Goal: Task Accomplishment & Management: Manage account settings

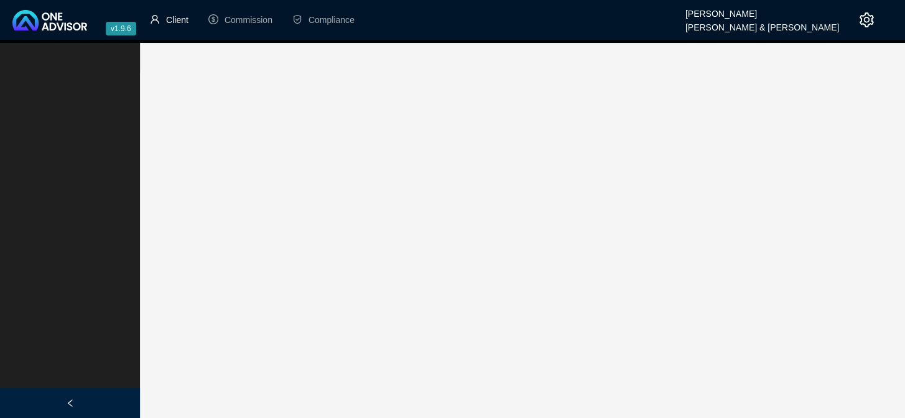
click at [169, 16] on span "Client" at bounding box center [177, 20] width 22 height 10
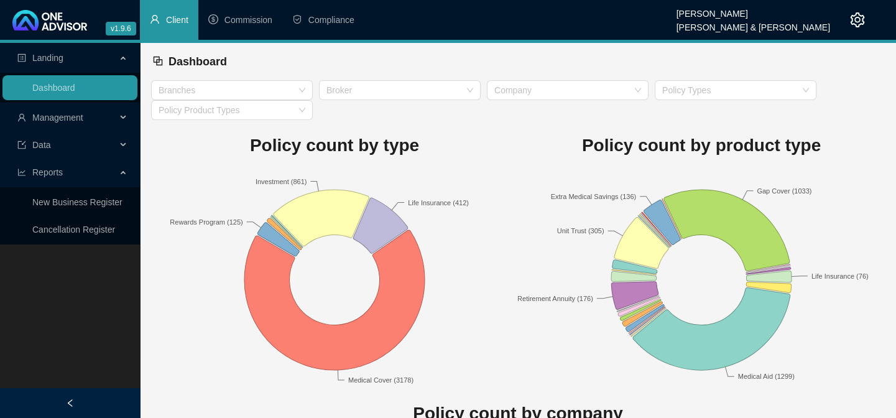
click at [52, 118] on span "Management" at bounding box center [57, 118] width 51 height 10
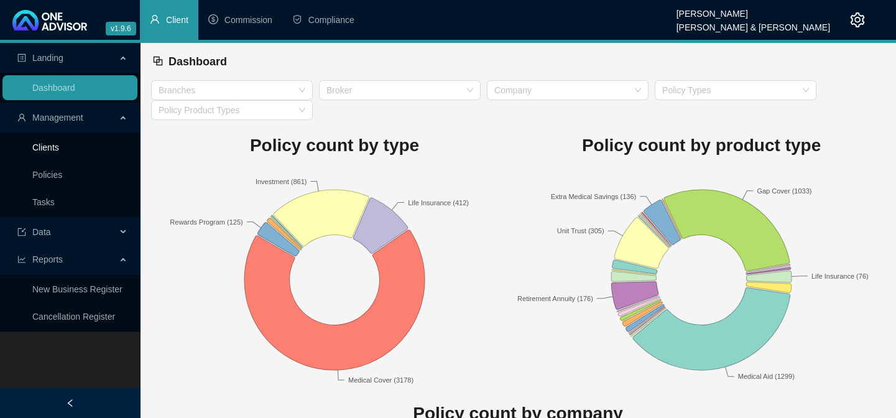
click at [44, 149] on link "Clients" at bounding box center [45, 147] width 27 height 10
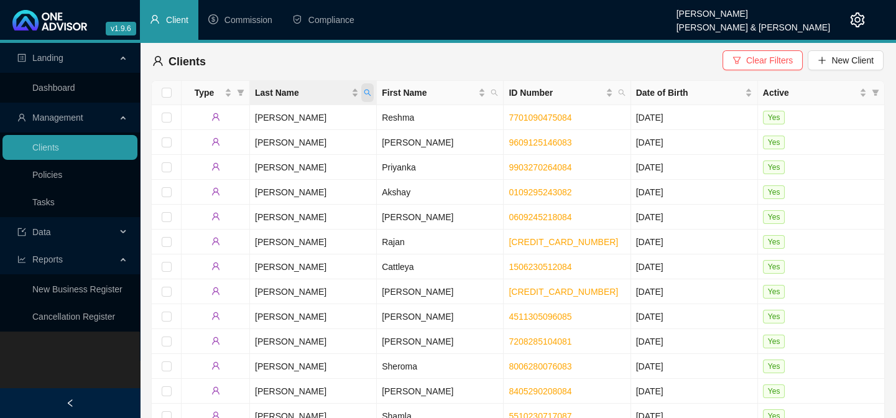
click at [369, 88] on span "Last Name" at bounding box center [367, 92] width 12 height 19
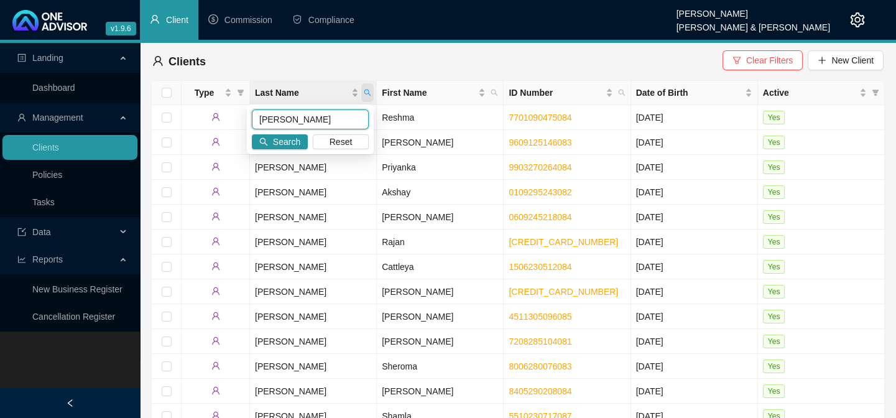
type input "[PERSON_NAME]"
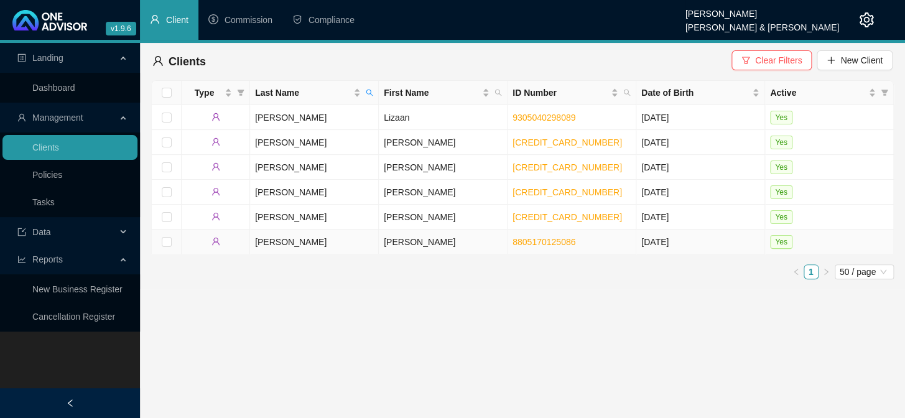
click at [384, 238] on td "[PERSON_NAME]" at bounding box center [443, 242] width 129 height 25
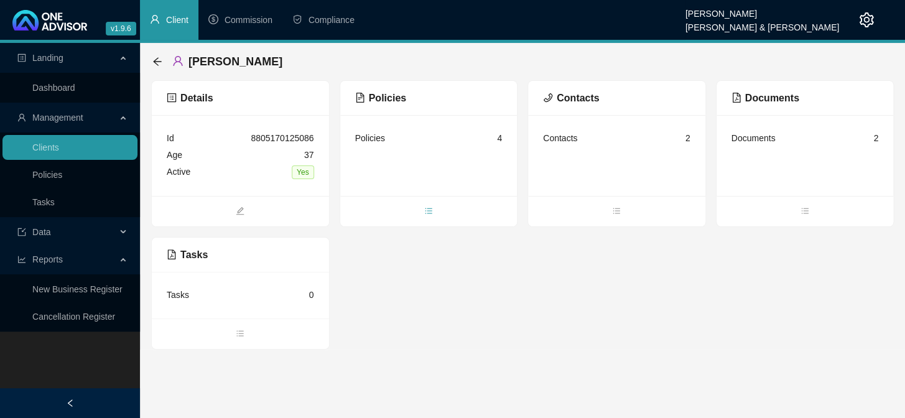
click at [434, 212] on span "bars" at bounding box center [428, 212] width 177 height 14
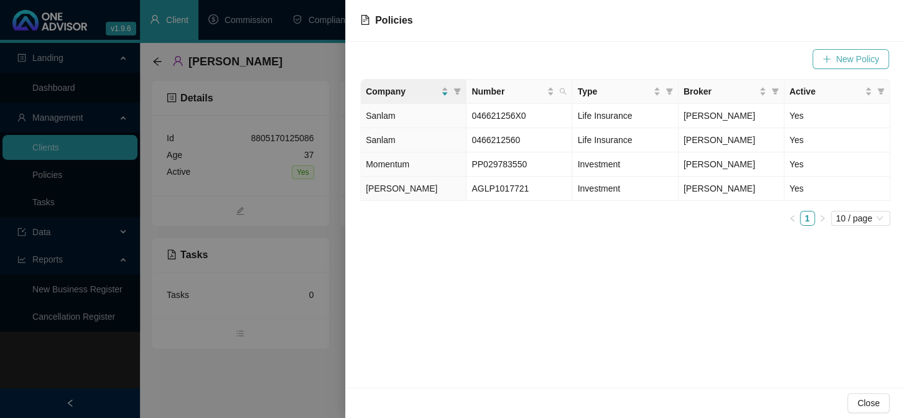
click at [852, 52] on span "New Policy" at bounding box center [857, 59] width 43 height 14
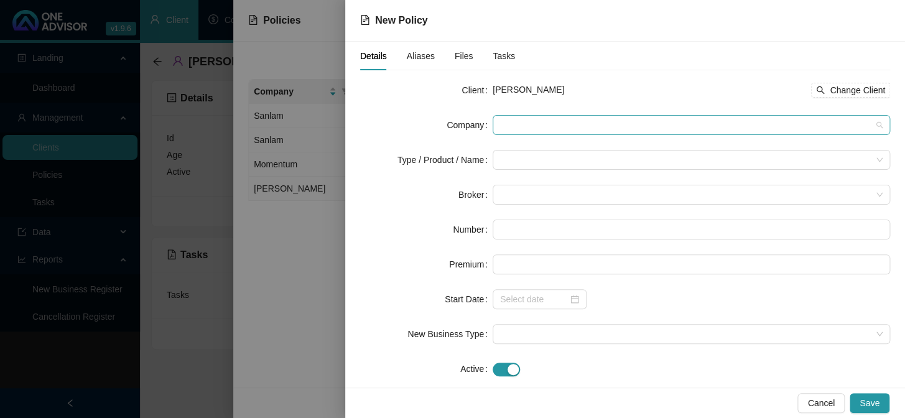
click at [533, 124] on span at bounding box center [691, 125] width 383 height 19
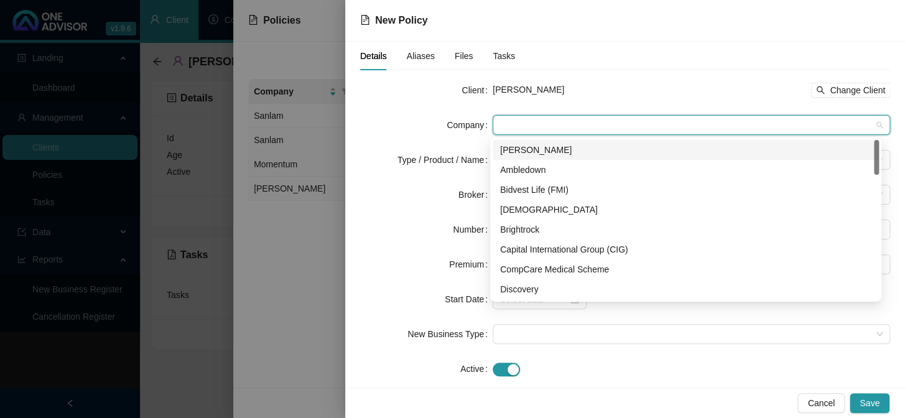
click at [519, 151] on div "[PERSON_NAME]" at bounding box center [685, 150] width 371 height 14
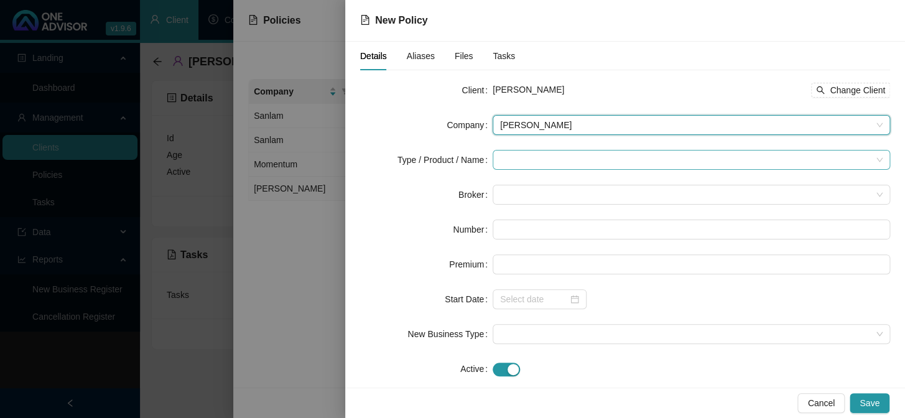
click at [518, 159] on input "search" at bounding box center [685, 160] width 371 height 19
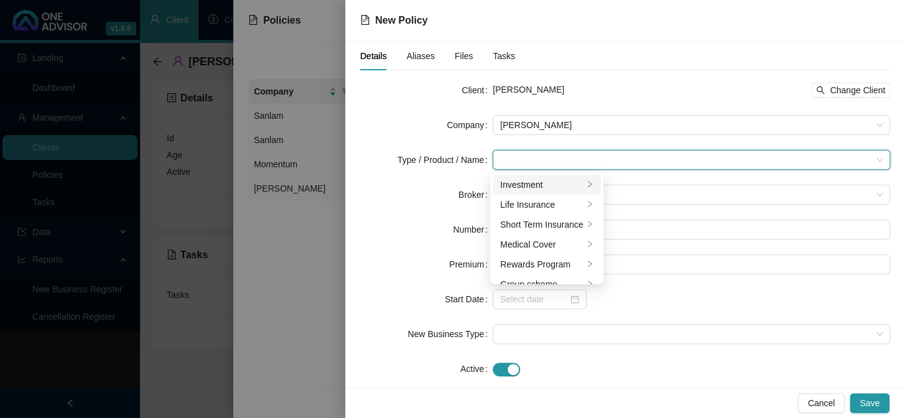
click at [527, 183] on div "Investment" at bounding box center [541, 185] width 83 height 14
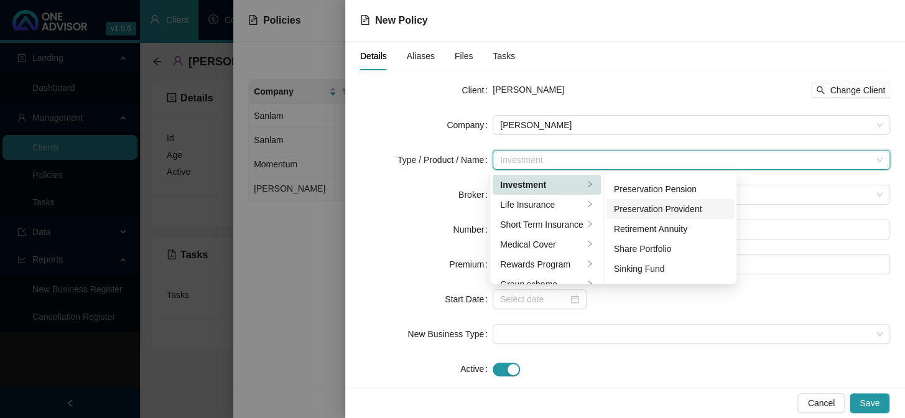
scroll to position [135, 0]
click at [646, 253] on div "Retirement Annuity" at bounding box center [670, 249] width 113 height 14
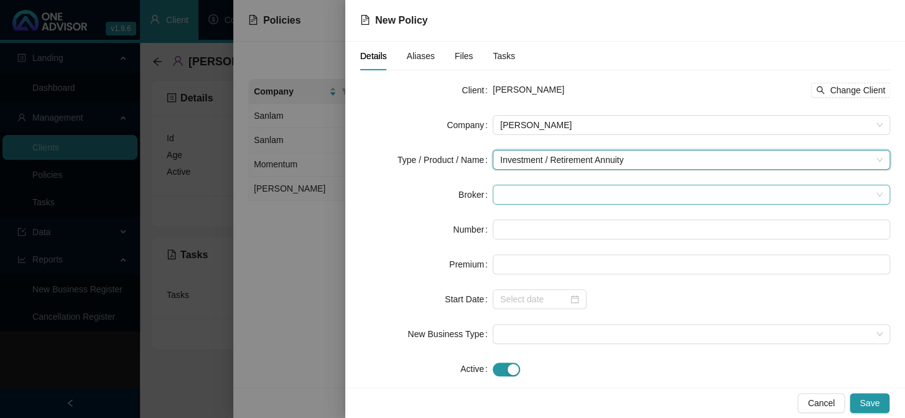
click at [521, 195] on span at bounding box center [691, 194] width 383 height 19
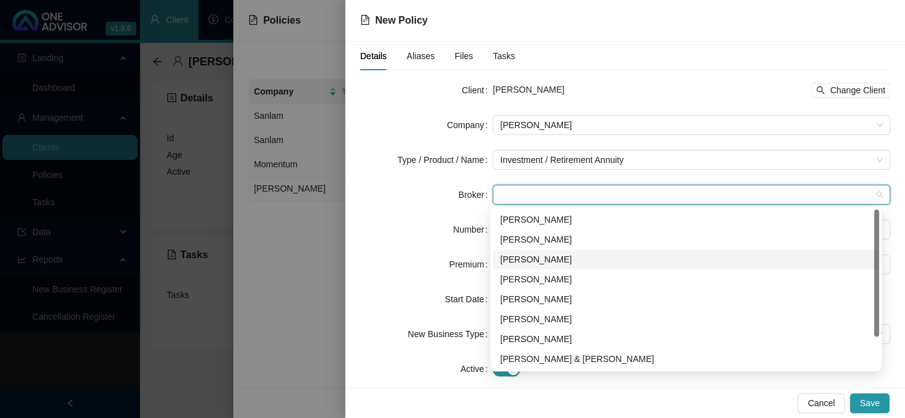
click at [516, 258] on div "[PERSON_NAME]" at bounding box center [685, 260] width 371 height 14
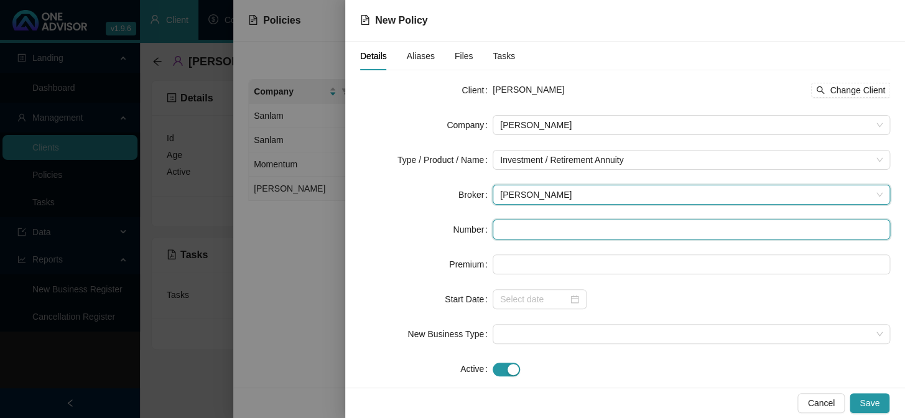
click at [514, 235] on input "text" at bounding box center [692, 230] width 398 height 20
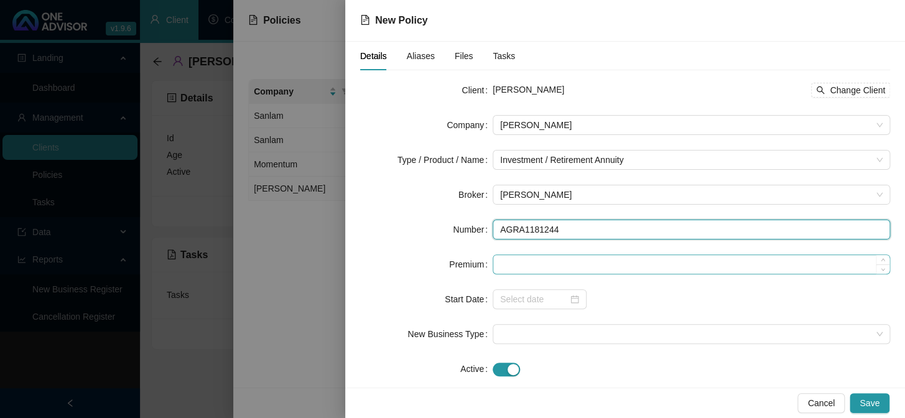
type input "AGRA1181244"
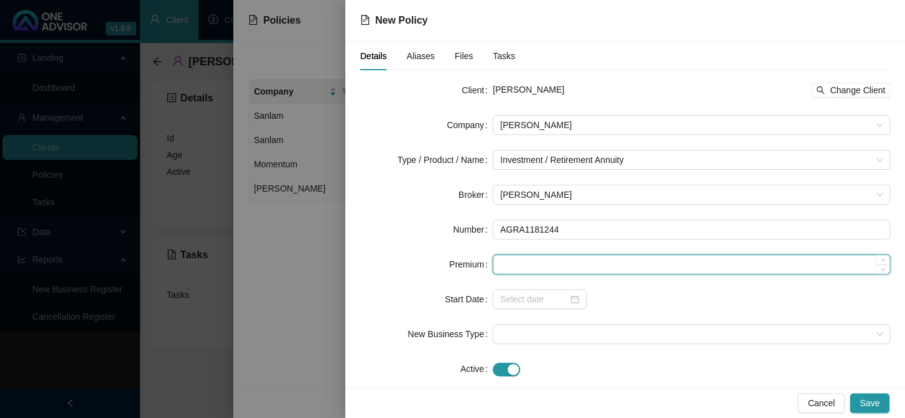
click at [518, 266] on input at bounding box center [691, 264] width 396 height 19
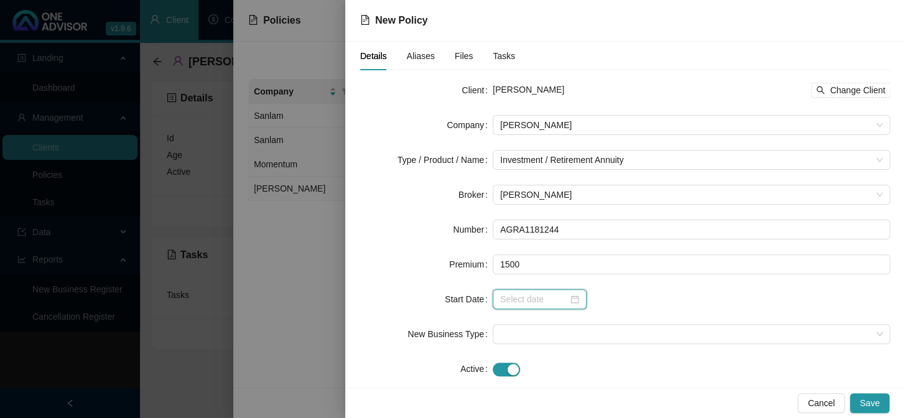
type input "1500.00"
click at [527, 298] on input at bounding box center [534, 299] width 68 height 14
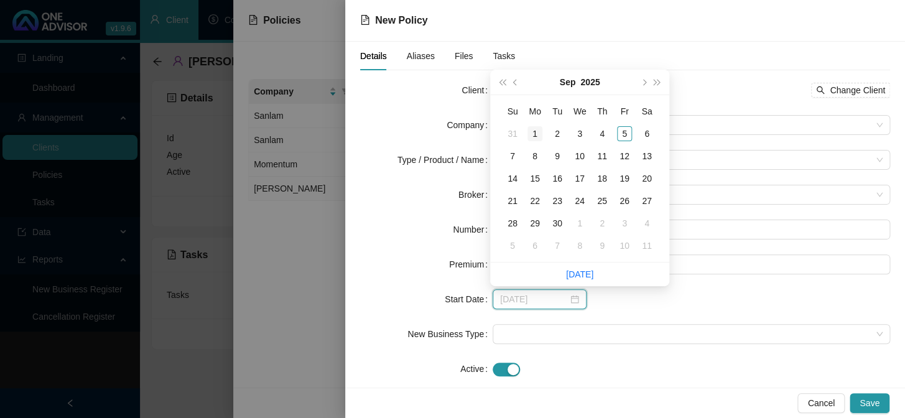
type input "[DATE]"
click at [537, 133] on div "1" at bounding box center [535, 133] width 15 height 15
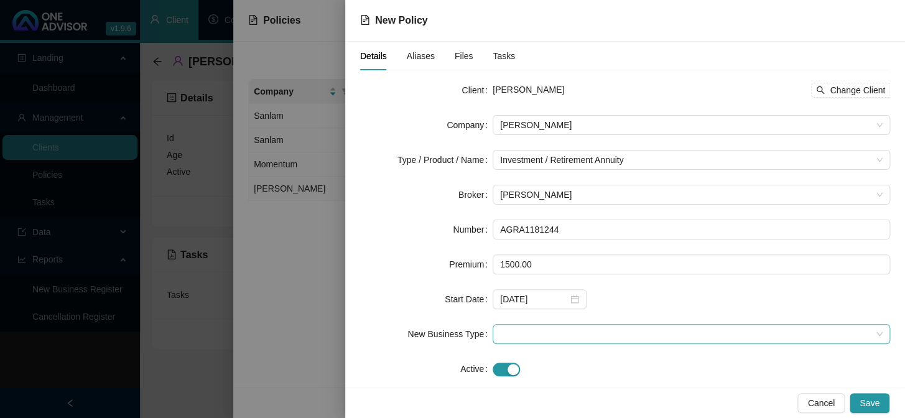
click at [552, 334] on span at bounding box center [691, 334] width 383 height 19
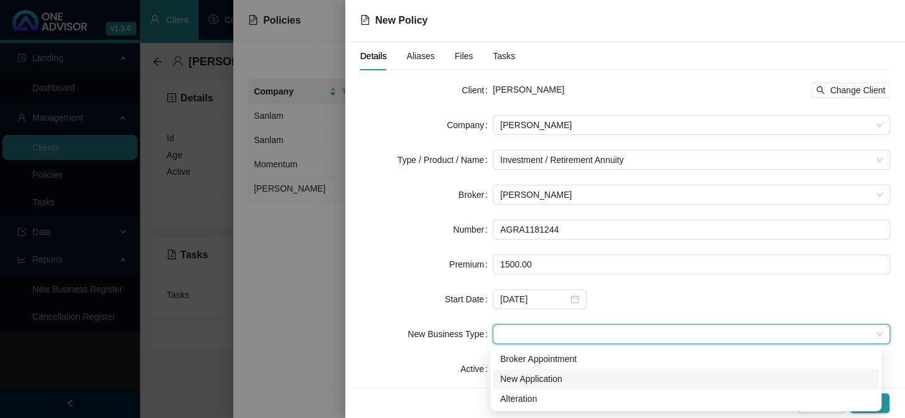
click at [520, 379] on div "New Application" at bounding box center [685, 379] width 371 height 14
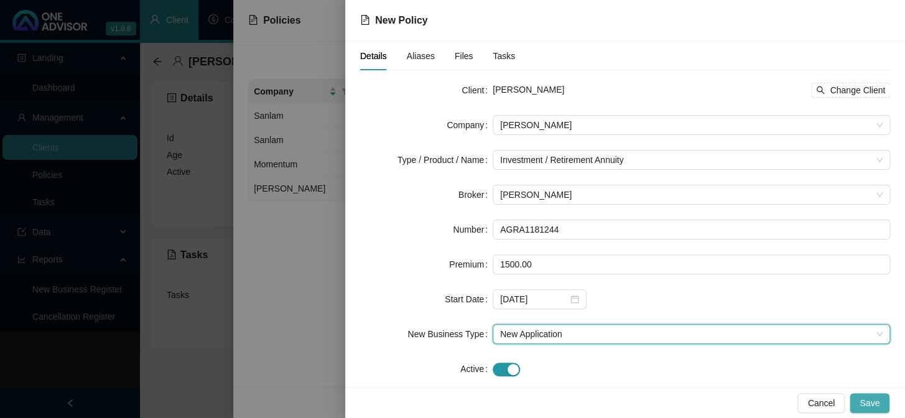
click at [880, 402] on button "Save" at bounding box center [870, 403] width 40 height 20
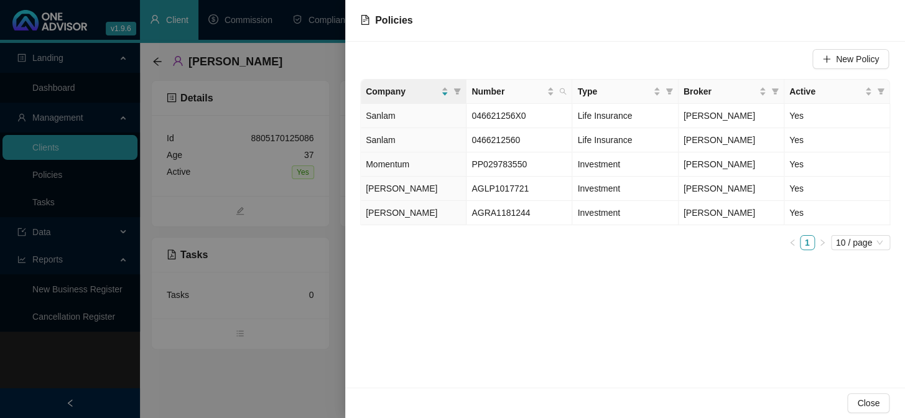
click at [153, 61] on div at bounding box center [452, 209] width 905 height 418
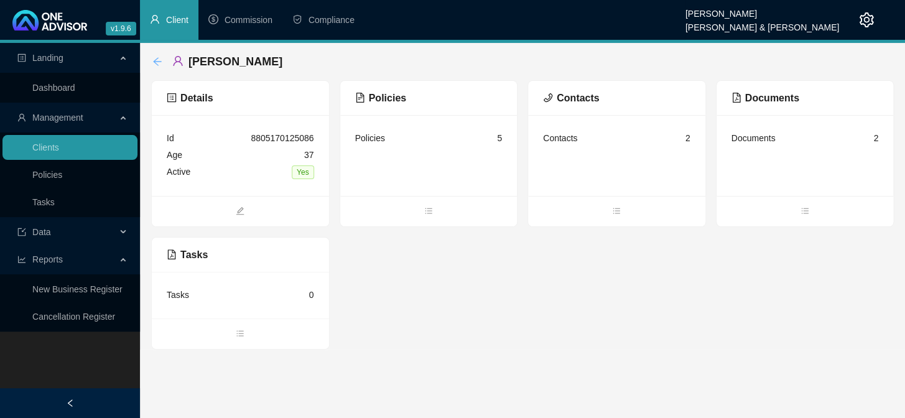
click at [155, 61] on icon "arrow-left" at bounding box center [157, 62] width 10 height 10
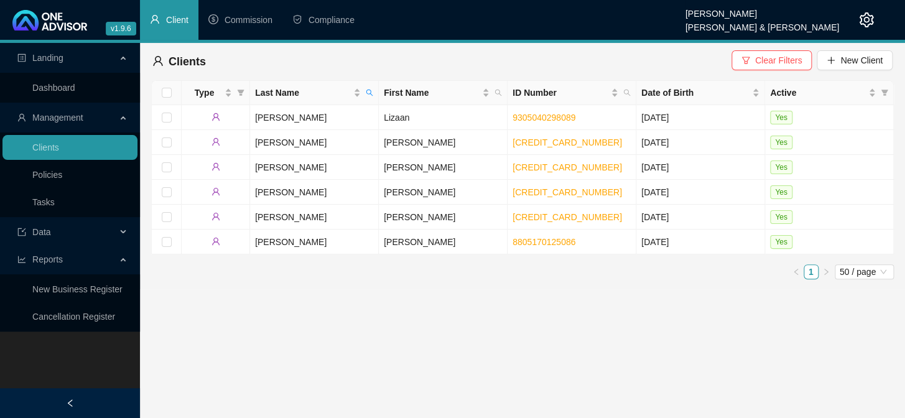
click at [112, 361] on div "Landing Dashboard Management Clients Policies Tasks Data Reports New Business R…" at bounding box center [70, 252] width 140 height 418
click at [363, 87] on span "Last Name" at bounding box center [369, 92] width 12 height 19
type input "[PERSON_NAME]"
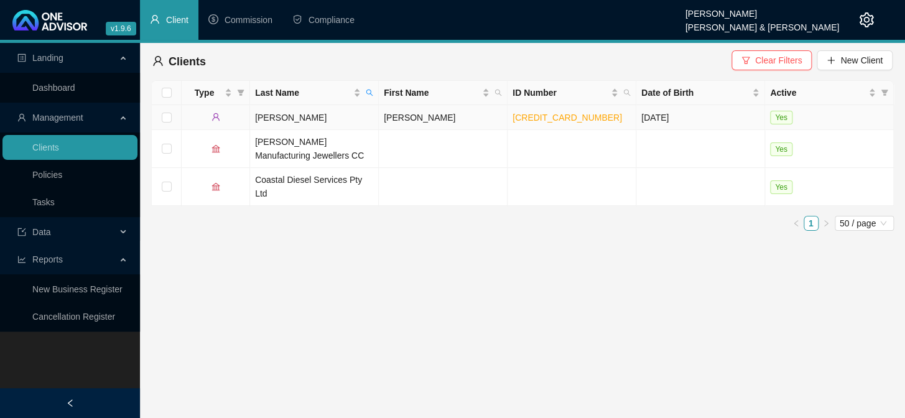
click at [269, 121] on td "[PERSON_NAME]" at bounding box center [314, 117] width 129 height 25
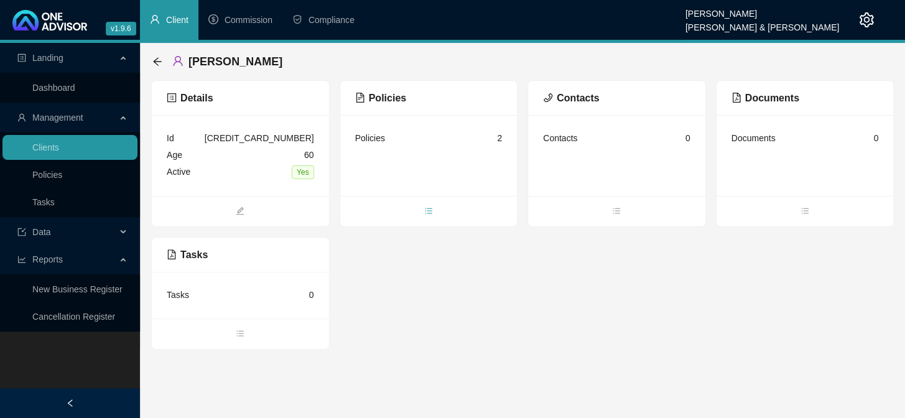
click at [429, 214] on icon "bars" at bounding box center [428, 211] width 9 height 9
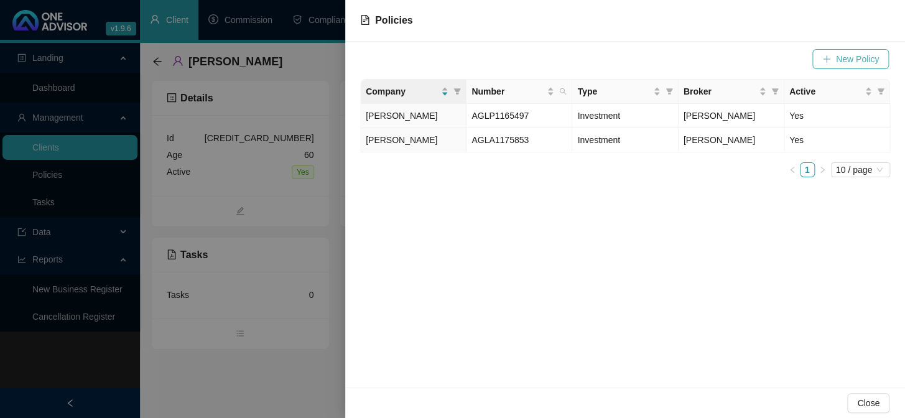
click at [848, 62] on span "New Policy" at bounding box center [857, 59] width 43 height 14
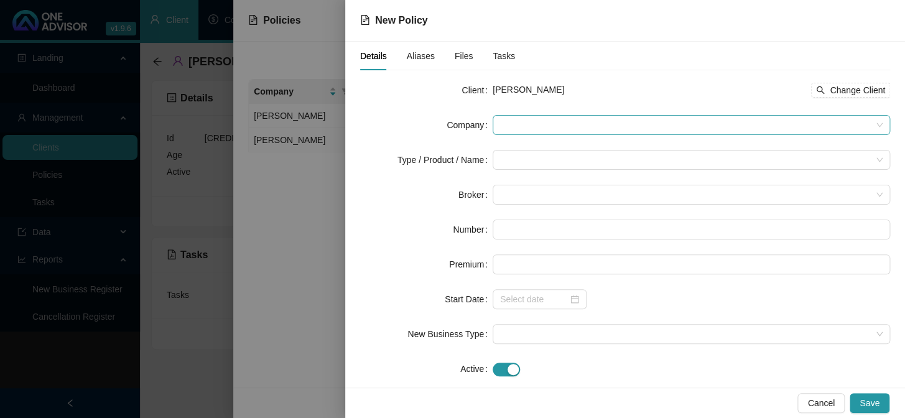
click at [507, 124] on span at bounding box center [691, 125] width 383 height 19
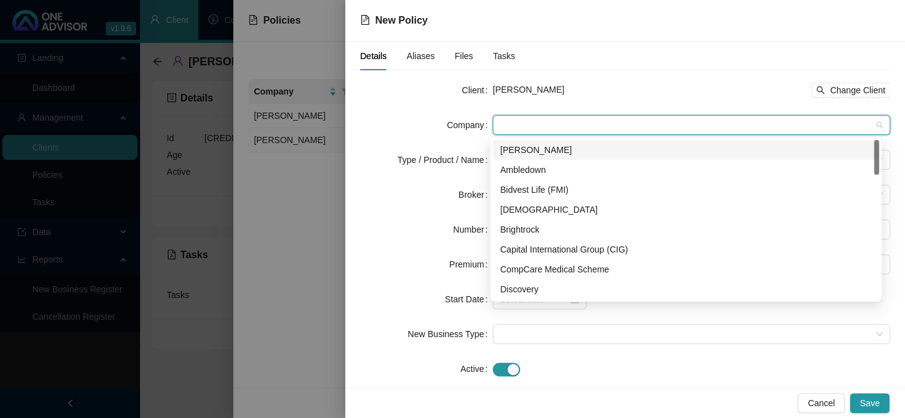
click at [518, 149] on div "[PERSON_NAME]" at bounding box center [685, 150] width 371 height 14
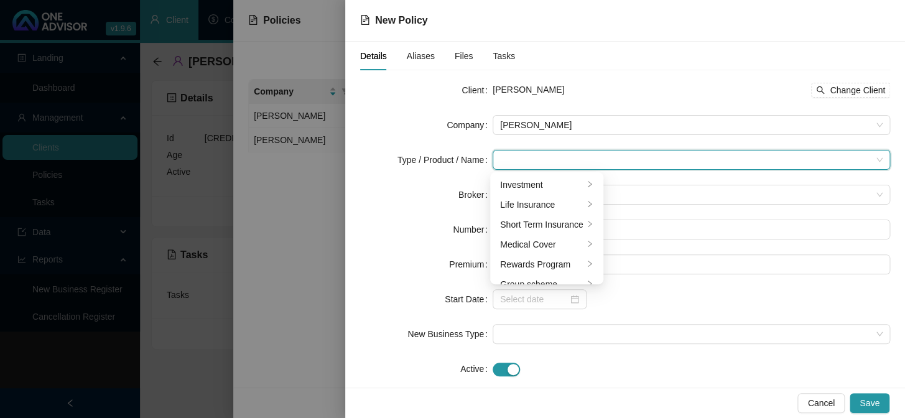
click at [516, 158] on input "search" at bounding box center [685, 160] width 371 height 19
click at [541, 187] on div "Investment" at bounding box center [541, 185] width 83 height 14
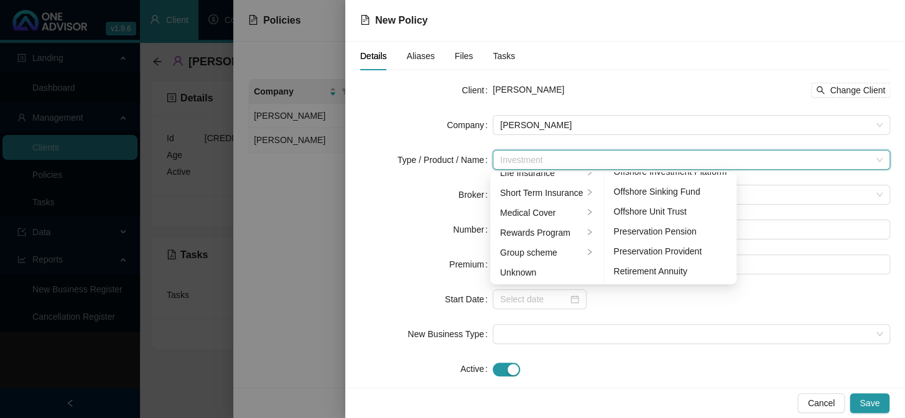
scroll to position [169, 0]
click at [667, 215] on div "Retirement Annuity" at bounding box center [670, 215] width 113 height 14
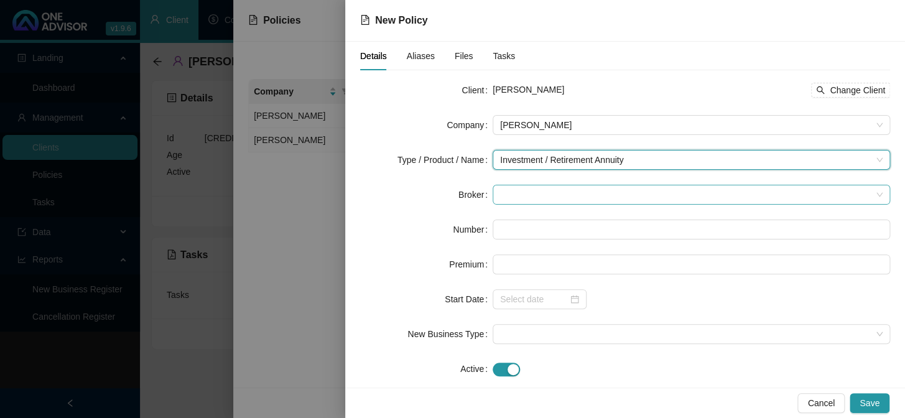
click at [511, 199] on span at bounding box center [691, 194] width 383 height 19
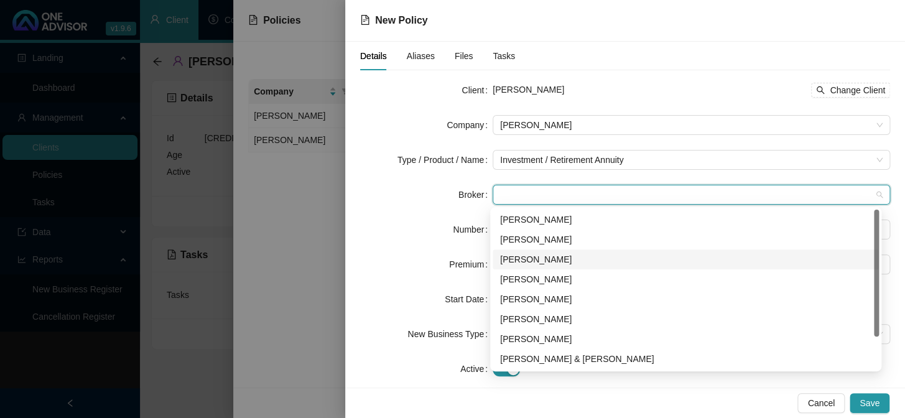
click at [521, 261] on div "[PERSON_NAME]" at bounding box center [685, 260] width 371 height 14
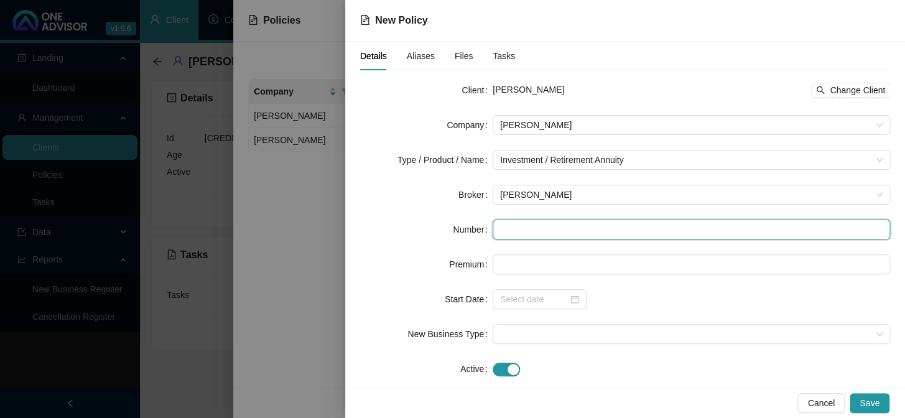
click at [518, 233] on input "text" at bounding box center [692, 230] width 398 height 20
type input "G"
type input "AGRA1176275"
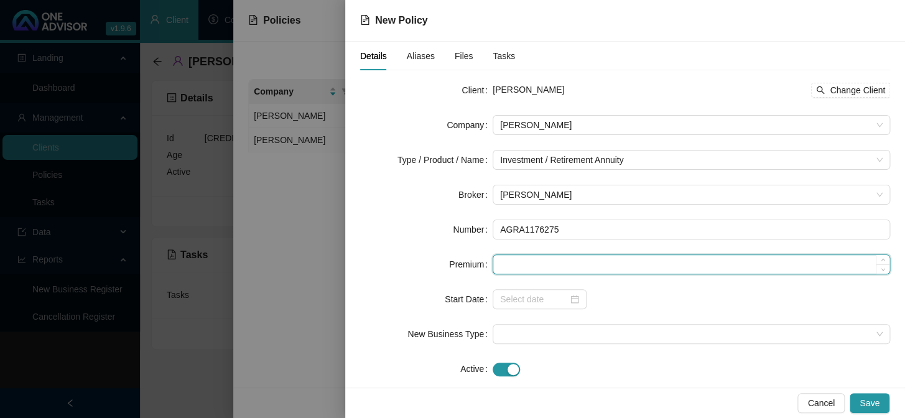
click at [518, 263] on input at bounding box center [691, 264] width 396 height 19
click at [495, 294] on div at bounding box center [540, 299] width 94 height 20
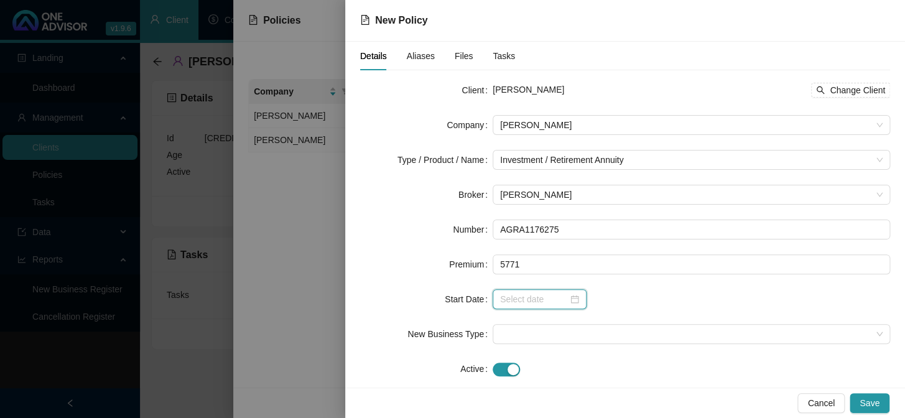
type input "5771.00"
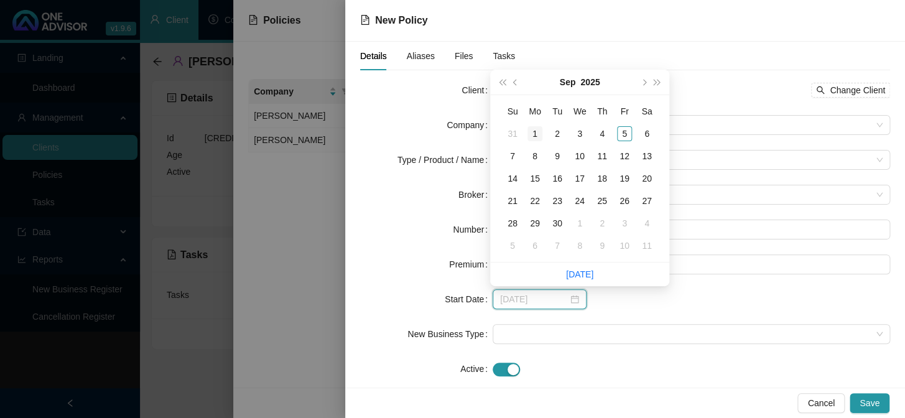
type input "[DATE]"
click at [536, 133] on div "1" at bounding box center [535, 133] width 15 height 15
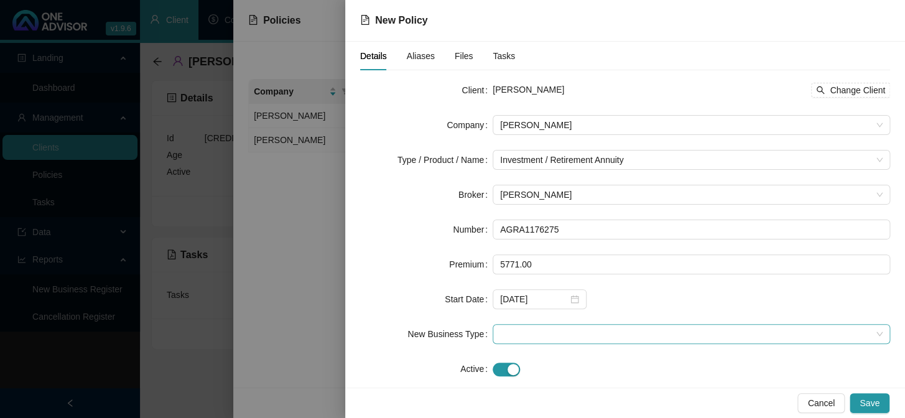
click at [528, 341] on span at bounding box center [691, 334] width 383 height 19
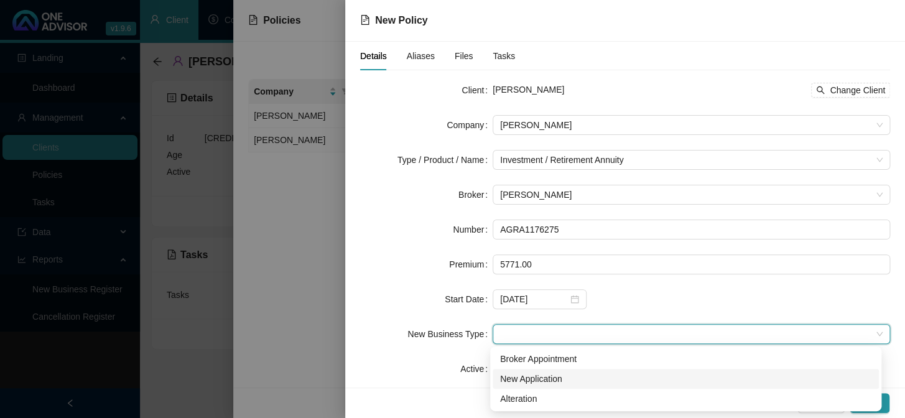
click at [523, 378] on div "New Application" at bounding box center [685, 379] width 371 height 14
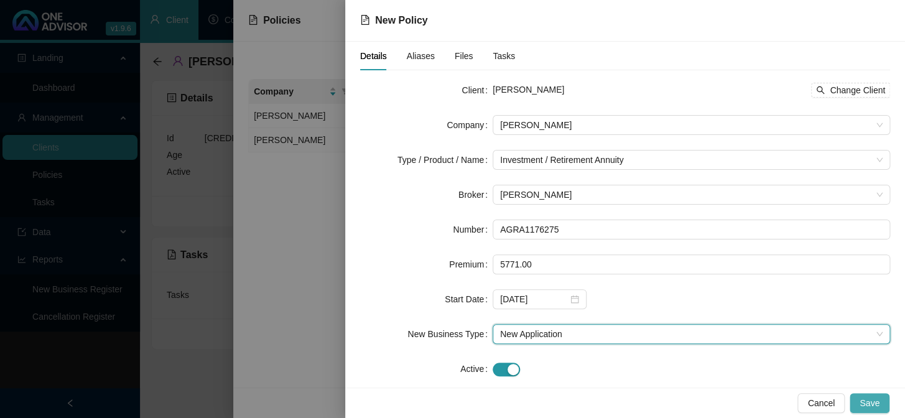
click at [865, 398] on span "Save" at bounding box center [870, 403] width 20 height 14
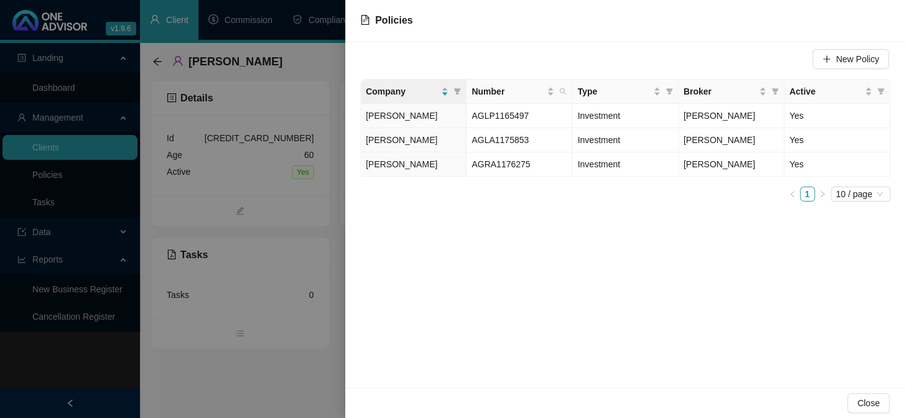
click at [65, 294] on div at bounding box center [452, 209] width 905 height 418
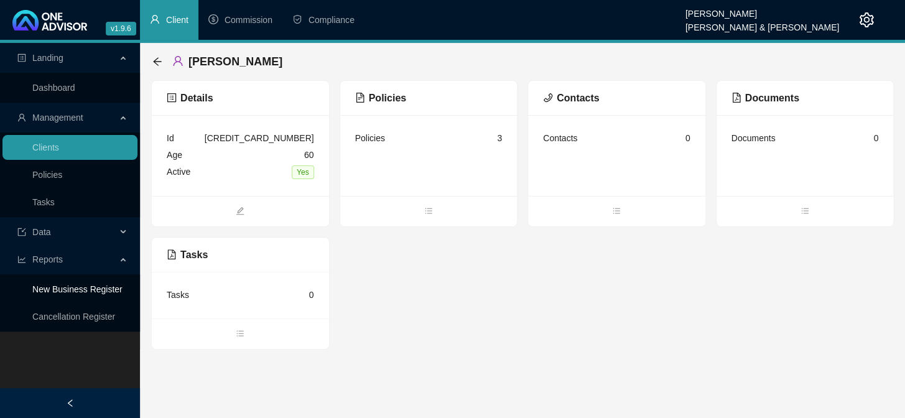
click at [67, 291] on link "New Business Register" at bounding box center [77, 289] width 90 height 10
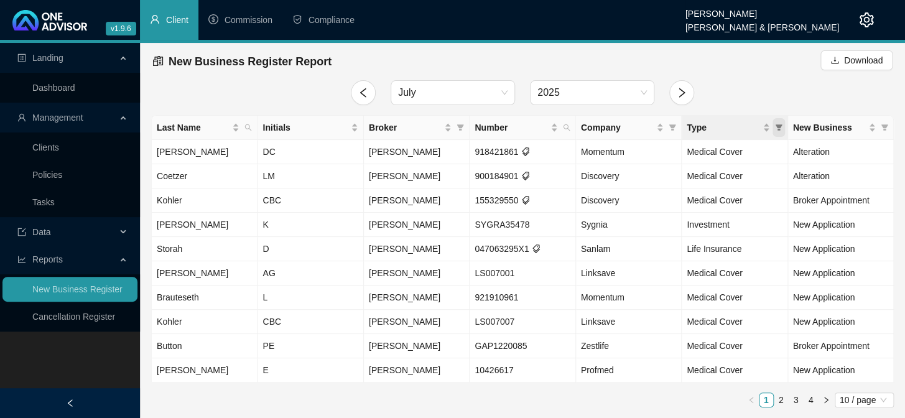
click at [778, 126] on icon "filter" at bounding box center [778, 127] width 7 height 6
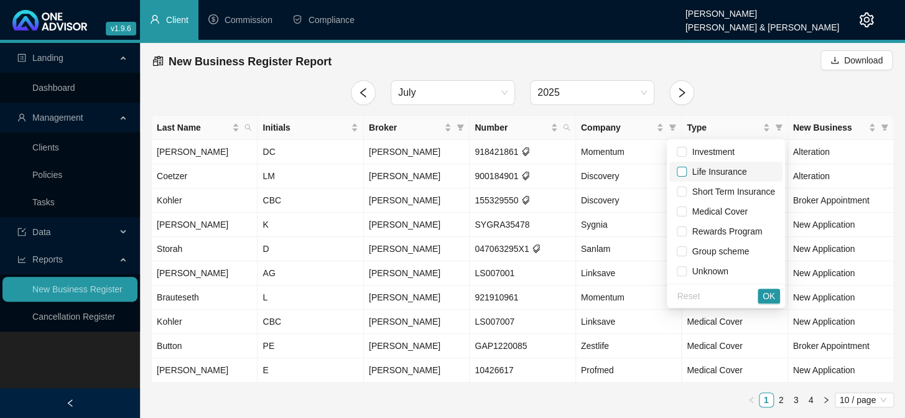
click at [687, 169] on input "checkbox" at bounding box center [682, 172] width 10 height 10
checkbox input "true"
click at [684, 153] on input "checkbox" at bounding box center [682, 152] width 10 height 10
click at [771, 297] on span "OK" at bounding box center [769, 296] width 12 height 14
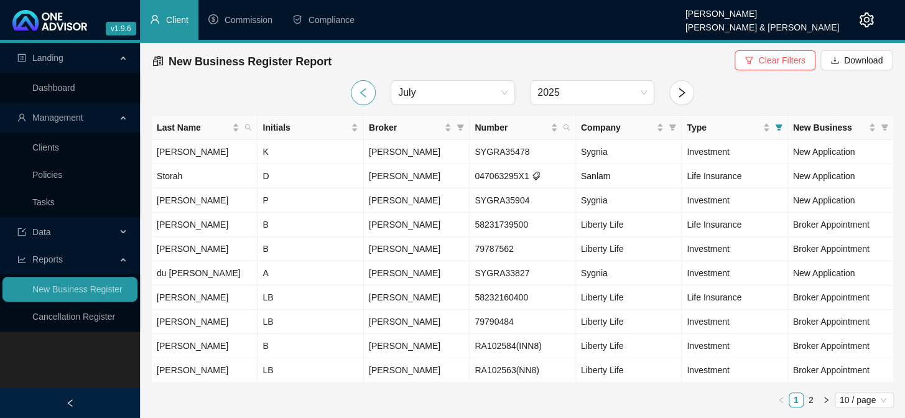
click at [360, 93] on icon "left" at bounding box center [363, 92] width 6 height 9
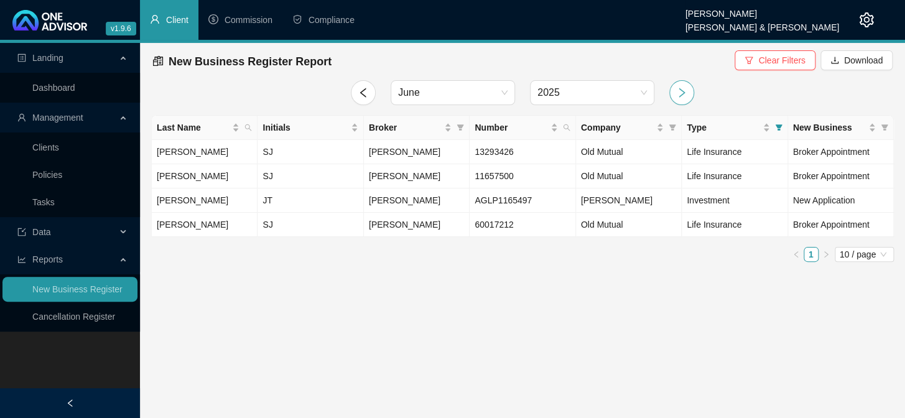
click at [684, 93] on icon "right" at bounding box center [681, 92] width 11 height 11
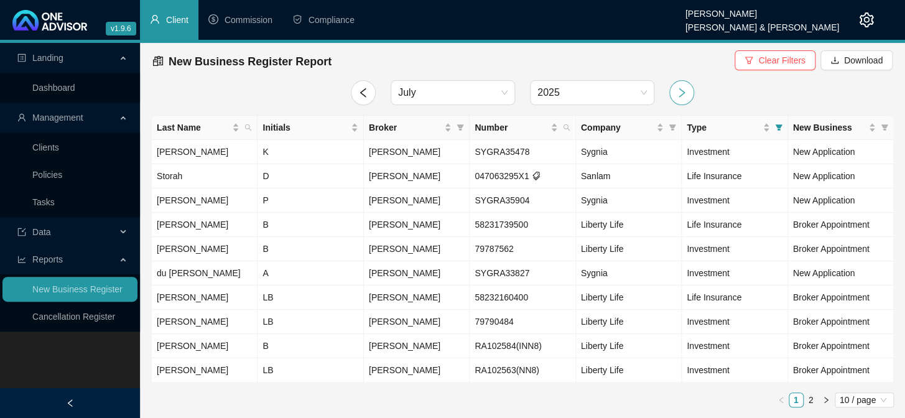
click at [684, 93] on icon "right" at bounding box center [681, 92] width 11 height 11
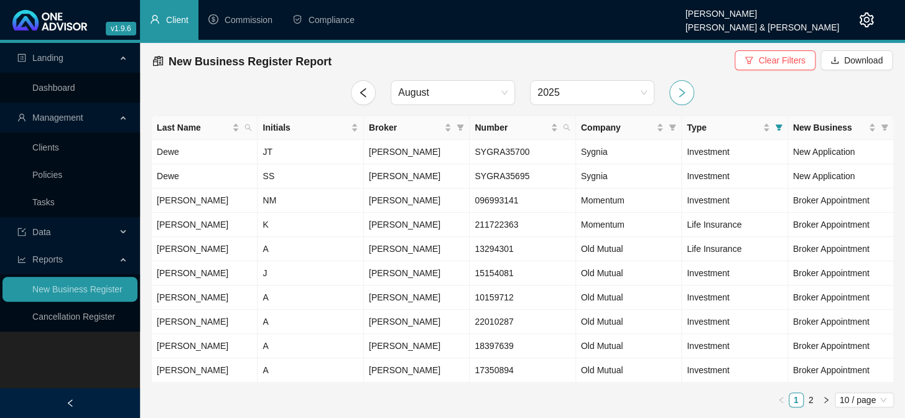
click at [684, 93] on icon "right" at bounding box center [681, 92] width 11 height 11
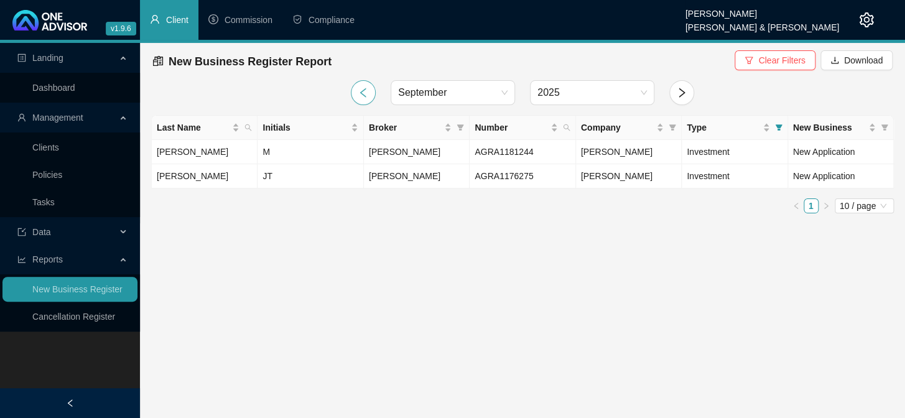
click at [360, 90] on icon "left" at bounding box center [363, 92] width 11 height 11
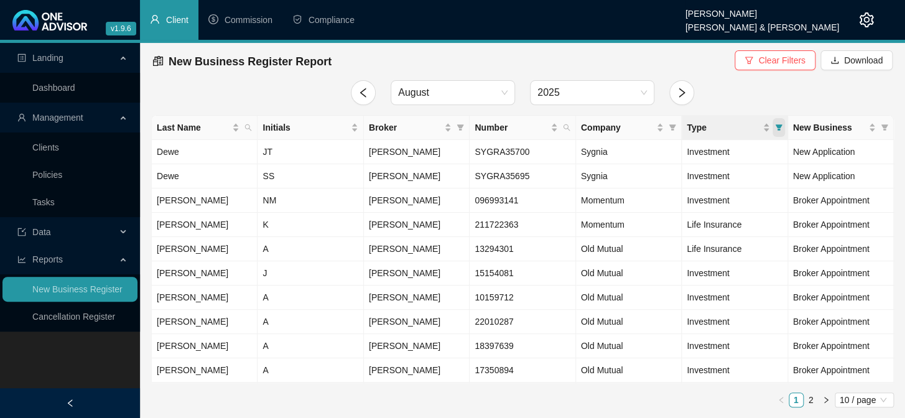
click at [781, 124] on icon "filter" at bounding box center [778, 127] width 7 height 7
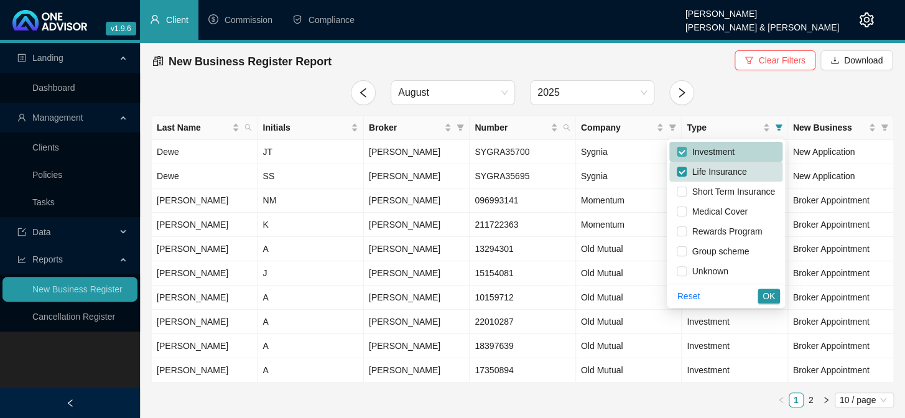
click at [679, 149] on input "checkbox" at bounding box center [682, 152] width 10 height 10
checkbox input "false"
click at [683, 168] on input "checkbox" at bounding box center [682, 172] width 10 height 10
checkbox input "false"
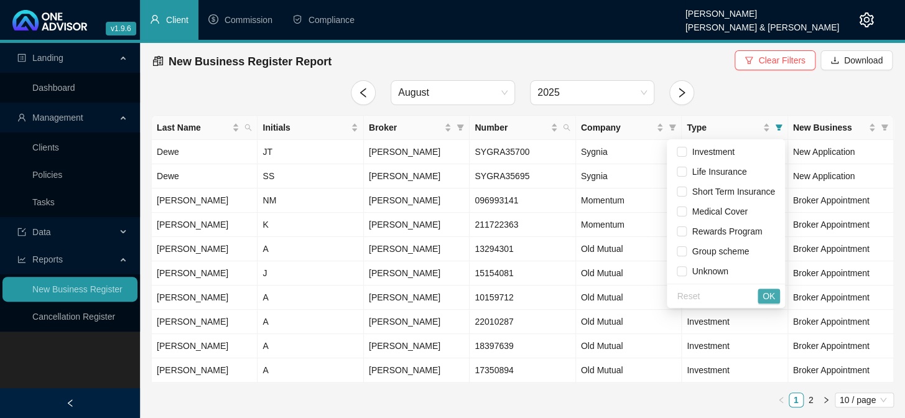
click at [766, 300] on span "OK" at bounding box center [769, 296] width 12 height 14
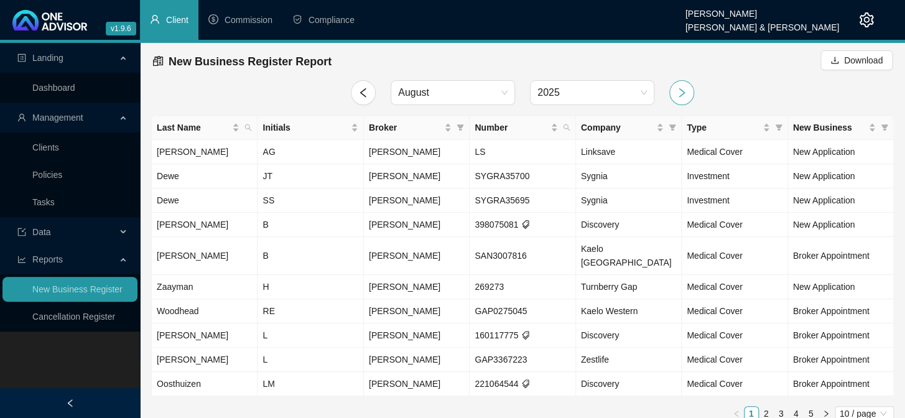
click at [678, 88] on icon "right" at bounding box center [681, 92] width 11 height 11
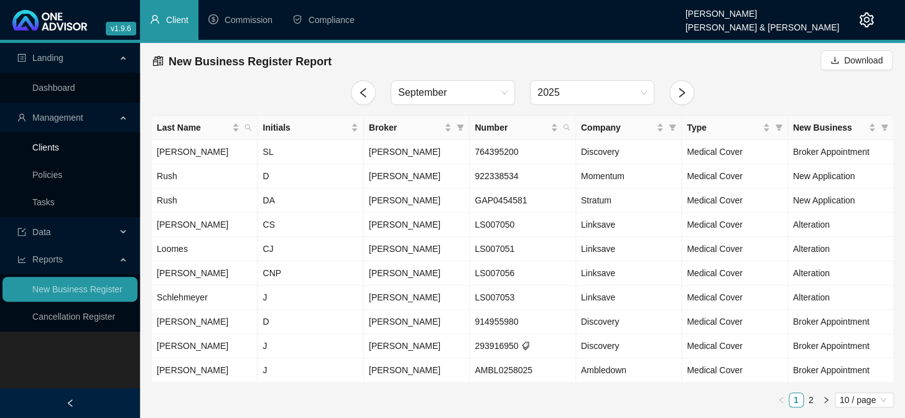
click at [51, 144] on link "Clients" at bounding box center [45, 147] width 27 height 10
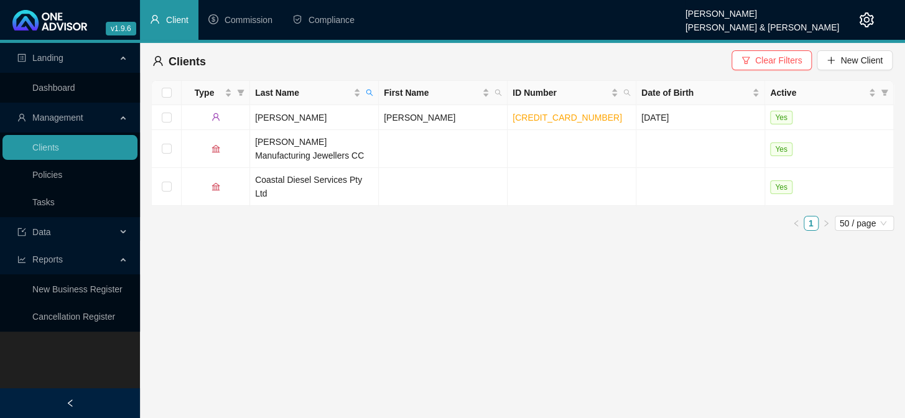
click at [338, 404] on main "Landing Dashboard Management Clients Policies Tasks Data Reports New Business R…" at bounding box center [452, 230] width 905 height 375
click at [369, 88] on span "Last Name" at bounding box center [369, 92] width 12 height 19
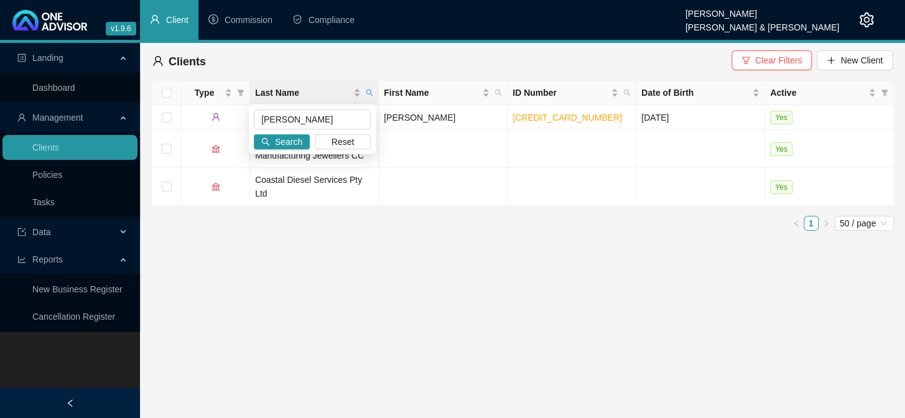
type input "[PERSON_NAME]"
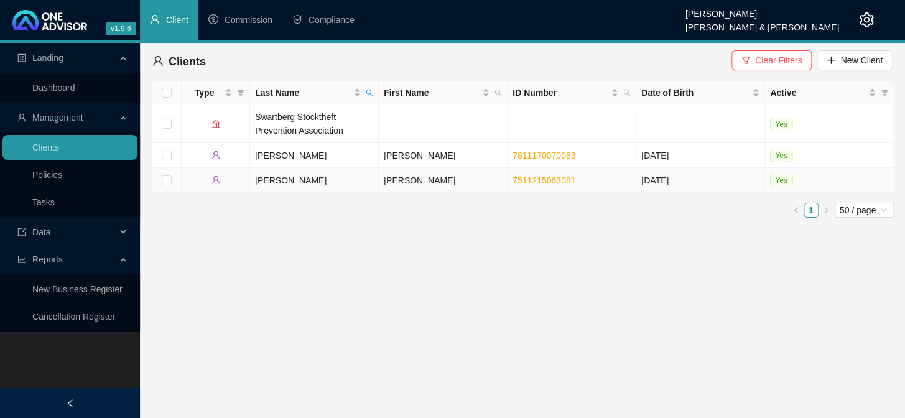
click at [388, 182] on td "[PERSON_NAME]" at bounding box center [443, 180] width 129 height 25
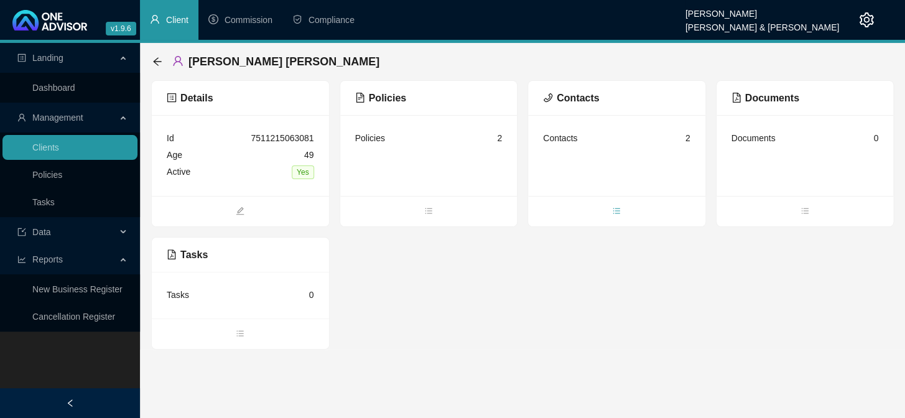
click at [614, 211] on icon "bars" at bounding box center [616, 211] width 9 height 9
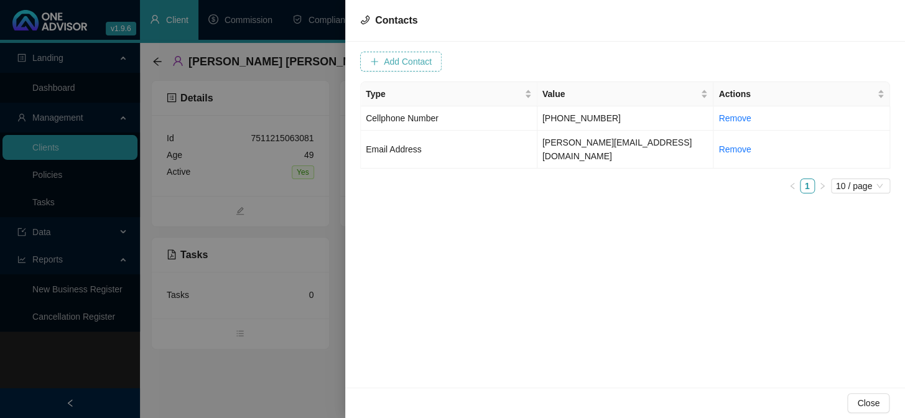
click at [396, 58] on span "Add Contact" at bounding box center [408, 62] width 48 height 14
click at [408, 66] on input "text" at bounding box center [453, 62] width 124 height 20
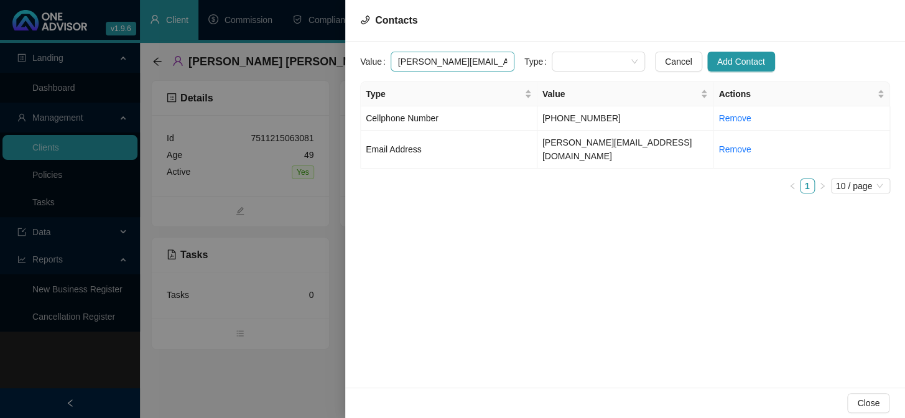
scroll to position [0, 2]
click at [600, 57] on span at bounding box center [598, 61] width 78 height 19
type input "[PERSON_NAME][EMAIL_ADDRESS][DOMAIN_NAME]"
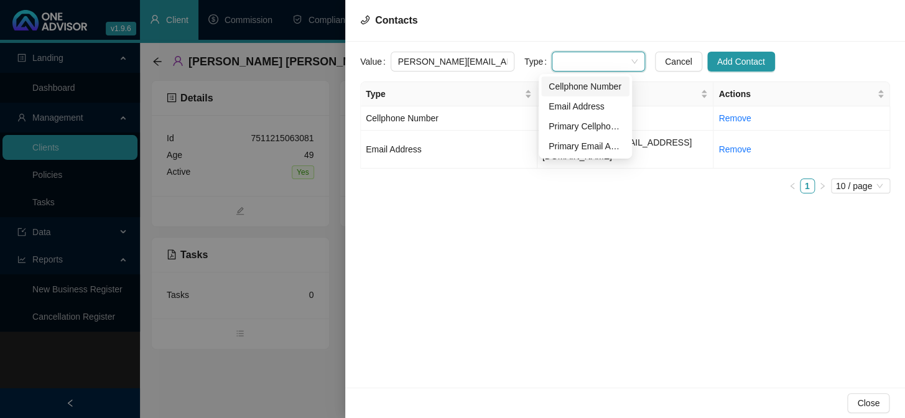
scroll to position [0, 0]
click at [565, 144] on div "Primary Email Address" at bounding box center [585, 146] width 73 height 14
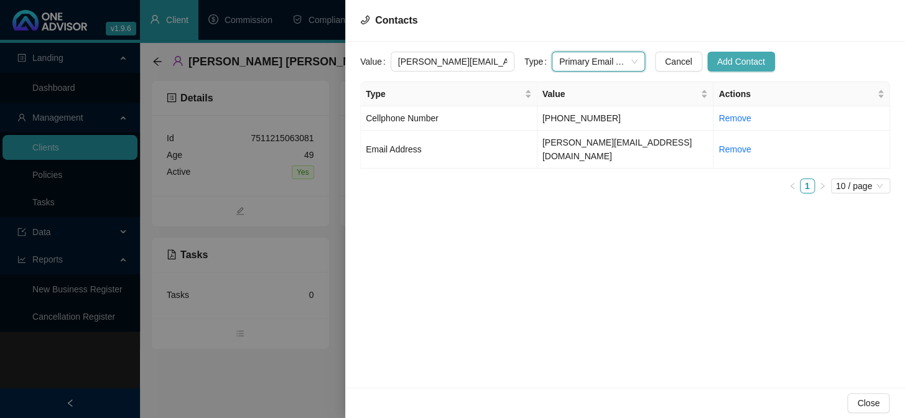
click at [736, 63] on span "Add Contact" at bounding box center [741, 62] width 48 height 14
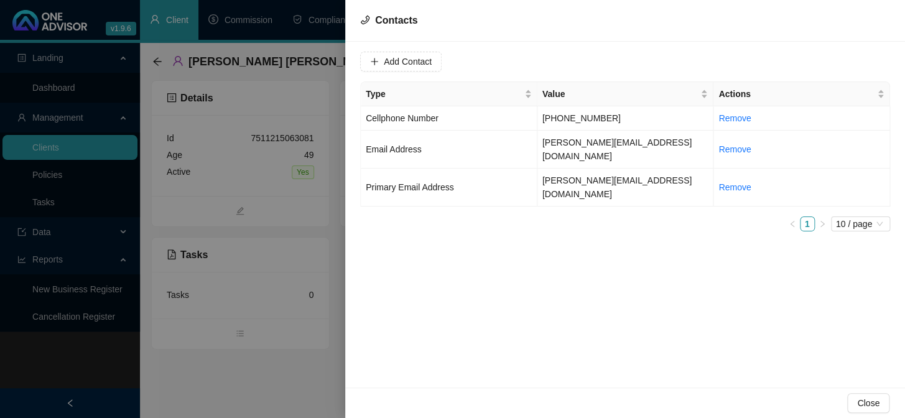
click at [264, 277] on div at bounding box center [452, 209] width 905 height 418
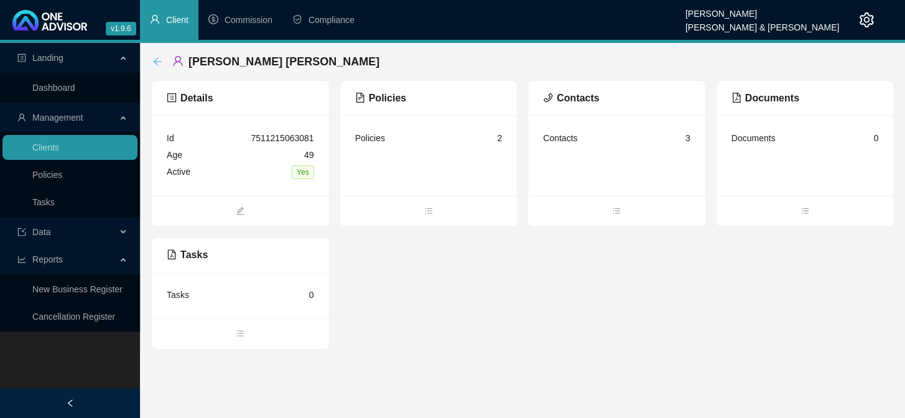
click at [157, 60] on icon "arrow-left" at bounding box center [157, 62] width 10 height 10
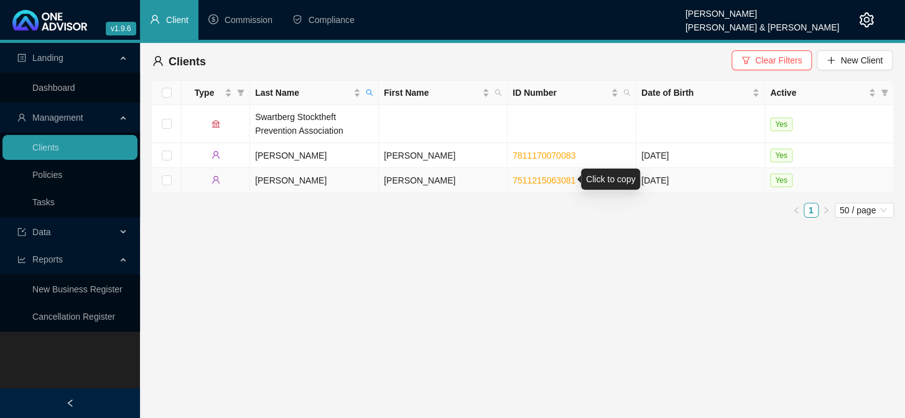
click at [534, 180] on link "7511215063081" at bounding box center [544, 180] width 63 height 10
click at [396, 179] on td "[PERSON_NAME]" at bounding box center [443, 180] width 129 height 25
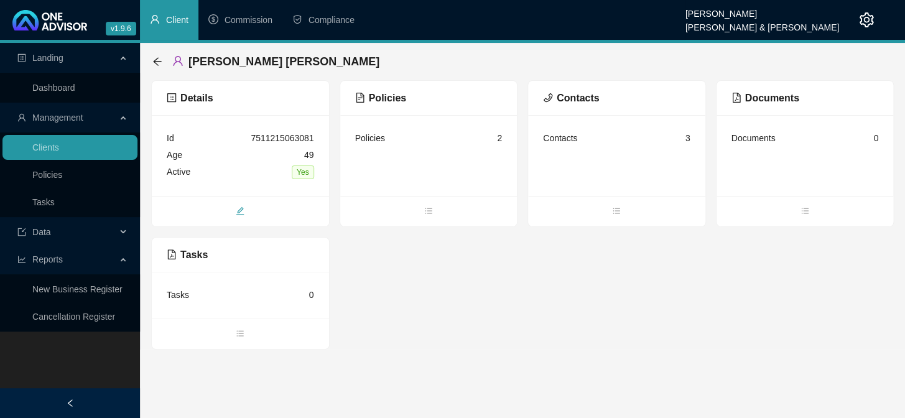
click at [241, 210] on icon "edit" at bounding box center [240, 211] width 9 height 9
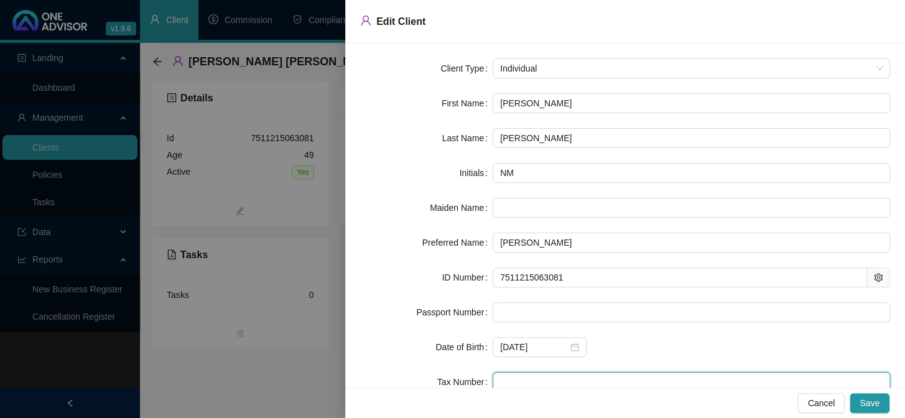
click at [533, 386] on input "text" at bounding box center [692, 382] width 398 height 20
paste input "2361083146"
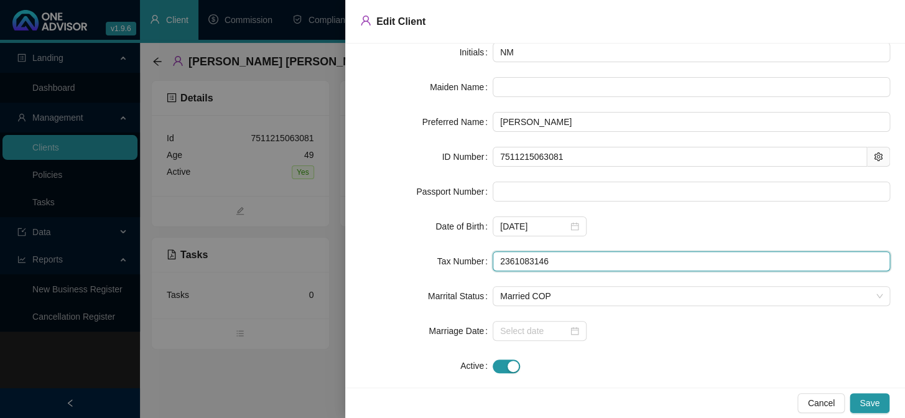
scroll to position [138, 0]
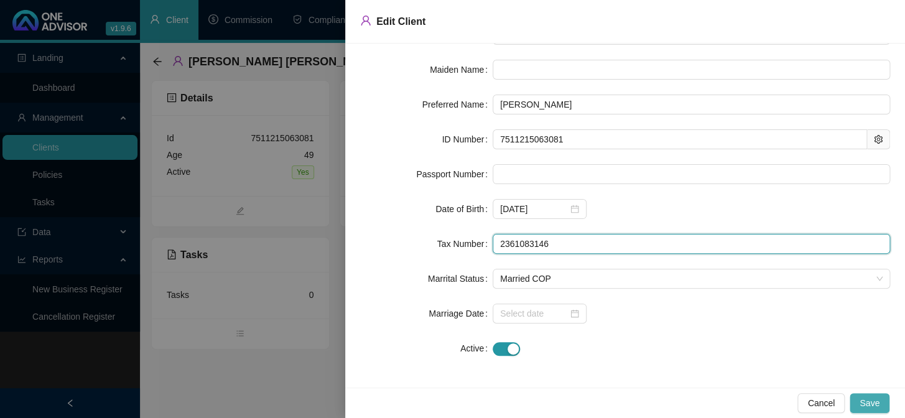
type input "2361083146"
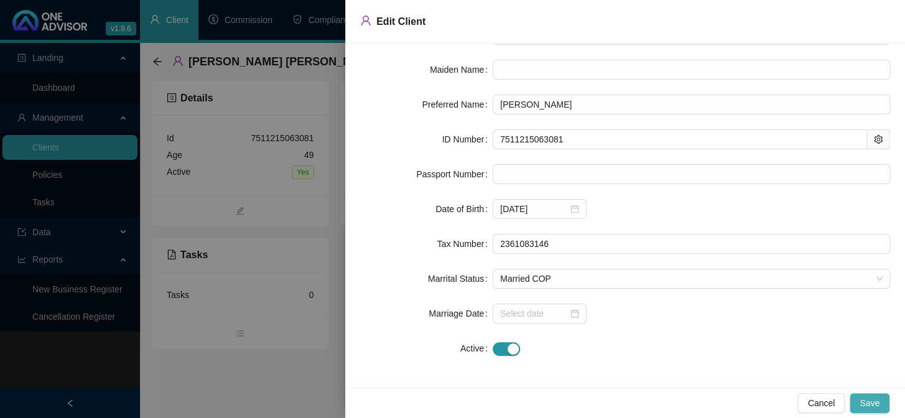
click at [867, 397] on span "Save" at bounding box center [870, 403] width 20 height 14
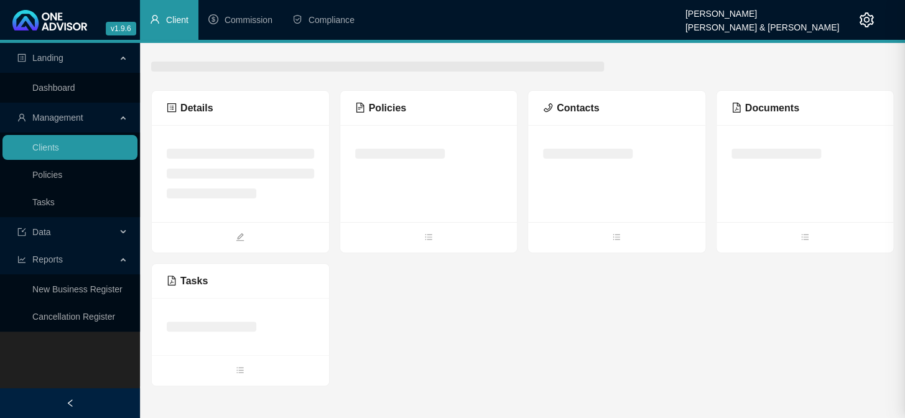
scroll to position [0, 0]
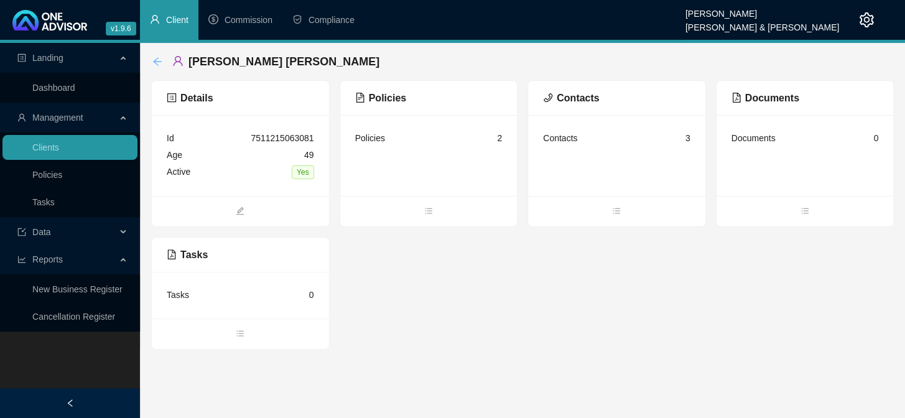
click at [154, 57] on icon "arrow-left" at bounding box center [157, 62] width 10 height 10
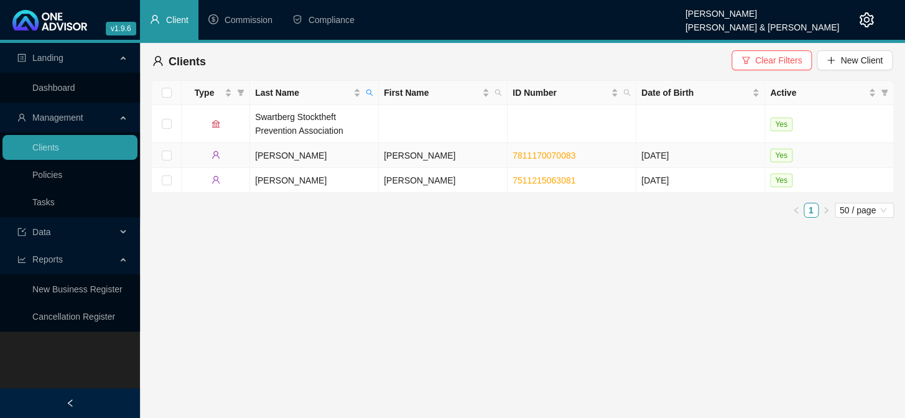
click at [273, 155] on td "[PERSON_NAME]" at bounding box center [314, 155] width 129 height 25
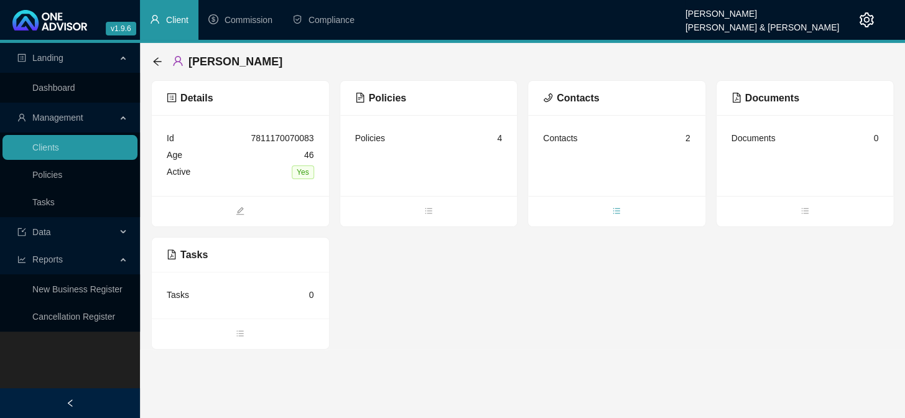
click at [620, 213] on icon "bars" at bounding box center [616, 211] width 9 height 9
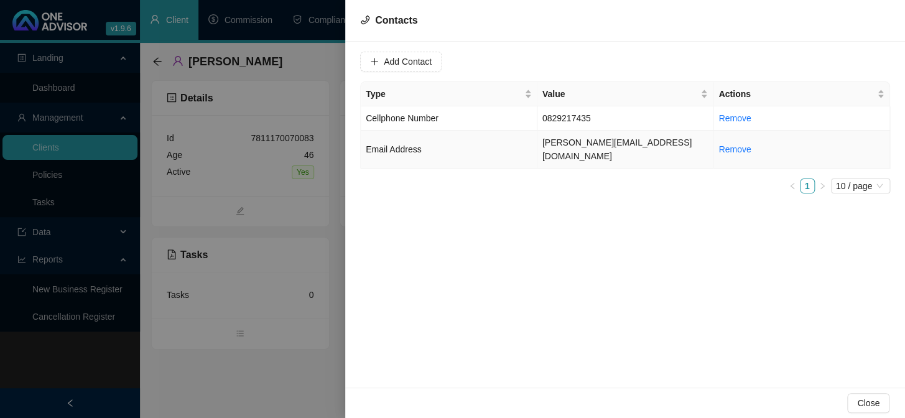
click at [621, 144] on td "[PERSON_NAME][EMAIL_ADDRESS][DOMAIN_NAME]" at bounding box center [625, 150] width 177 height 38
drag, startPoint x: 497, startPoint y: 62, endPoint x: 366, endPoint y: 61, distance: 131.3
click at [366, 61] on div "Value [PERSON_NAME][EMAIL_ADDRESS][DOMAIN_NAME]" at bounding box center [437, 62] width 154 height 20
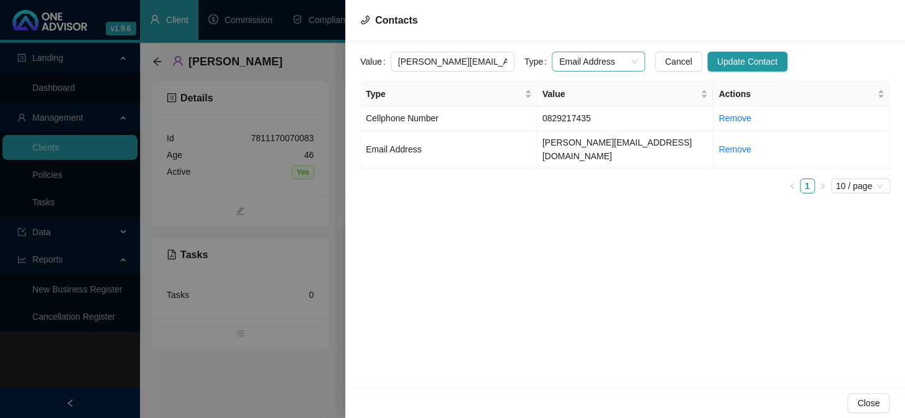
click at [621, 58] on span "Email Address" at bounding box center [598, 61] width 78 height 19
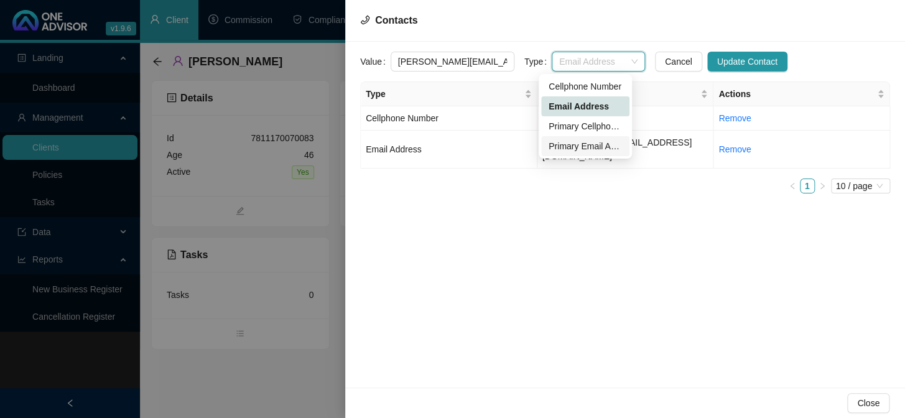
click at [564, 144] on div "Primary Email Address" at bounding box center [585, 146] width 73 height 14
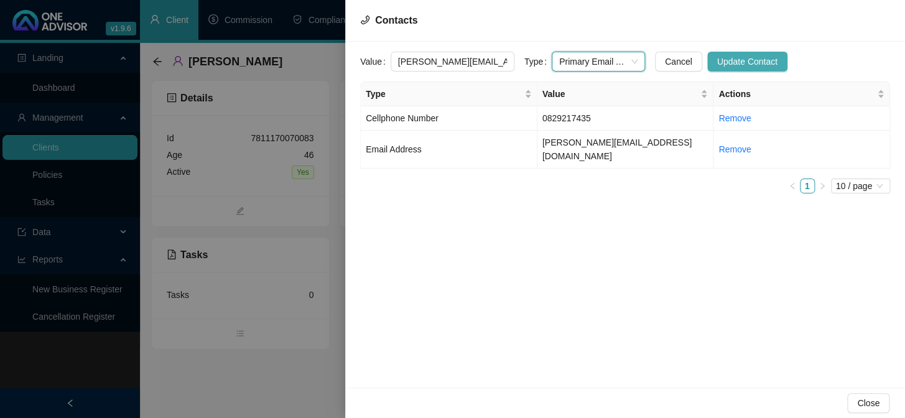
click at [733, 58] on span "Update Contact" at bounding box center [747, 62] width 60 height 14
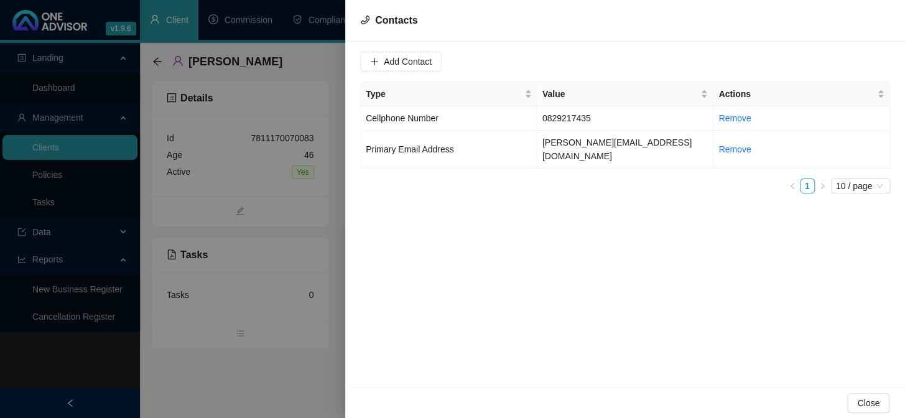
click at [258, 401] on div at bounding box center [452, 209] width 905 height 418
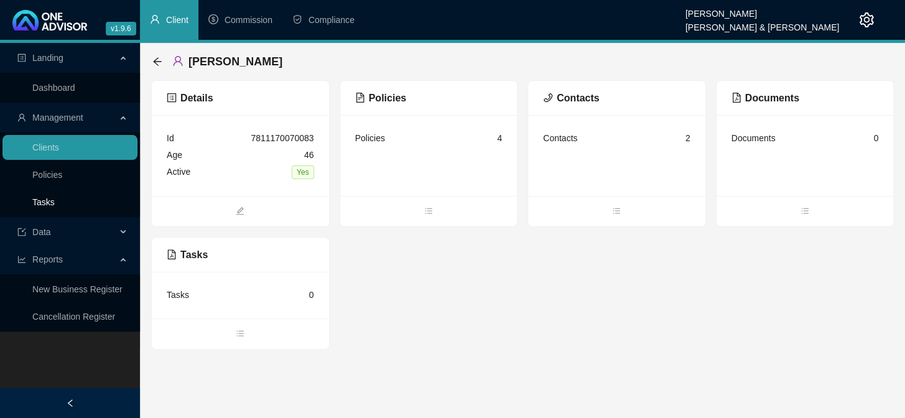
click at [55, 204] on link "Tasks" at bounding box center [43, 202] width 22 height 10
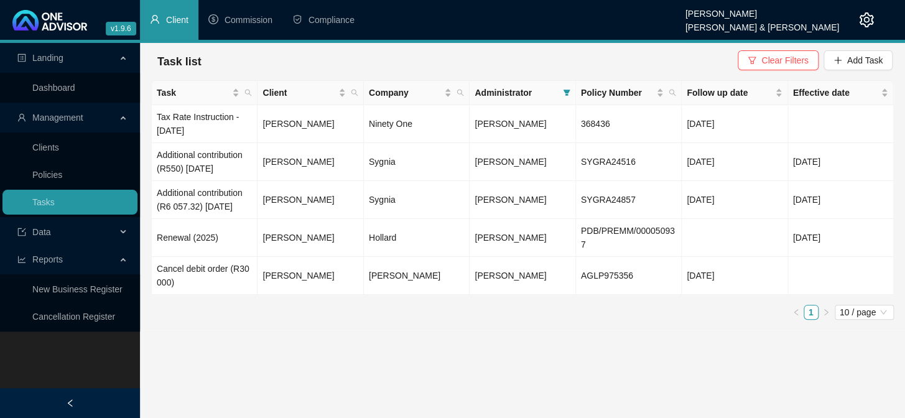
click at [319, 399] on main "Landing Dashboard Management Clients Policies Tasks Data Reports New Business R…" at bounding box center [452, 230] width 905 height 375
click at [14, 351] on div "Landing Dashboard Management Clients Policies Tasks Data Reports New Business R…" at bounding box center [70, 252] width 140 height 418
click at [25, 338] on div "Landing Dashboard Management Clients Policies Tasks Data Reports New Business R…" at bounding box center [70, 252] width 140 height 418
click at [184, 269] on td "Cancel debit order (R30 000)" at bounding box center [205, 276] width 106 height 38
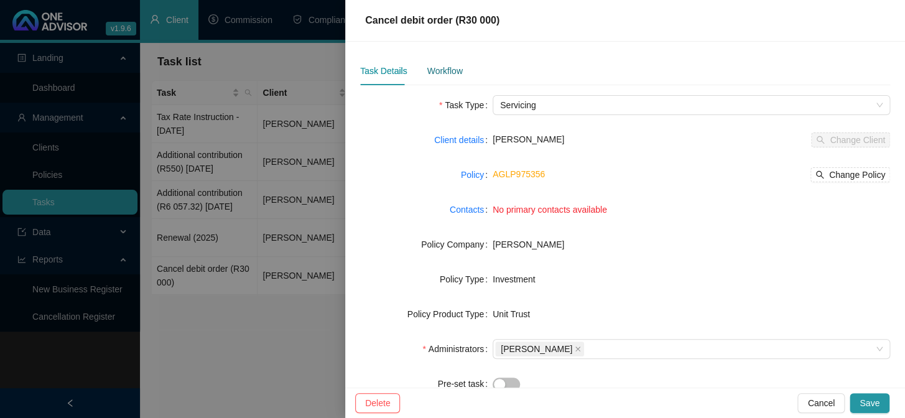
click at [440, 65] on div "Workflow" at bounding box center [444, 71] width 35 height 14
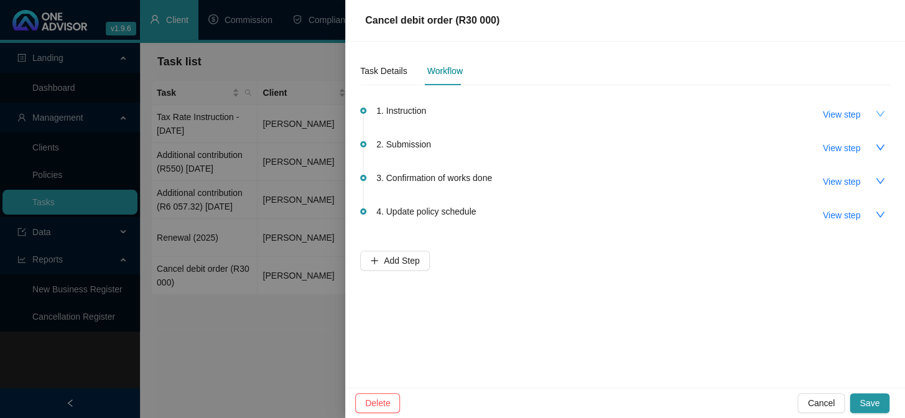
click at [881, 112] on icon "down" at bounding box center [880, 114] width 10 height 10
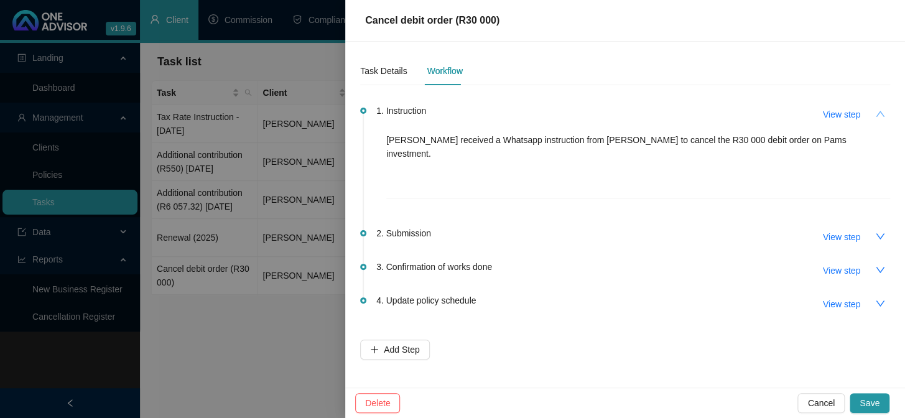
click at [881, 112] on icon "up" at bounding box center [880, 114] width 10 height 10
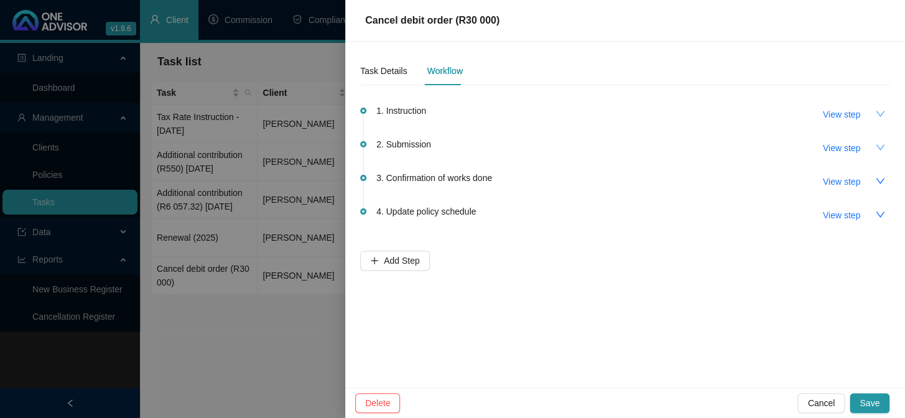
click at [877, 149] on icon "down" at bounding box center [880, 147] width 10 height 10
click at [877, 147] on icon "up" at bounding box center [880, 147] width 10 height 10
click at [839, 144] on span "View step" at bounding box center [841, 148] width 37 height 14
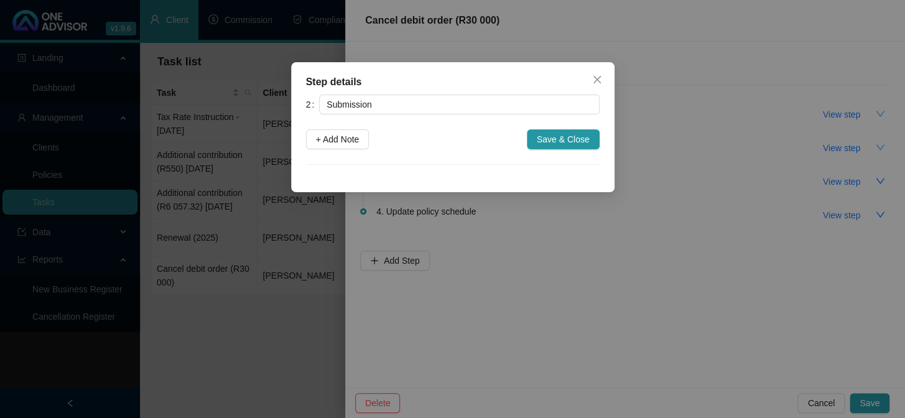
click at [269, 346] on div "Step details 2 Submission + Add Note Save & Close Cancel OK" at bounding box center [452, 209] width 905 height 418
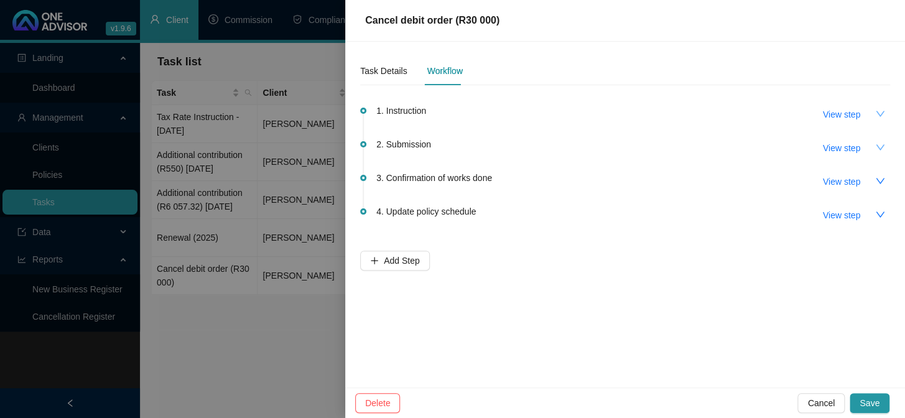
click at [881, 146] on icon "down" at bounding box center [880, 147] width 9 height 6
click at [845, 146] on span "View step" at bounding box center [841, 148] width 37 height 14
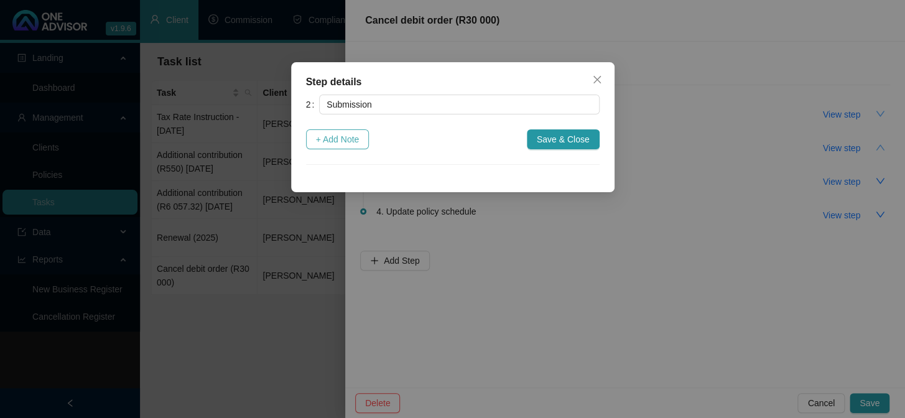
click at [336, 141] on span "+ Add Note" at bounding box center [338, 140] width 44 height 14
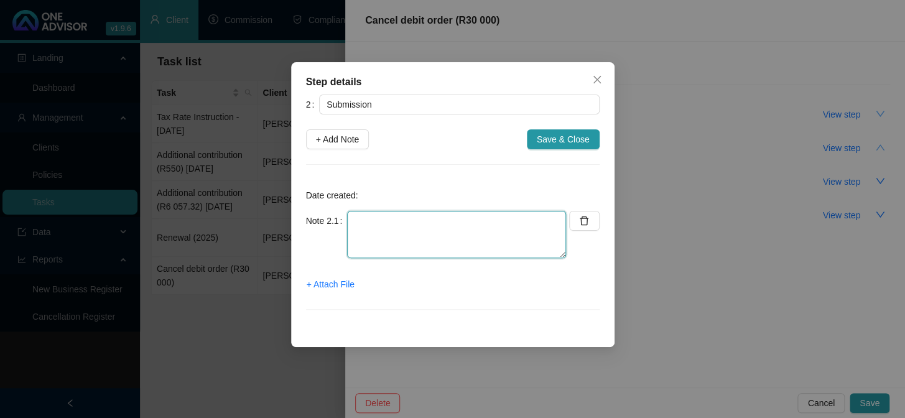
click at [367, 220] on textarea at bounding box center [456, 234] width 219 height 47
type textarea "Cancelled Instruction online"
click at [29, 348] on div "Step details 2 Submission + Add Note Save & Close Date created: Note 2.1 Cancel…" at bounding box center [452, 209] width 905 height 418
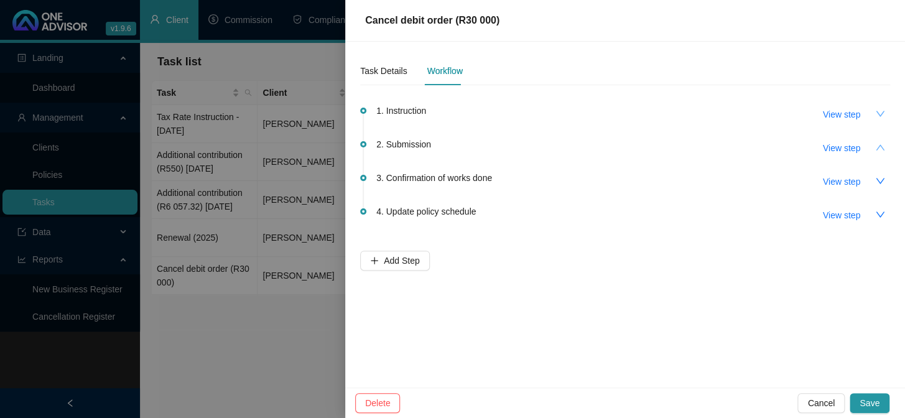
click at [167, 348] on div at bounding box center [452, 209] width 905 height 418
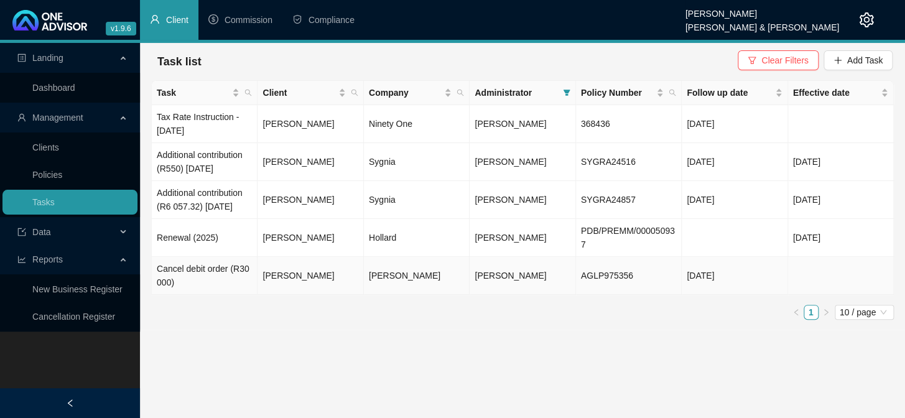
click at [202, 268] on td "Cancel debit order (R30 000)" at bounding box center [205, 276] width 106 height 38
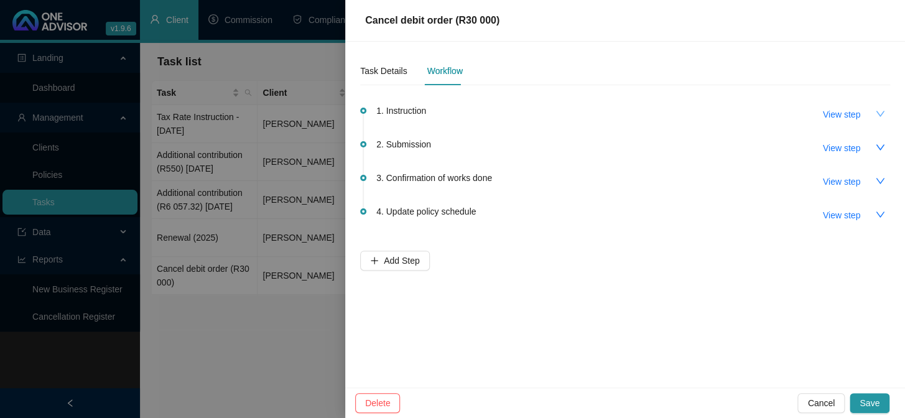
click at [882, 111] on icon "down" at bounding box center [880, 114] width 10 height 10
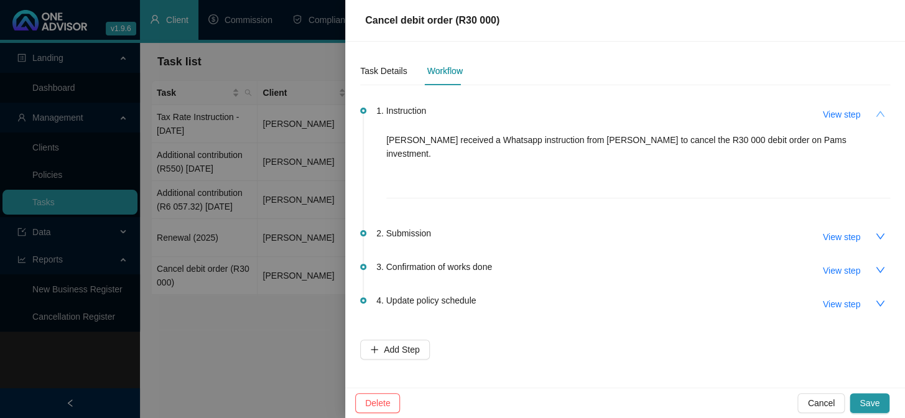
click at [253, 357] on div at bounding box center [452, 209] width 905 height 418
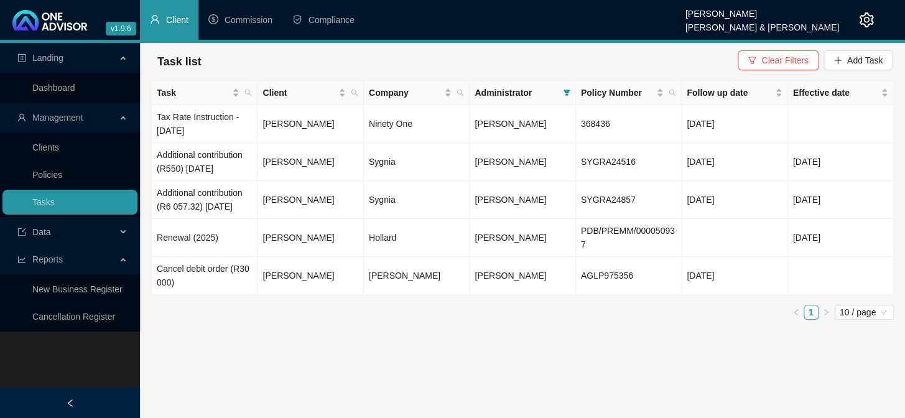
click at [634, 390] on main "Landing Dashboard Management Clients Policies Tasks Data Reports New Business R…" at bounding box center [452, 230] width 905 height 375
click at [221, 271] on td "Cancel debit order (R30 000)" at bounding box center [205, 276] width 106 height 38
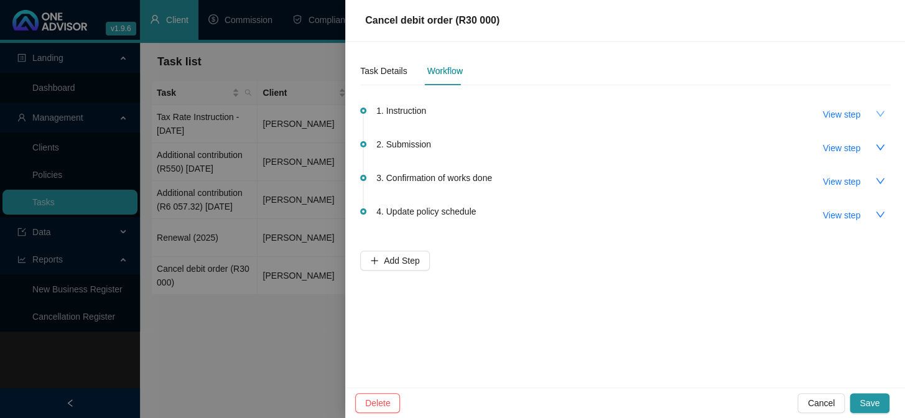
click at [875, 112] on icon "down" at bounding box center [880, 114] width 10 height 10
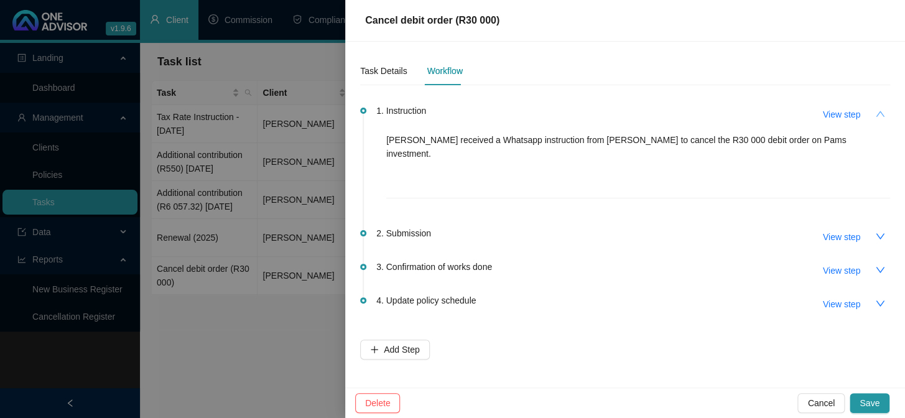
click at [875, 112] on icon "up" at bounding box center [880, 114] width 10 height 10
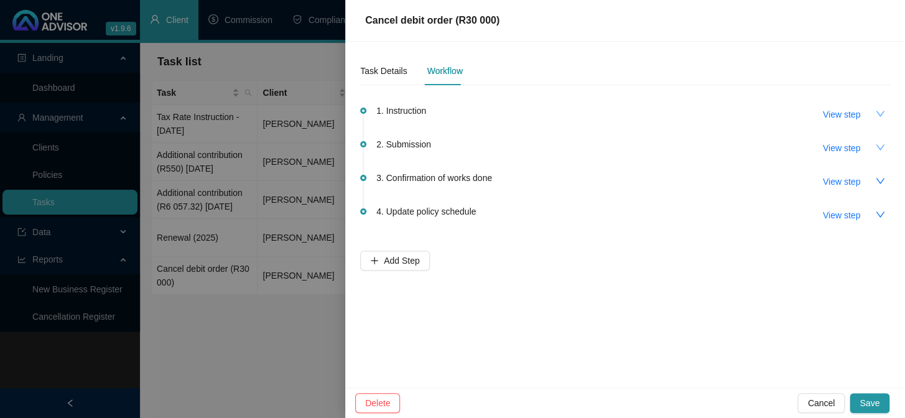
click at [880, 148] on icon "down" at bounding box center [880, 147] width 9 height 6
click at [850, 147] on span "View step" at bounding box center [841, 148] width 37 height 14
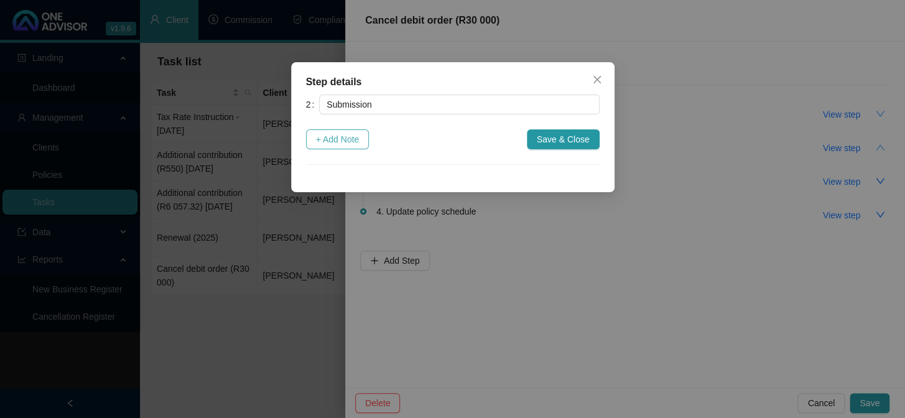
click at [339, 141] on span "+ Add Note" at bounding box center [338, 140] width 44 height 14
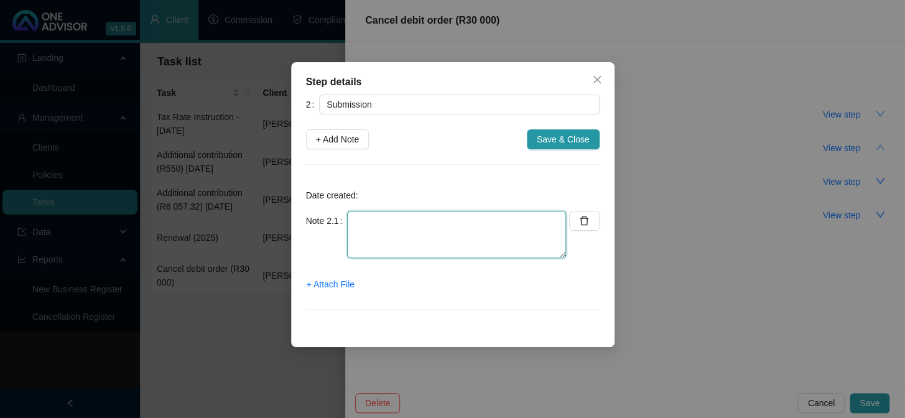
click at [375, 221] on textarea at bounding box center [456, 234] width 219 height 47
type textarea "Instruction to cancel monthly contribution submitted online"
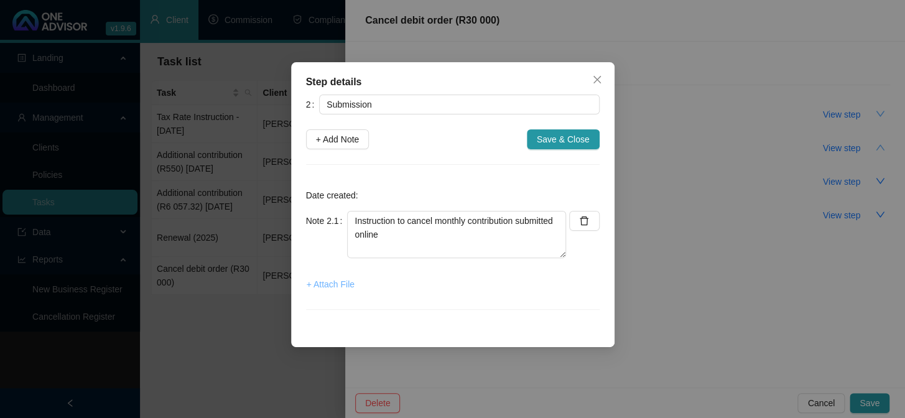
click at [336, 281] on span "+ Attach File" at bounding box center [331, 284] width 48 height 14
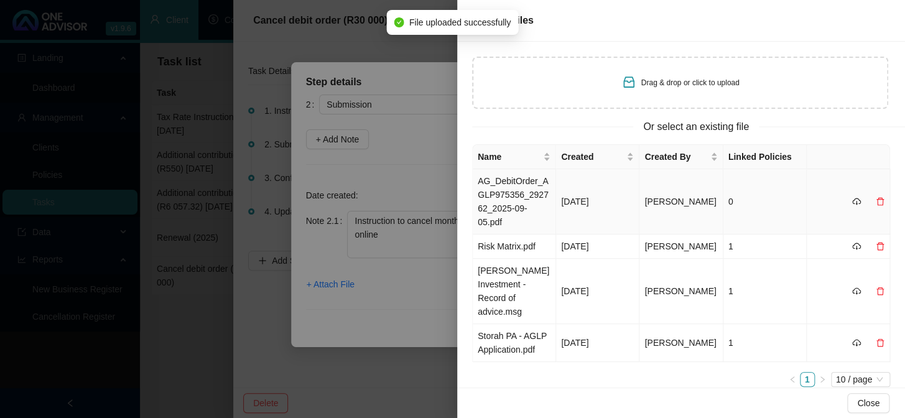
click at [502, 192] on td "AG_DebitOrder_AGLP975356_292762_2025-09-05.pdf" at bounding box center [514, 201] width 83 height 65
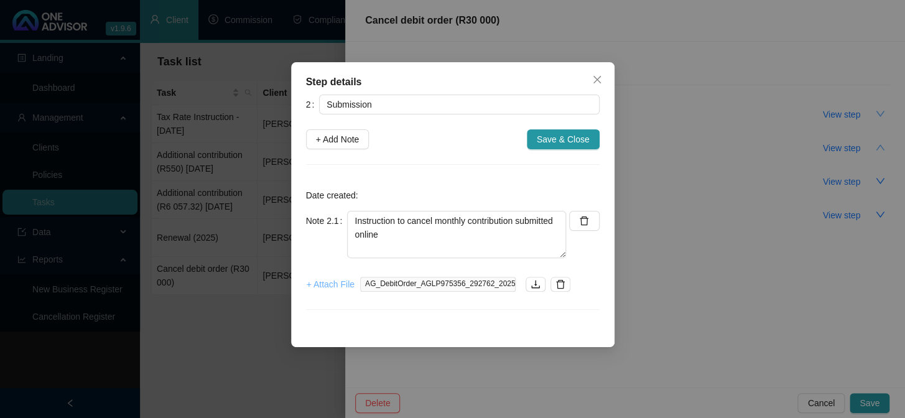
click at [328, 282] on span "+ Attach File" at bounding box center [331, 284] width 48 height 14
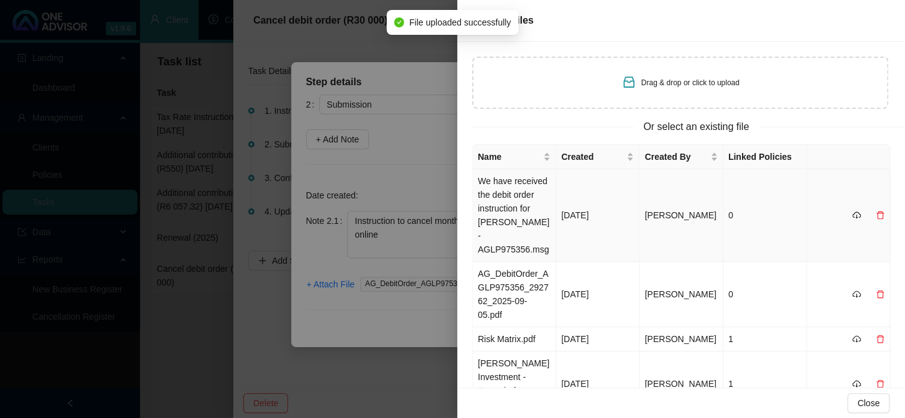
click at [495, 187] on td "We have received the debit order instruction for [PERSON_NAME] - AGLP975356.msg" at bounding box center [514, 215] width 83 height 93
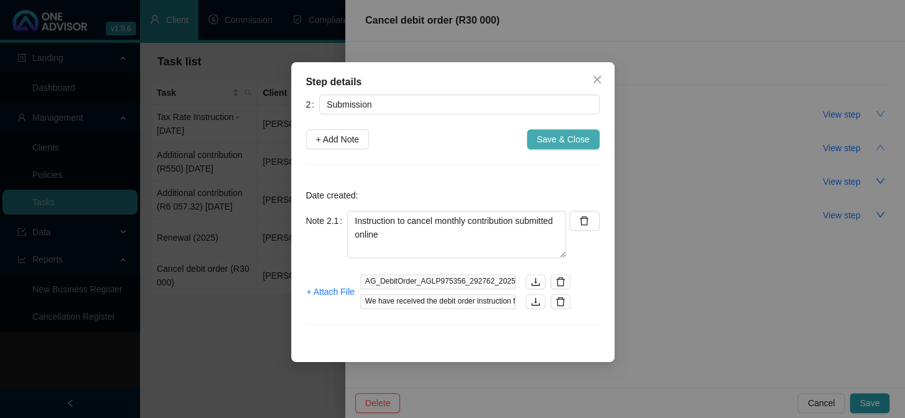
click at [569, 139] on span "Save & Close" at bounding box center [563, 140] width 53 height 14
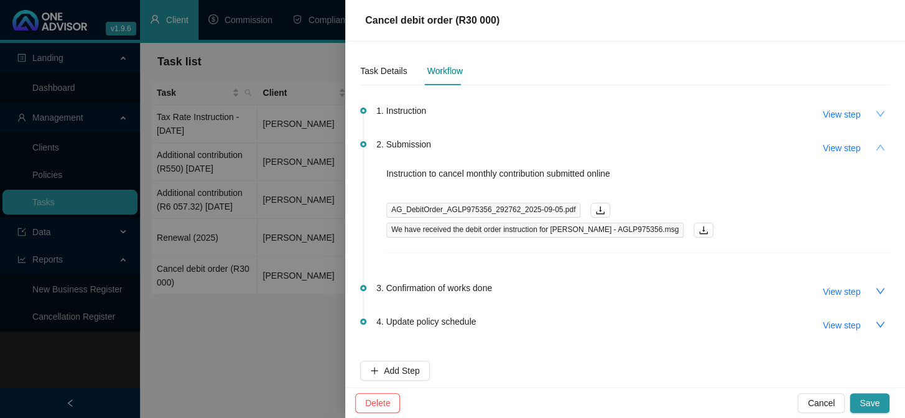
click at [875, 112] on icon "down" at bounding box center [880, 114] width 10 height 10
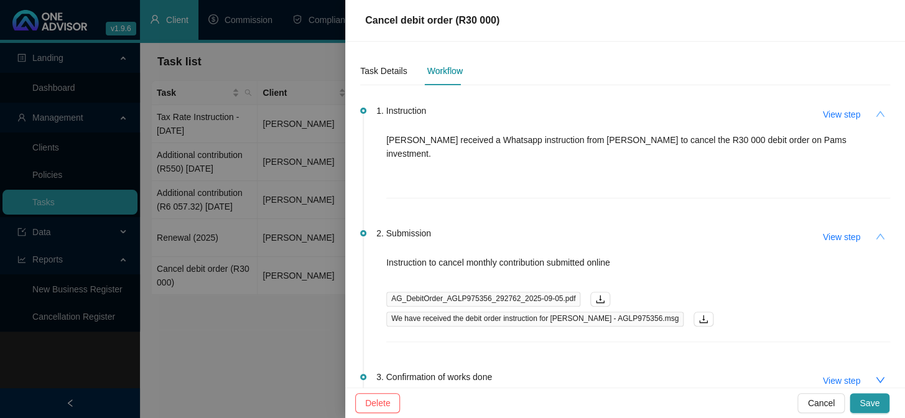
click at [876, 112] on icon "up" at bounding box center [880, 114] width 9 height 6
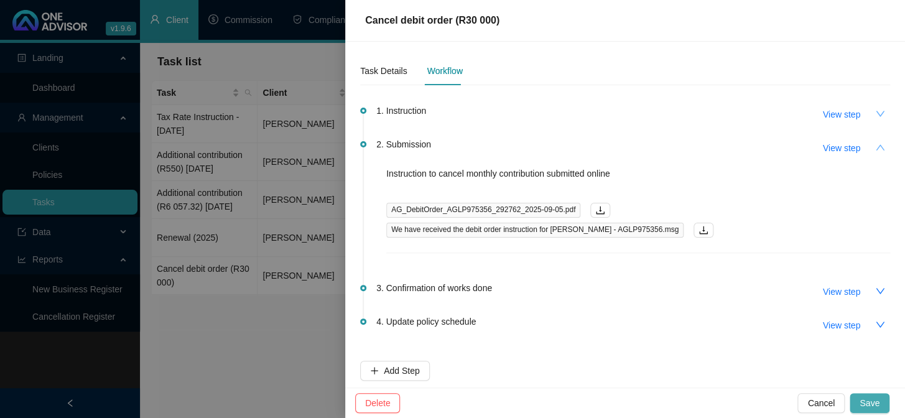
click at [877, 402] on span "Save" at bounding box center [870, 403] width 20 height 14
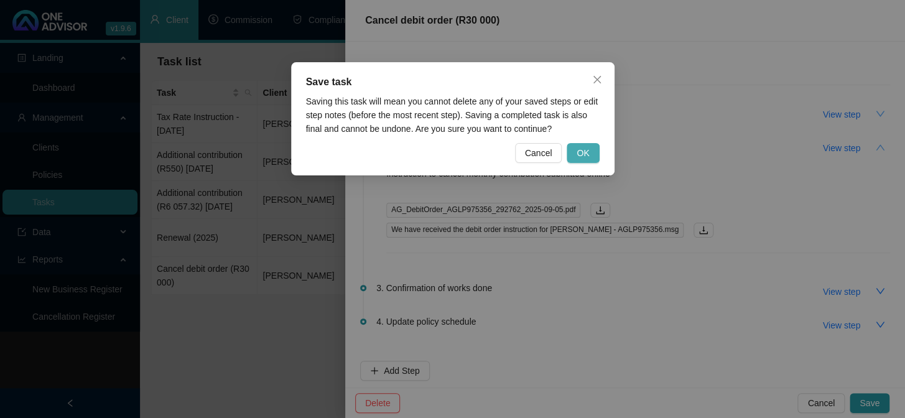
click at [583, 149] on span "OK" at bounding box center [583, 153] width 12 height 14
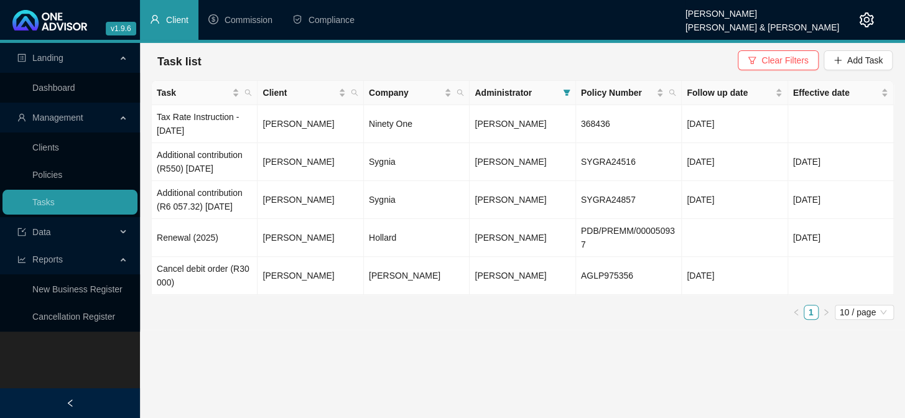
click at [492, 383] on main "Landing Dashboard Management Clients Policies Tasks Data Reports New Business R…" at bounding box center [452, 230] width 905 height 375
click at [310, 392] on main "Landing Dashboard Management Clients Policies Tasks Data Reports New Business R…" at bounding box center [452, 230] width 905 height 375
click at [118, 393] on div at bounding box center [70, 403] width 140 height 30
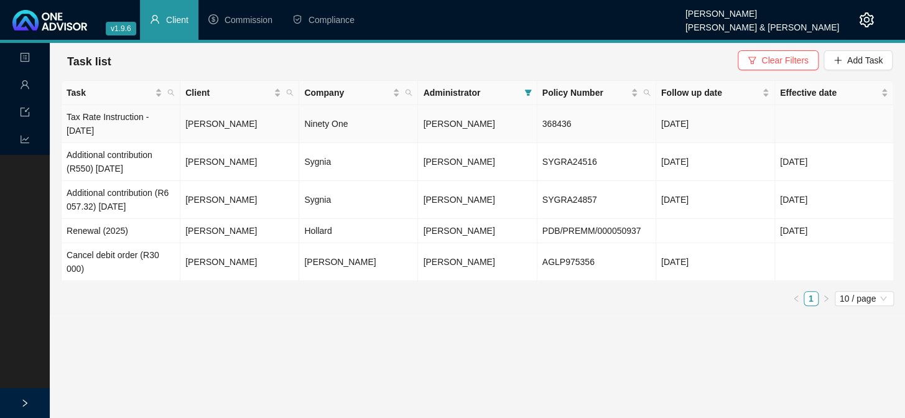
click at [98, 113] on td "Tax Rate Instruction - [DATE]" at bounding box center [121, 124] width 119 height 38
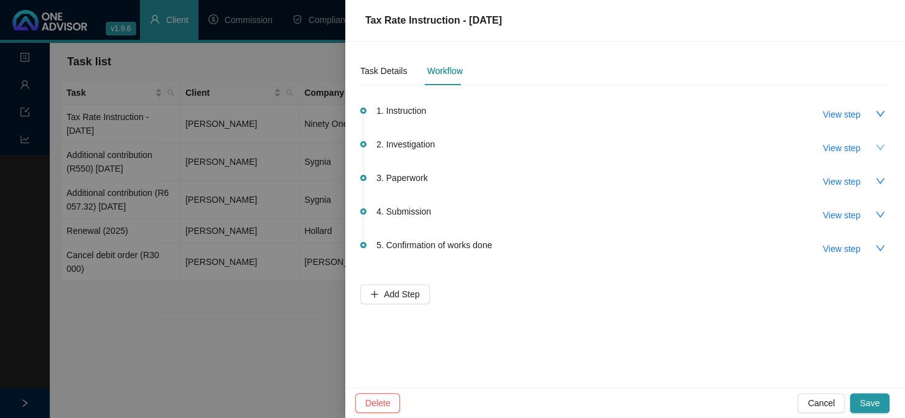
click at [875, 147] on icon "down" at bounding box center [880, 147] width 10 height 10
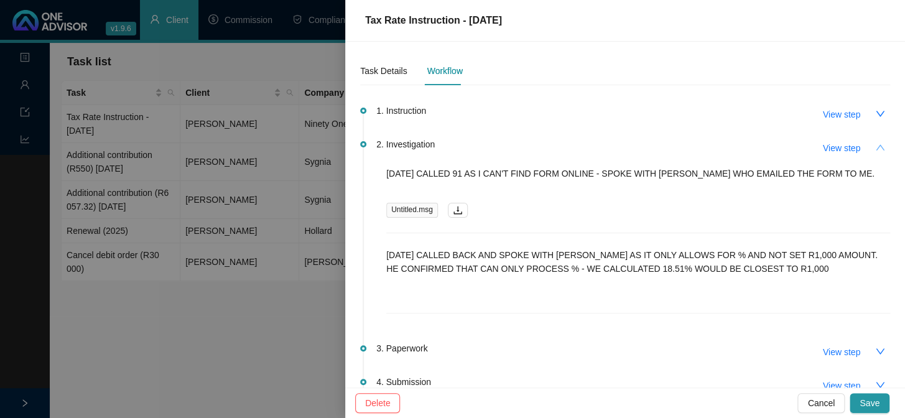
click at [875, 147] on icon "up" at bounding box center [880, 147] width 10 height 10
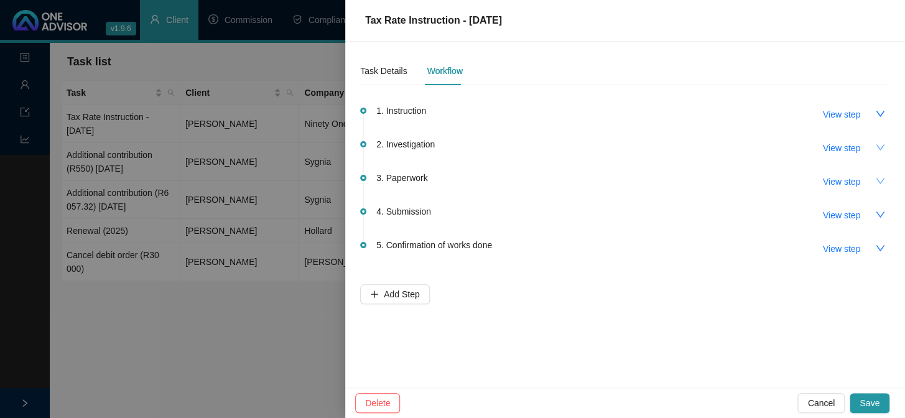
click at [876, 182] on icon "down" at bounding box center [880, 181] width 10 height 10
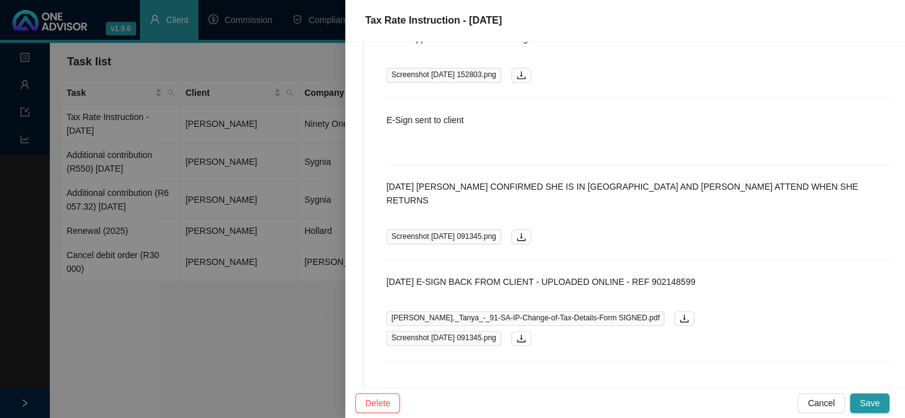
scroll to position [226, 0]
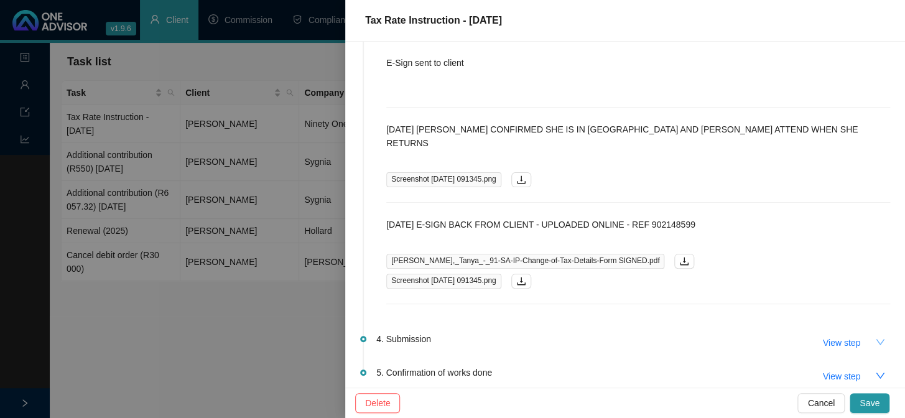
click at [870, 332] on button "button" at bounding box center [880, 342] width 20 height 20
click at [875, 337] on icon "up" at bounding box center [880, 342] width 10 height 10
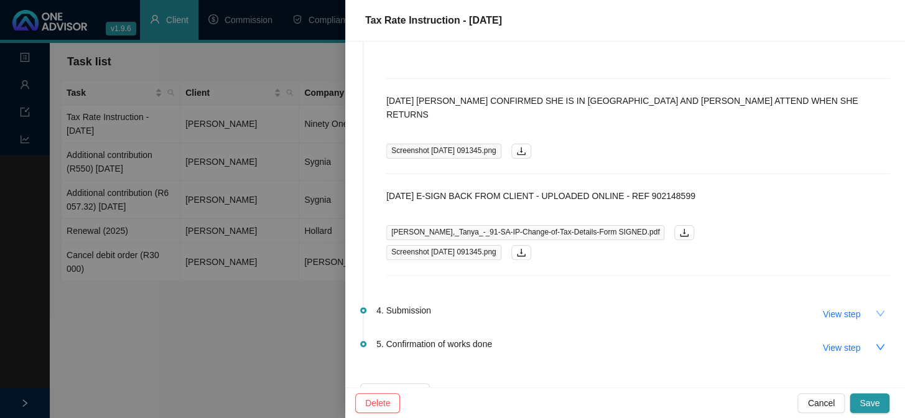
scroll to position [269, 0]
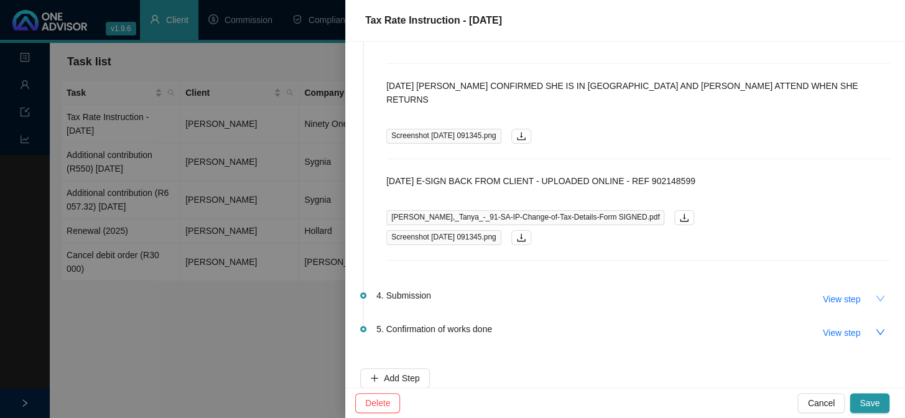
click at [409, 289] on span "4. Submission" at bounding box center [403, 296] width 55 height 14
click at [411, 289] on span "4. Submission" at bounding box center [403, 296] width 55 height 14
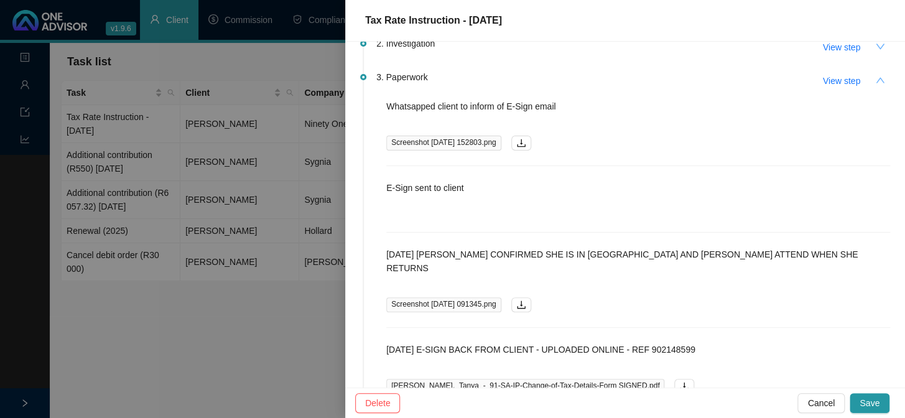
scroll to position [100, 0]
click at [826, 84] on span "View step" at bounding box center [841, 82] width 37 height 14
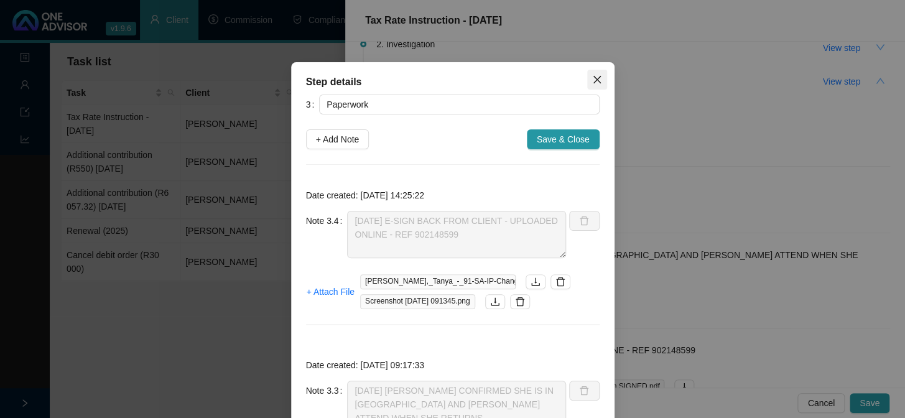
click at [591, 73] on button "Close" at bounding box center [597, 80] width 20 height 20
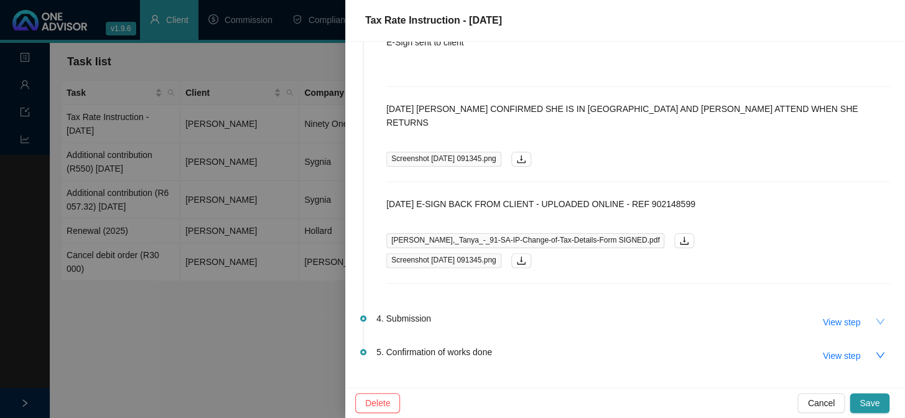
scroll to position [269, 0]
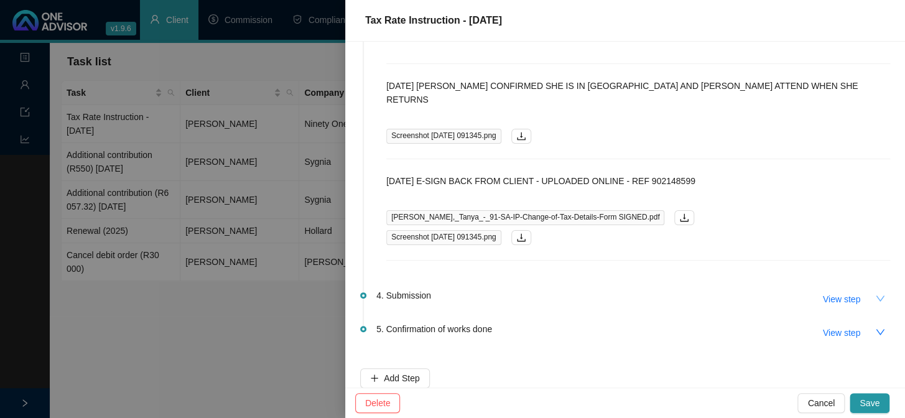
click at [416, 289] on span "4. Submission" at bounding box center [403, 296] width 55 height 14
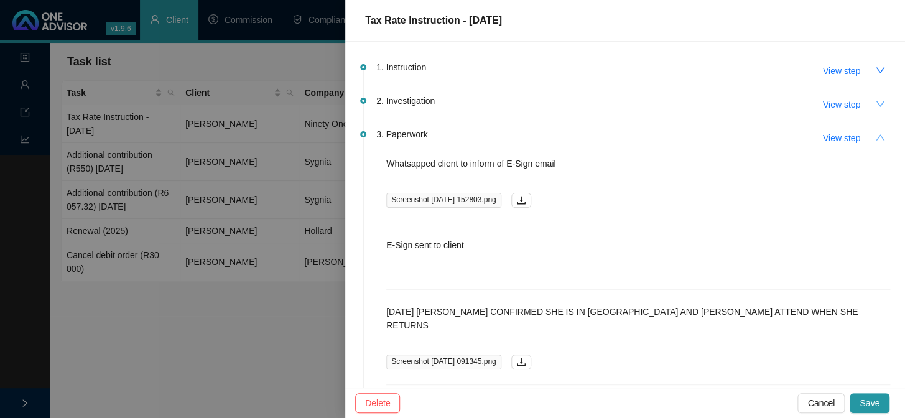
click at [875, 133] on icon "up" at bounding box center [880, 138] width 10 height 10
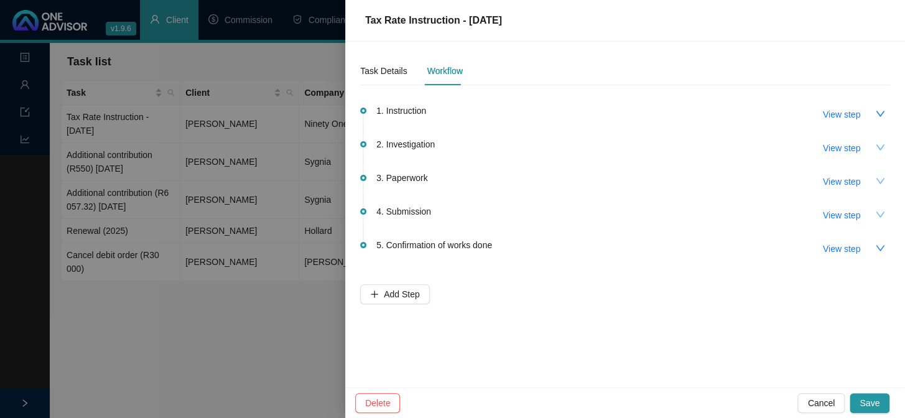
click at [877, 213] on icon "down" at bounding box center [880, 215] width 10 height 10
click at [844, 215] on span "View step" at bounding box center [841, 215] width 37 height 14
type input "Submission"
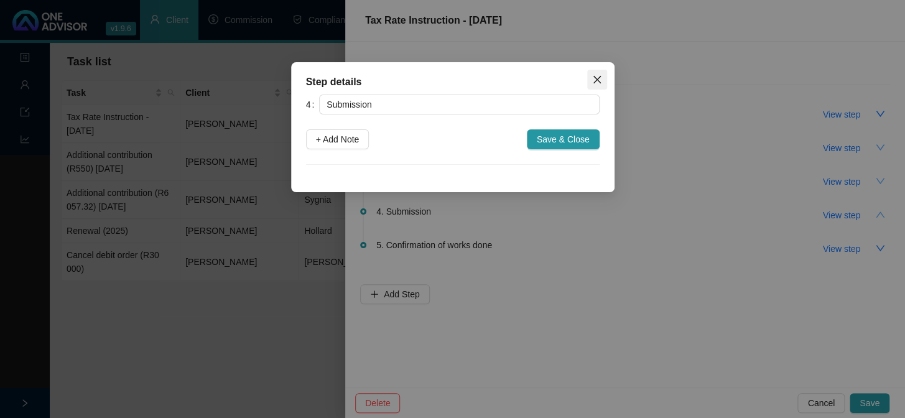
click at [592, 76] on icon "close" at bounding box center [597, 80] width 10 height 10
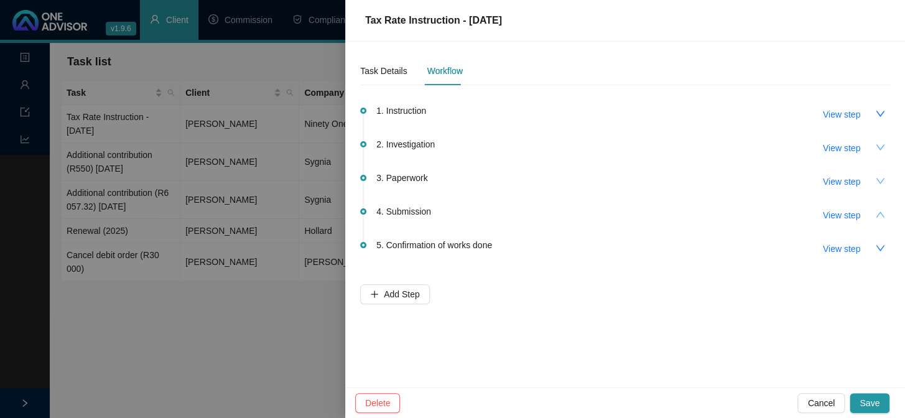
click at [294, 353] on div at bounding box center [452, 209] width 905 height 418
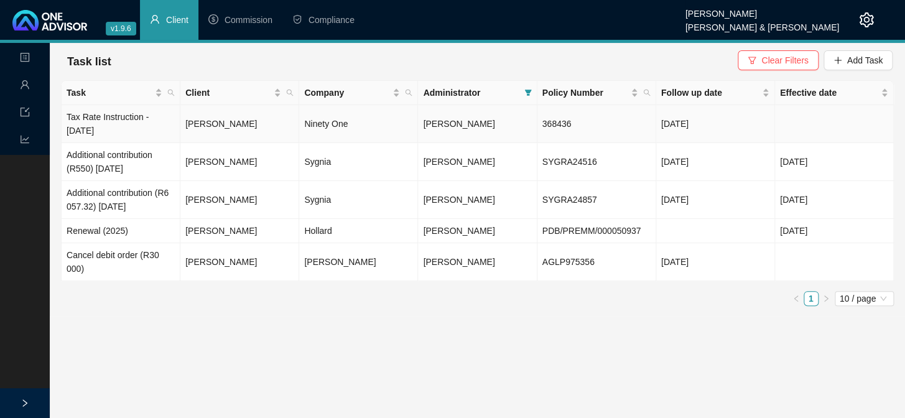
click at [218, 123] on td "[PERSON_NAME]" at bounding box center [239, 124] width 119 height 38
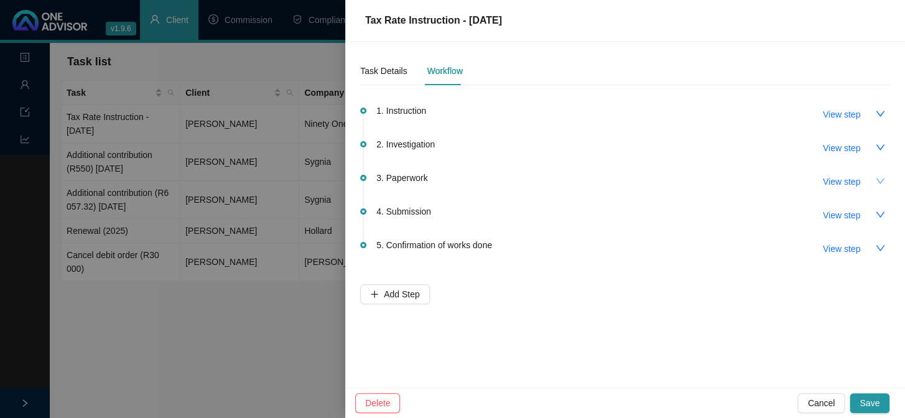
click at [881, 182] on icon "down" at bounding box center [880, 181] width 10 height 10
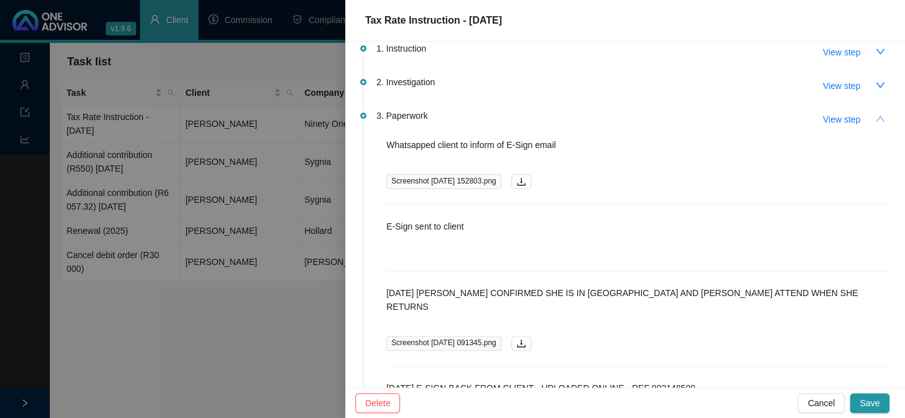
scroll to position [44, 0]
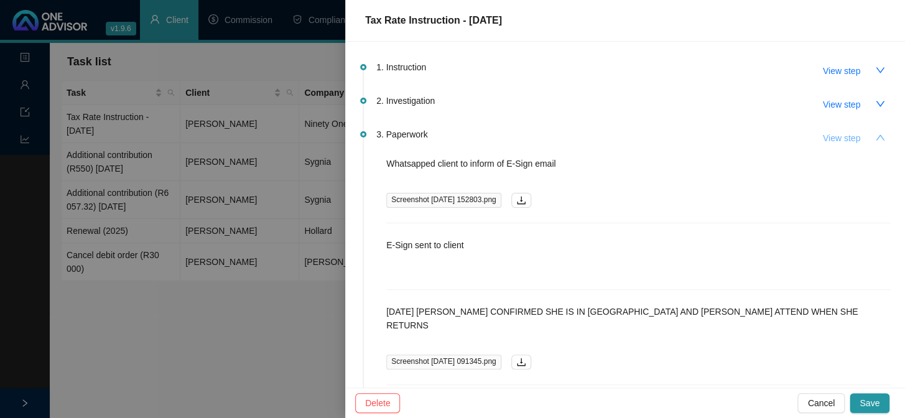
click at [837, 134] on span "View step" at bounding box center [841, 138] width 37 height 14
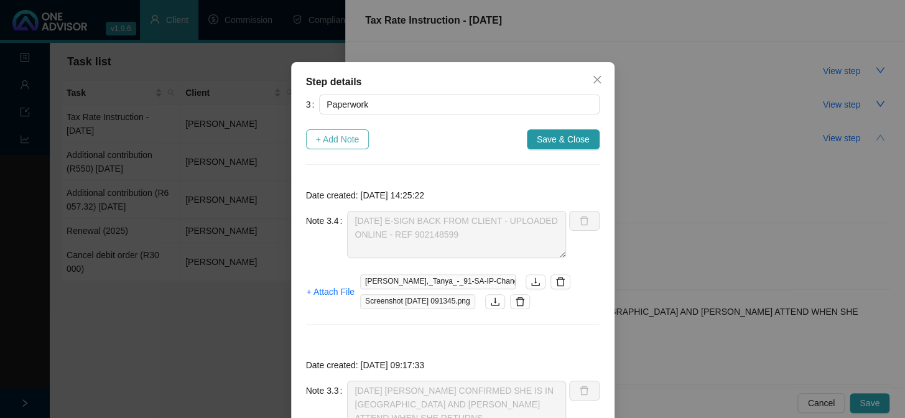
click at [333, 139] on span "+ Add Note" at bounding box center [338, 140] width 44 height 14
type textarea "[DATE] E-SIGN BACK FROM CLIENT - UPLOADED ONLINE - REF 902148599"
type textarea "[DATE] [PERSON_NAME] CONFIRMED SHE IS IN [GEOGRAPHIC_DATA] AND [PERSON_NAME] AT…"
type textarea "E-Sign sent to client"
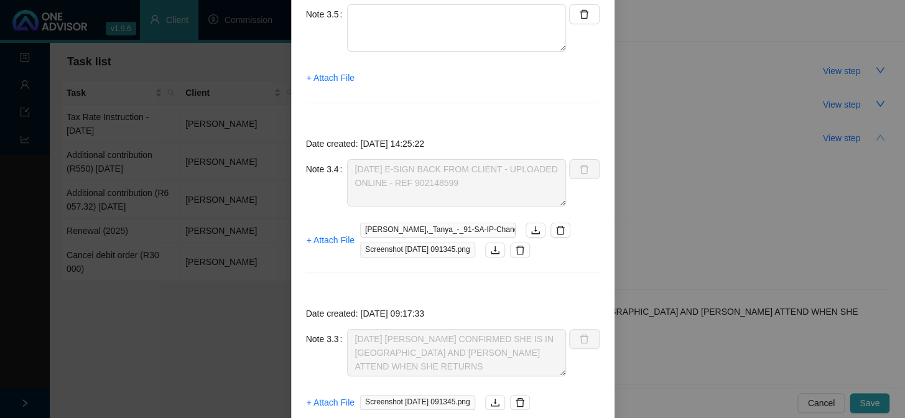
scroll to position [113, 0]
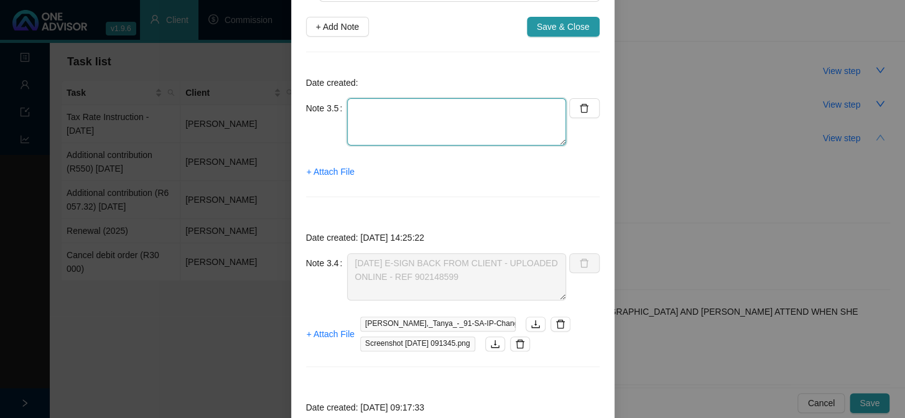
click at [379, 107] on textarea at bounding box center [456, 121] width 219 height 47
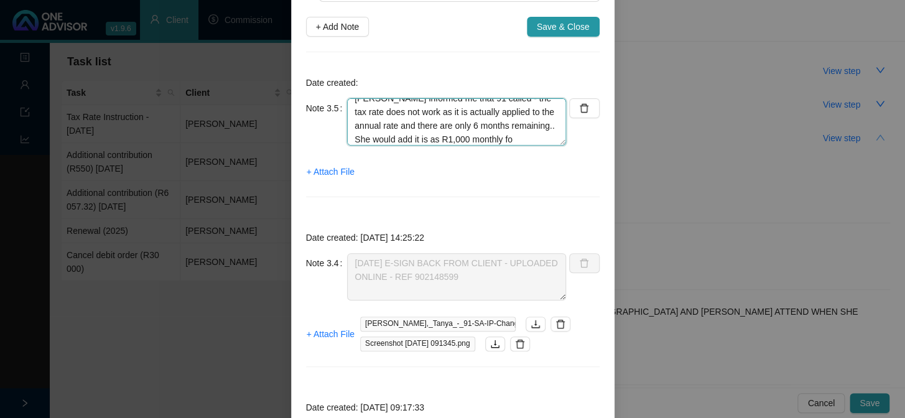
scroll to position [24, 0]
click at [437, 124] on textarea "[PERSON_NAME] informed me that 91 called - the tax rate does not work as it is …" at bounding box center [456, 121] width 219 height 47
click at [513, 124] on textarea "[PERSON_NAME] informed me that 91 called - the tax rate does not work as it is …" at bounding box center [456, 121] width 219 height 47
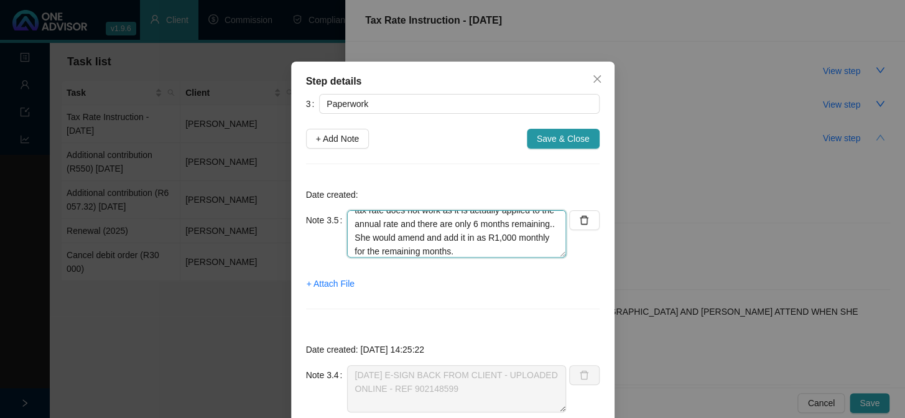
scroll to position [0, 0]
type textarea "[PERSON_NAME] informed me that 91 called - the tax rate does not work as it is …"
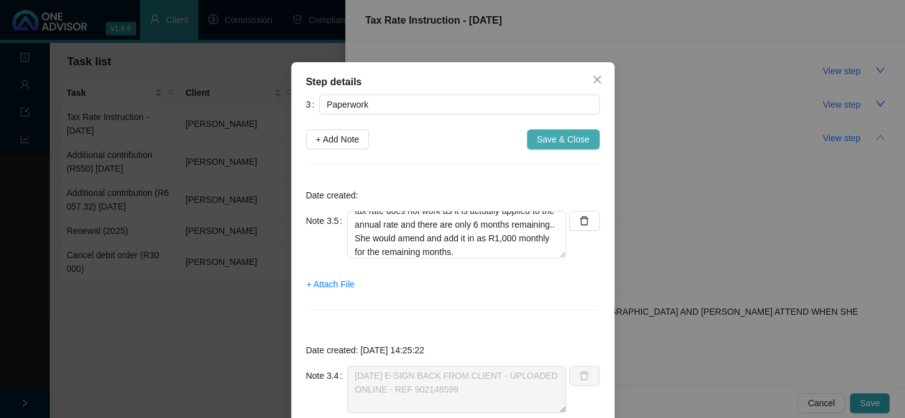
click at [542, 139] on span "Save & Close" at bounding box center [563, 140] width 53 height 14
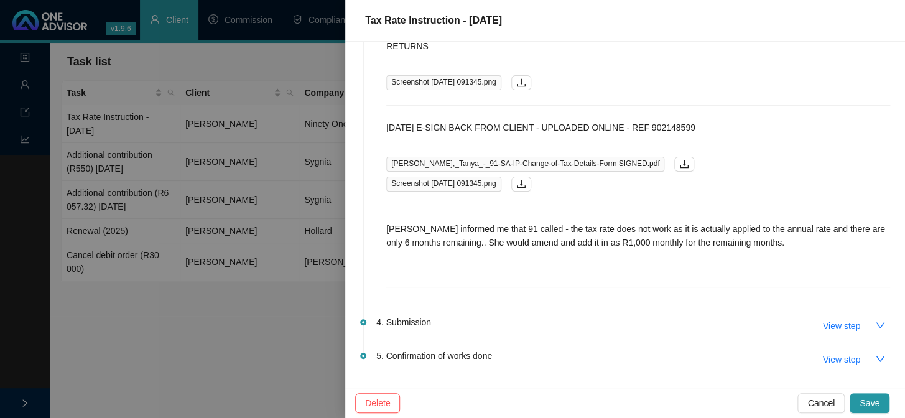
scroll to position [327, 0]
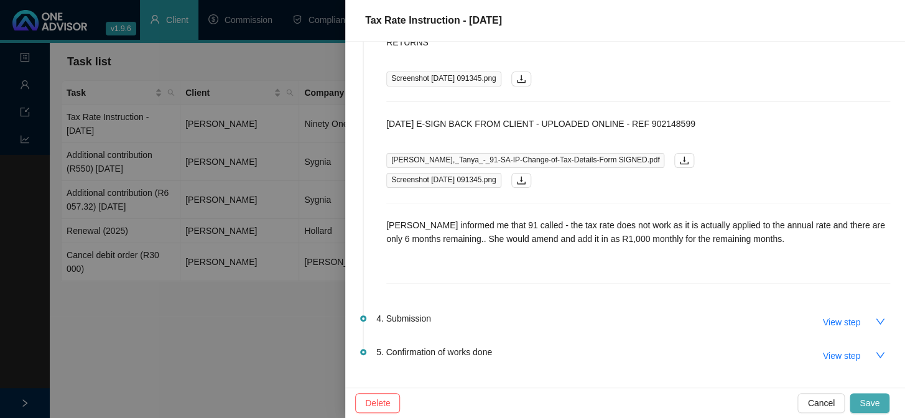
click at [865, 402] on span "Save" at bounding box center [870, 403] width 20 height 14
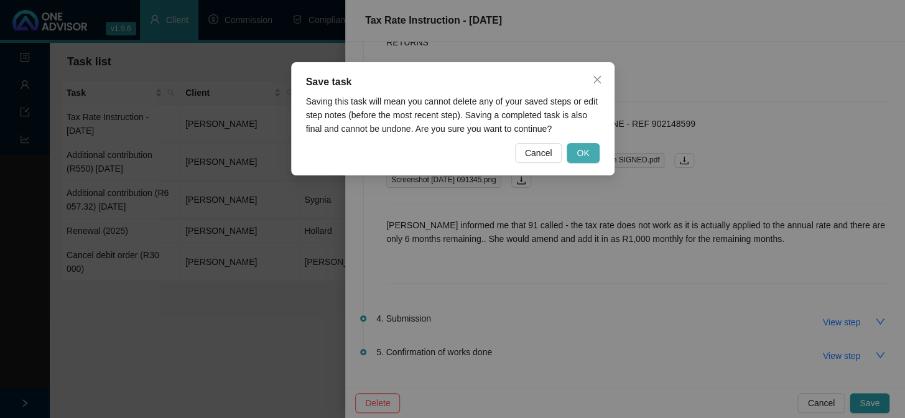
click at [578, 151] on span "OK" at bounding box center [583, 153] width 12 height 14
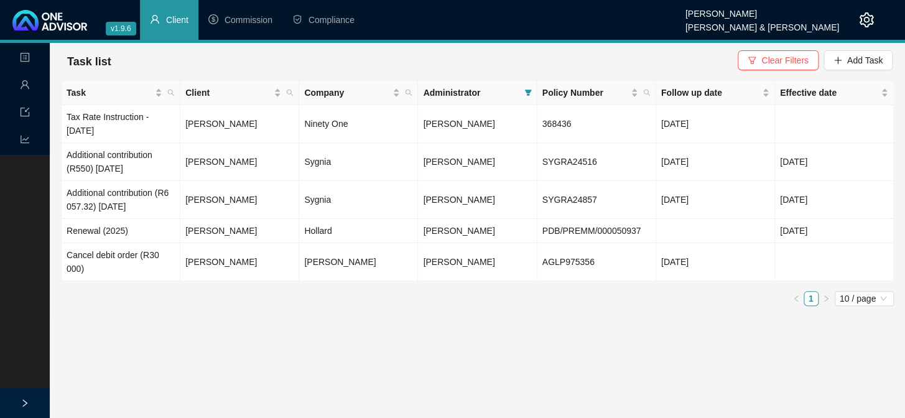
click at [20, 368] on div "Landing Management Data Reports" at bounding box center [25, 252] width 50 height 418
click at [178, 18] on span "Client" at bounding box center [177, 20] width 22 height 10
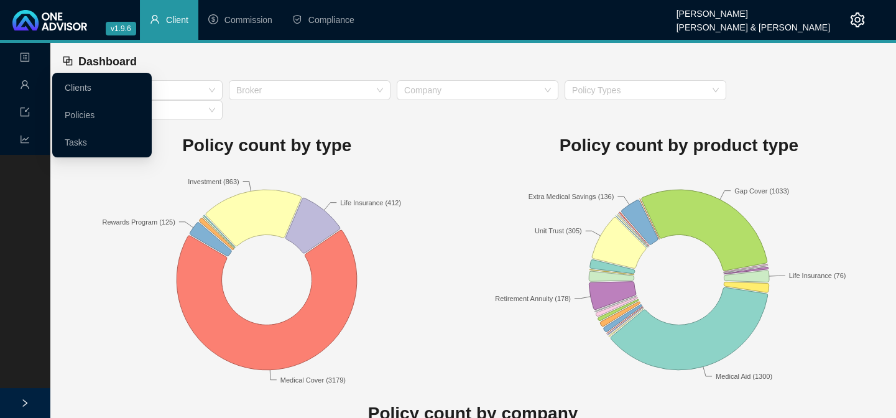
click at [27, 82] on icon "user" at bounding box center [25, 84] width 8 height 9
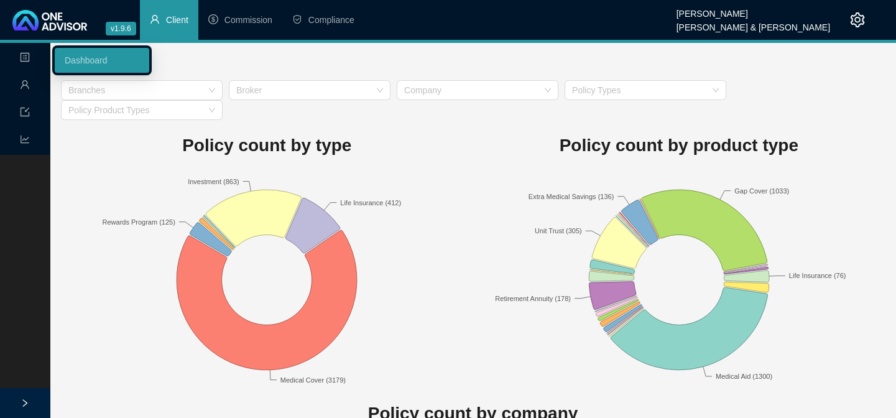
click at [20, 59] on icon "profile" at bounding box center [25, 57] width 10 height 10
click at [22, 57] on icon "profile" at bounding box center [25, 57] width 10 height 10
click at [24, 406] on icon "right" at bounding box center [25, 403] width 9 height 9
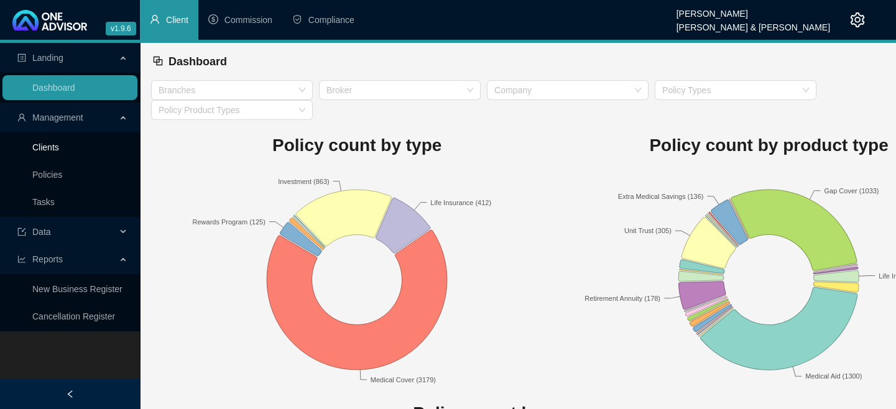
click at [53, 142] on link "Clients" at bounding box center [45, 147] width 27 height 10
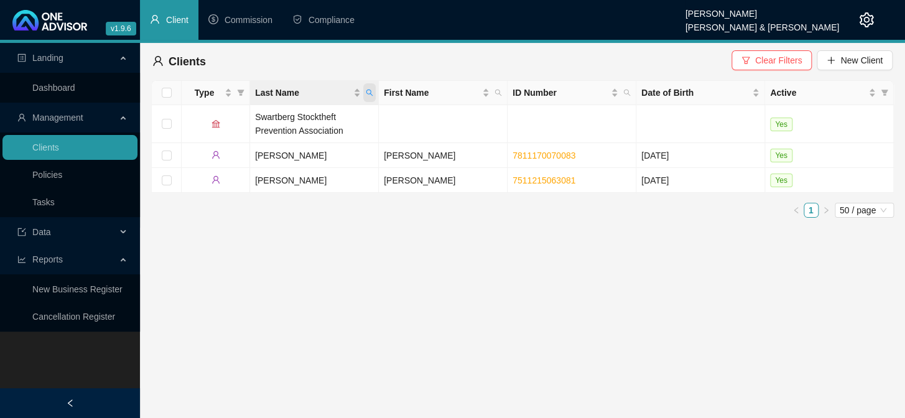
click at [366, 91] on icon "search" at bounding box center [369, 93] width 7 height 7
type input "bellars"
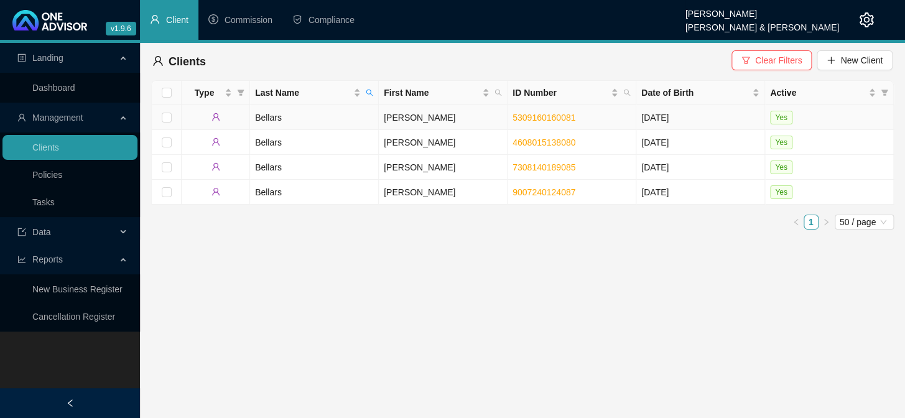
click at [271, 116] on td "Bellars" at bounding box center [314, 117] width 129 height 25
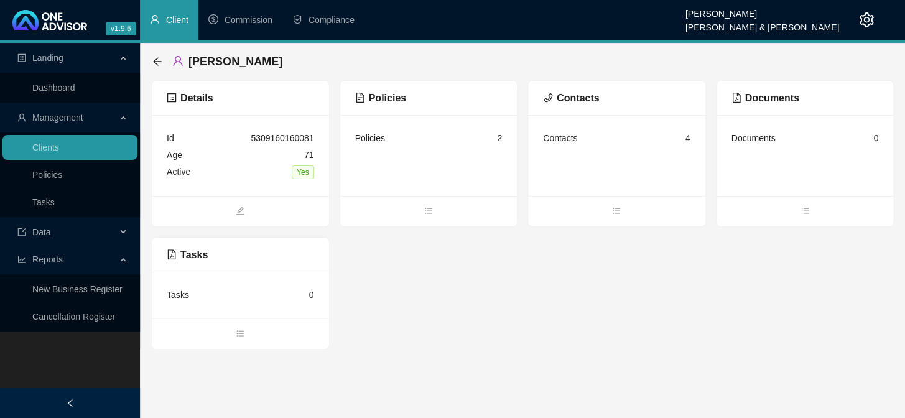
click at [348, 394] on main "Landing Dashboard Management Clients Policies Tasks Data Reports New Business R…" at bounding box center [452, 230] width 905 height 375
click at [430, 212] on icon "bars" at bounding box center [428, 211] width 9 height 9
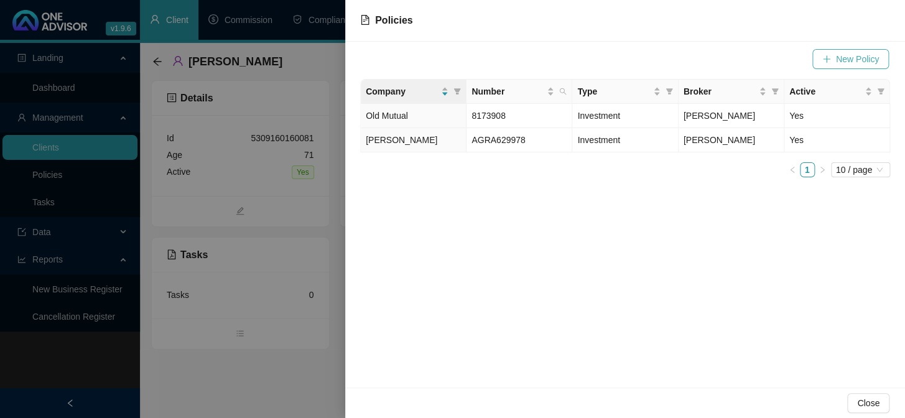
click at [837, 60] on span "New Policy" at bounding box center [857, 59] width 43 height 14
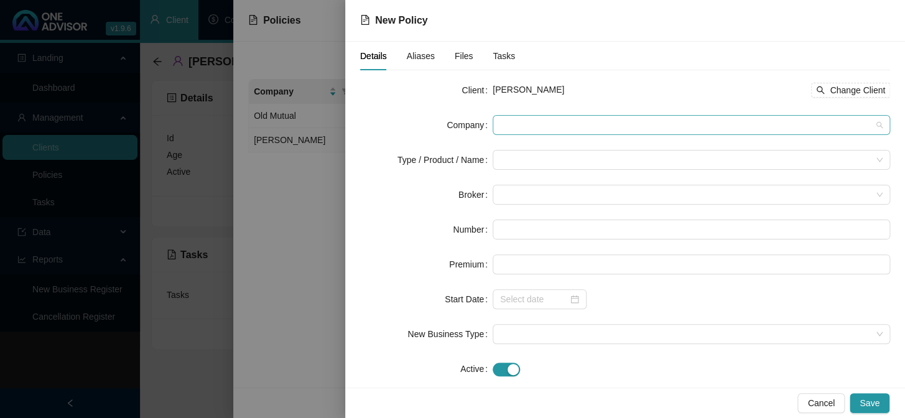
click at [563, 123] on span at bounding box center [691, 125] width 383 height 19
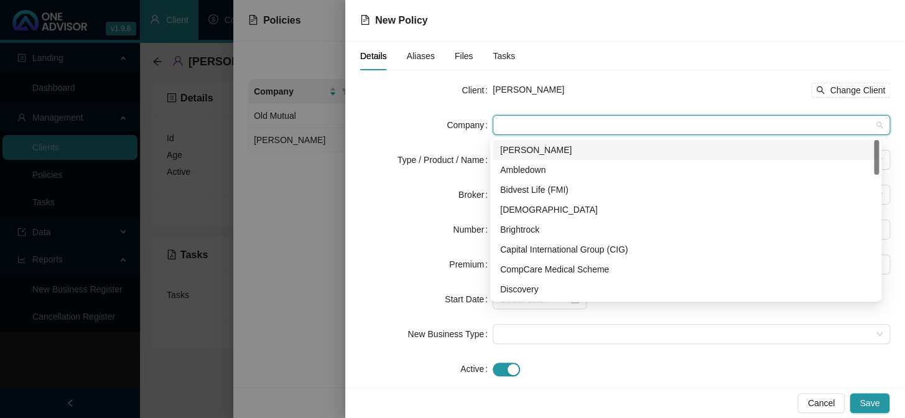
click at [543, 148] on div "[PERSON_NAME]" at bounding box center [685, 150] width 371 height 14
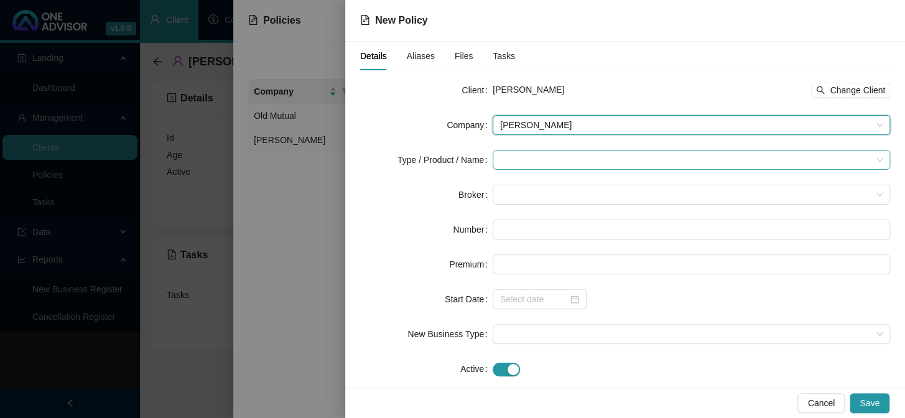
click at [541, 159] on input "search" at bounding box center [685, 160] width 371 height 19
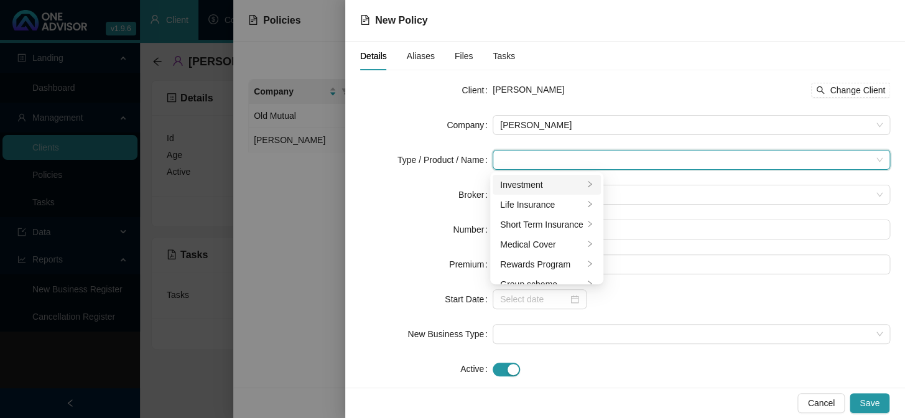
click at [545, 180] on div "Investment" at bounding box center [541, 185] width 83 height 14
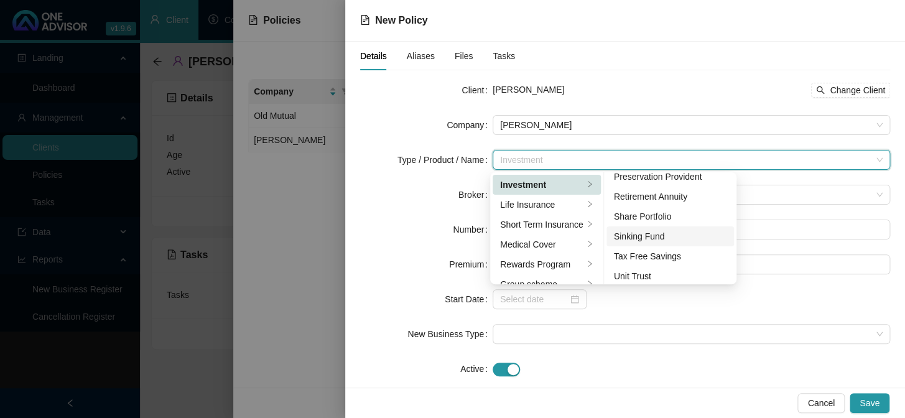
scroll to position [192, 0]
click at [667, 273] on div "Unit Trust" at bounding box center [670, 272] width 113 height 14
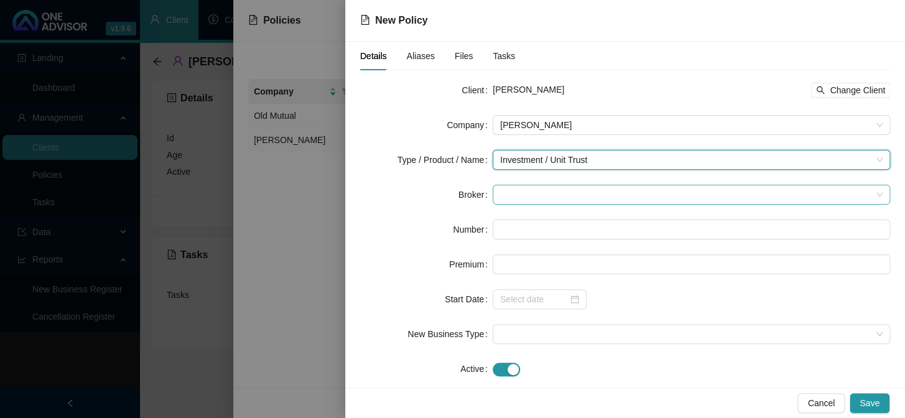
click at [539, 200] on span at bounding box center [691, 194] width 383 height 19
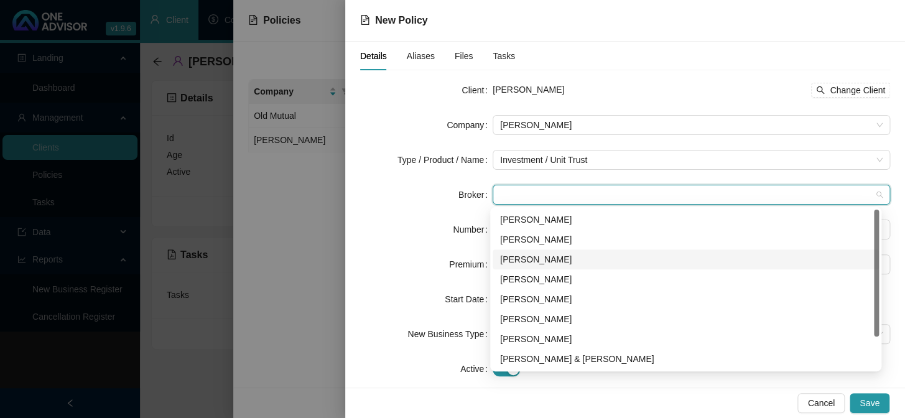
click at [527, 259] on div "[PERSON_NAME]" at bounding box center [685, 260] width 371 height 14
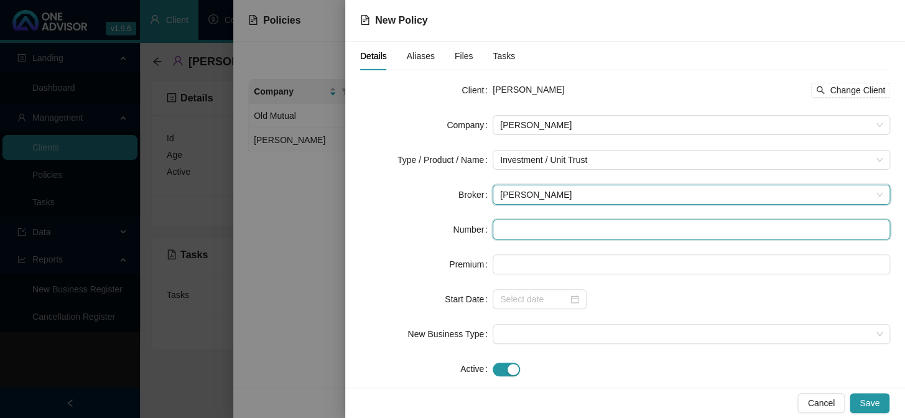
click at [511, 231] on input "text" at bounding box center [692, 230] width 398 height 20
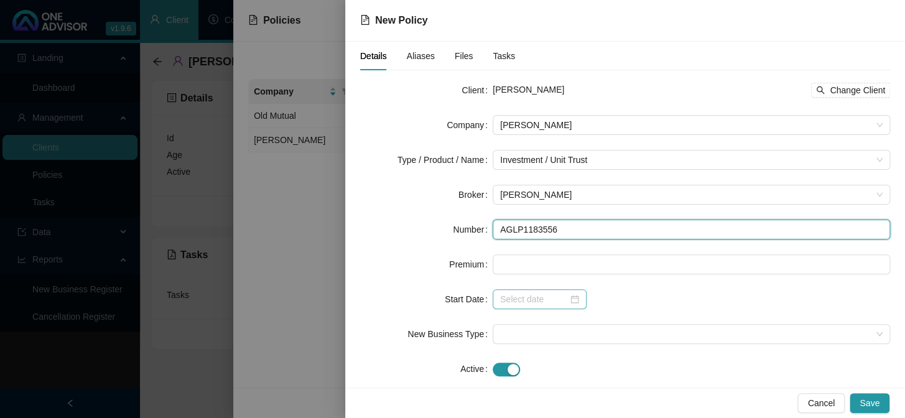
type input "AGLP1183556"
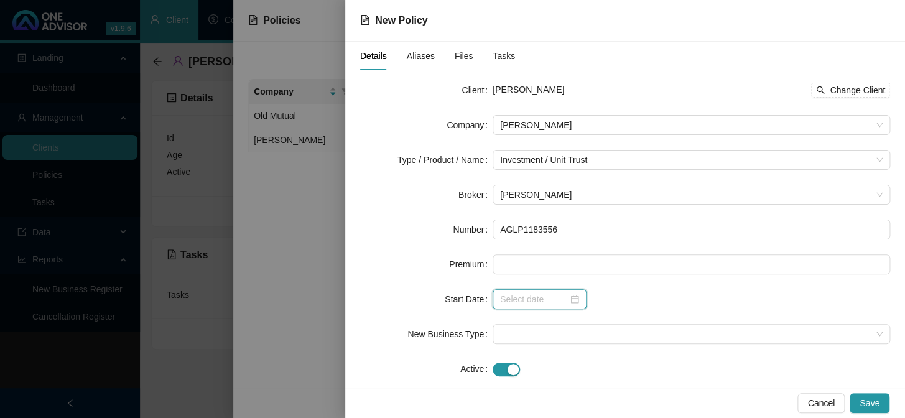
click at [529, 303] on input at bounding box center [534, 299] width 68 height 14
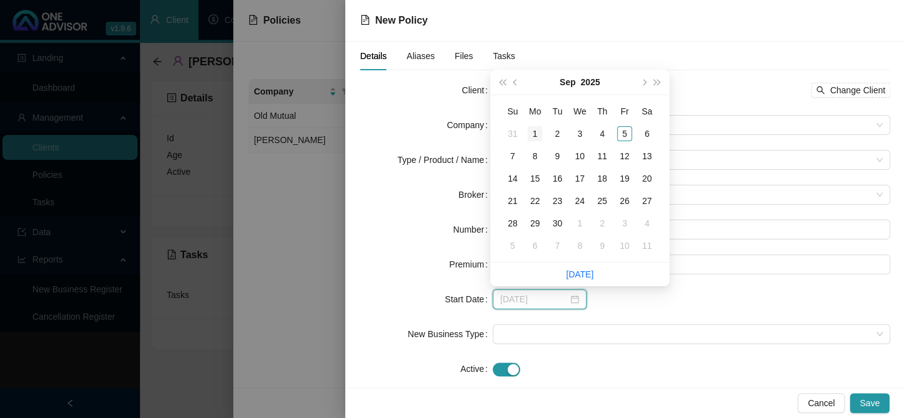
type input "[DATE]"
click at [530, 134] on div "1" at bounding box center [535, 133] width 15 height 15
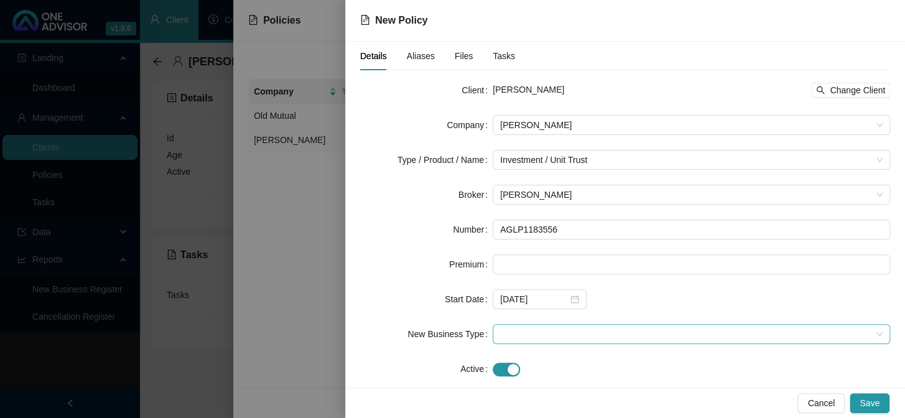
click at [504, 332] on span at bounding box center [691, 334] width 383 height 19
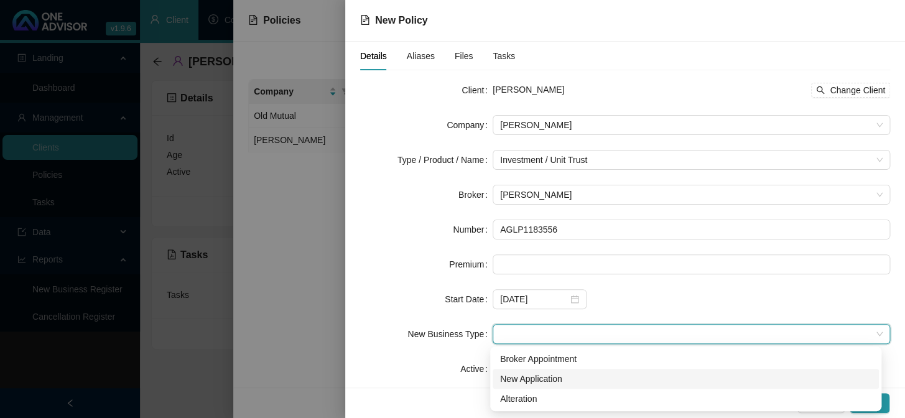
click at [509, 383] on div "New Application" at bounding box center [685, 379] width 371 height 14
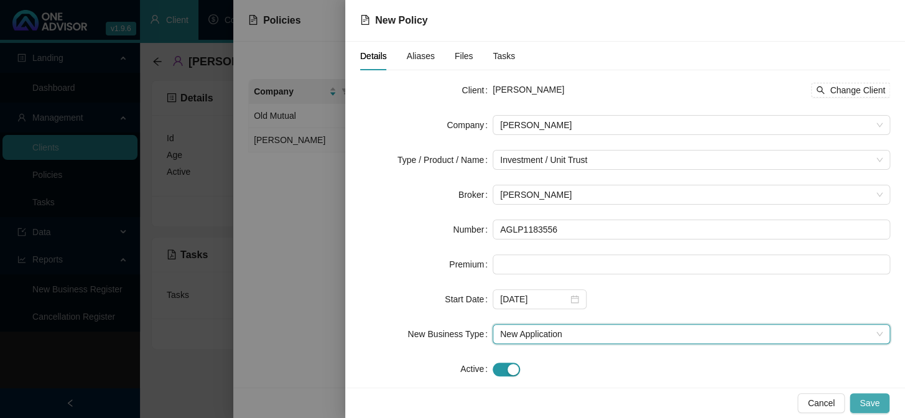
click at [879, 402] on button "Save" at bounding box center [870, 403] width 40 height 20
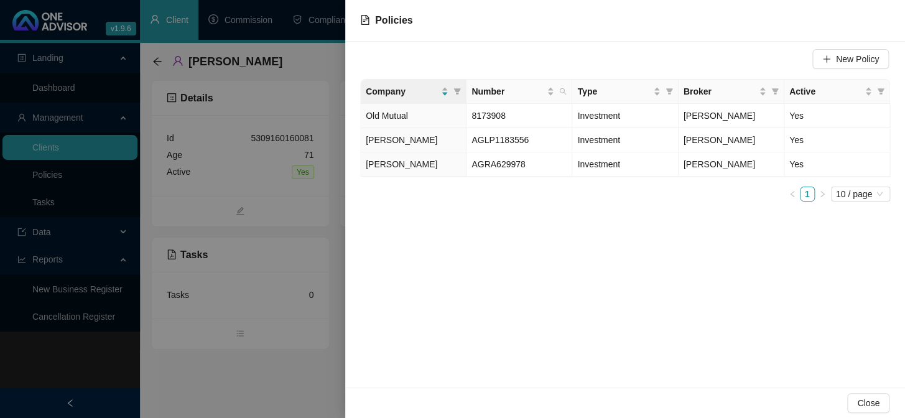
click at [249, 374] on div at bounding box center [452, 209] width 905 height 418
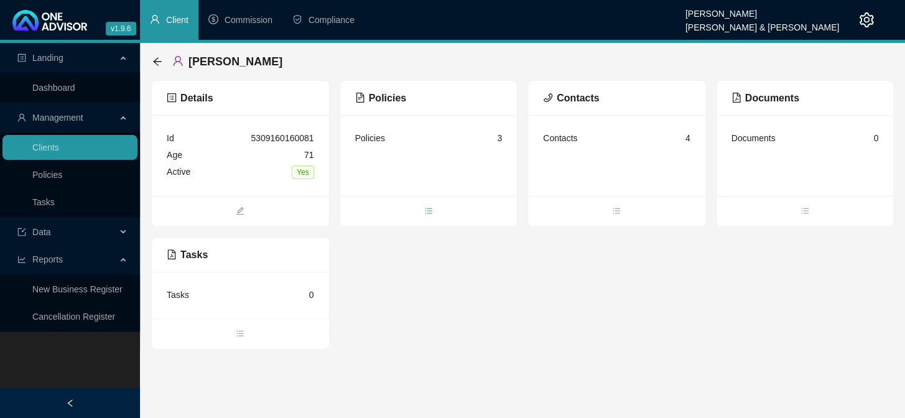
click at [435, 212] on span "bars" at bounding box center [428, 212] width 177 height 14
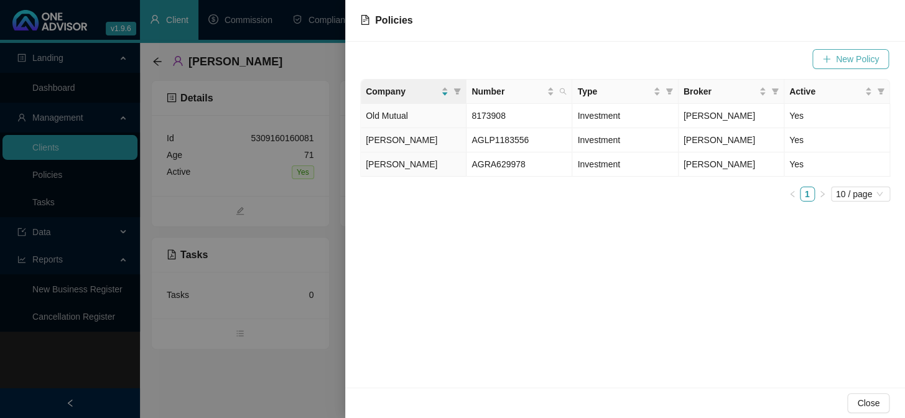
click at [827, 57] on icon "plus" at bounding box center [826, 58] width 1 height 7
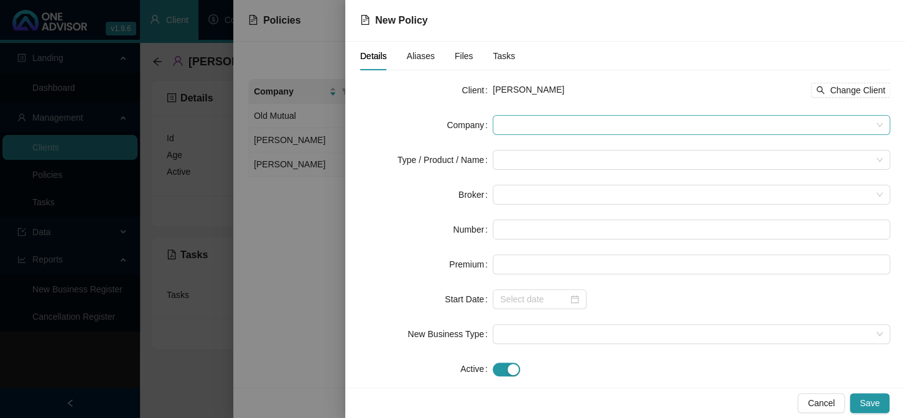
click at [512, 119] on span at bounding box center [691, 125] width 383 height 19
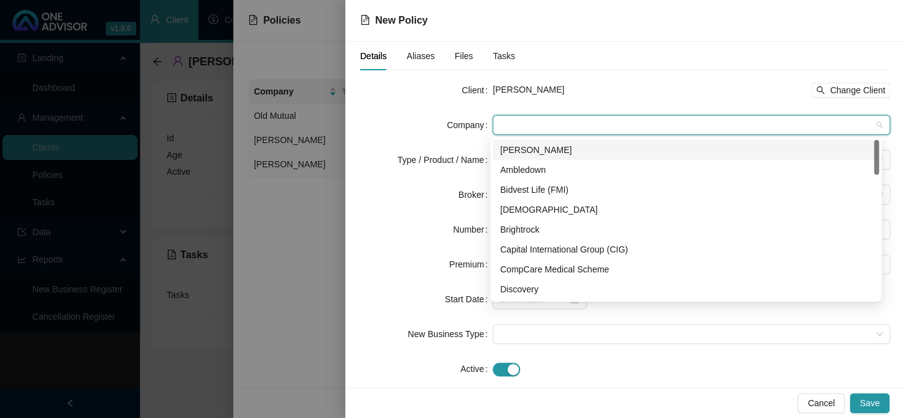
click at [517, 148] on div "[PERSON_NAME]" at bounding box center [685, 150] width 371 height 14
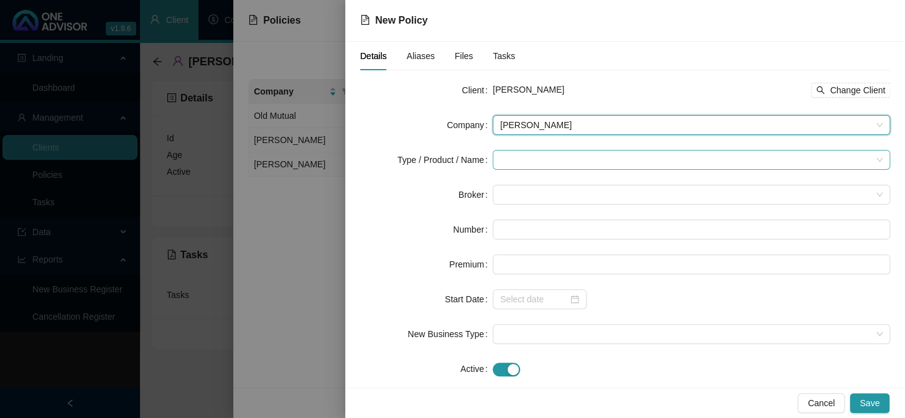
click at [510, 159] on input "search" at bounding box center [685, 160] width 371 height 19
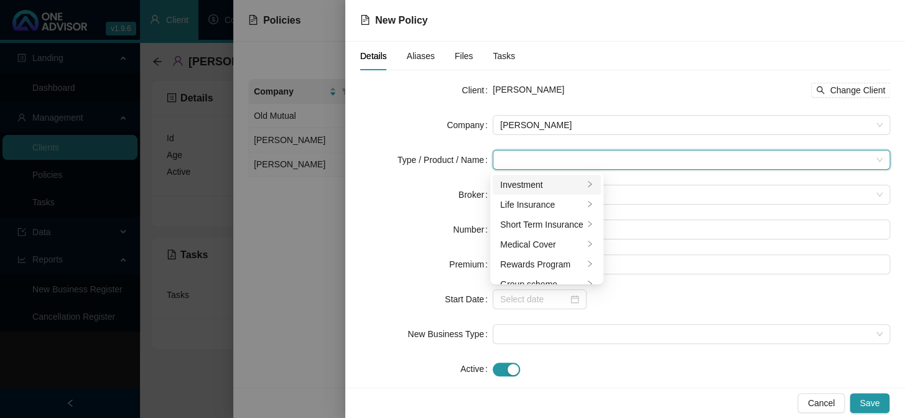
click at [517, 185] on div "Investment" at bounding box center [541, 185] width 83 height 14
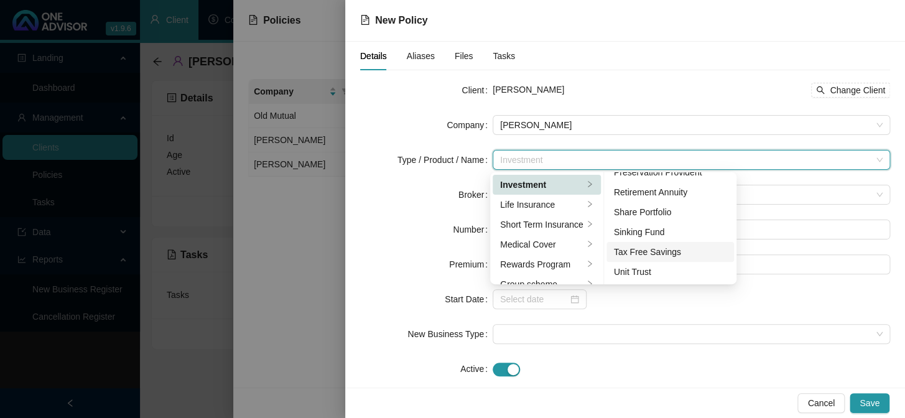
click at [648, 250] on div "Tax Free Savings" at bounding box center [670, 252] width 113 height 14
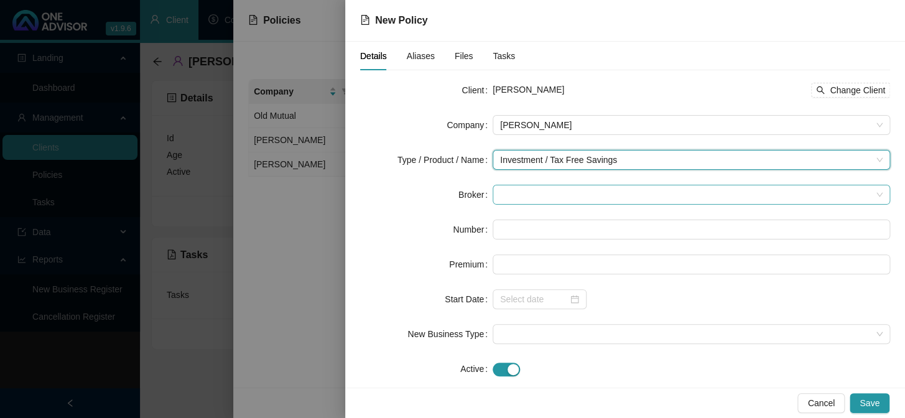
click at [559, 194] on span at bounding box center [691, 194] width 383 height 19
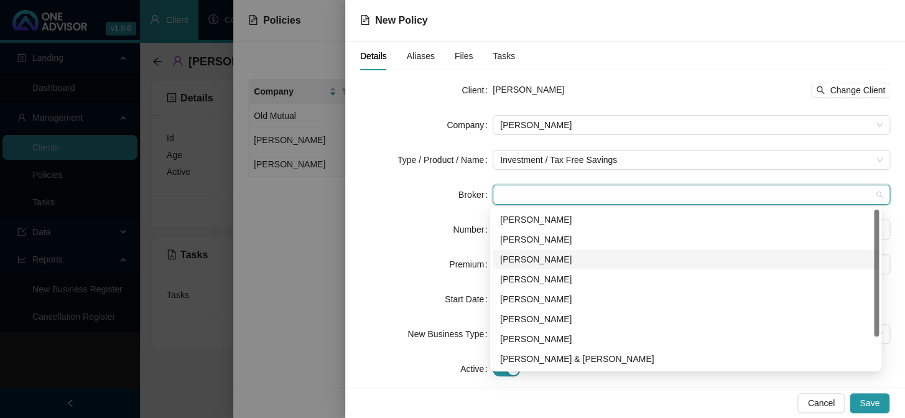
click at [528, 259] on div "[PERSON_NAME]" at bounding box center [685, 260] width 371 height 14
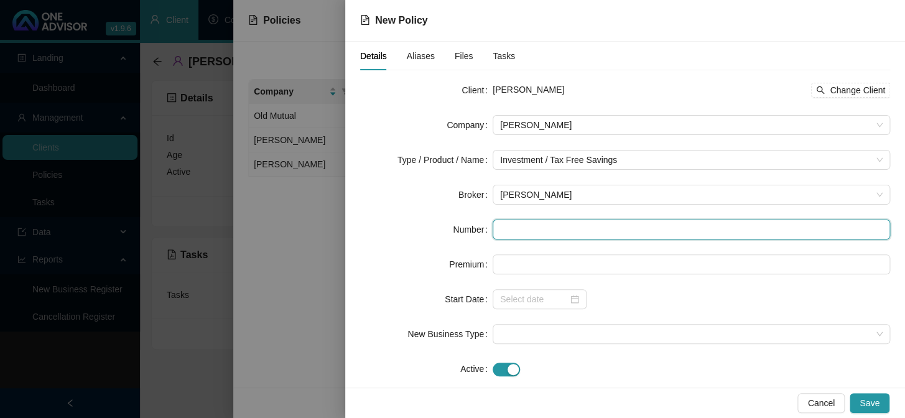
click at [503, 234] on input "text" at bounding box center [692, 230] width 398 height 20
type input "a"
type input "AGTF1183938"
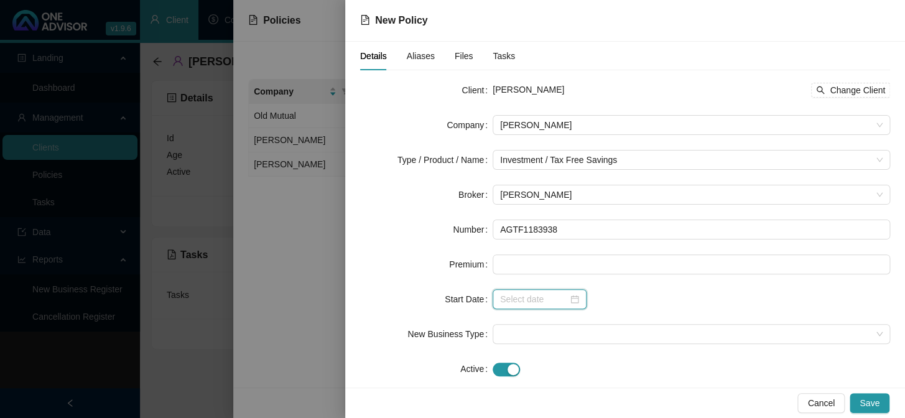
click at [505, 303] on input at bounding box center [534, 299] width 68 height 14
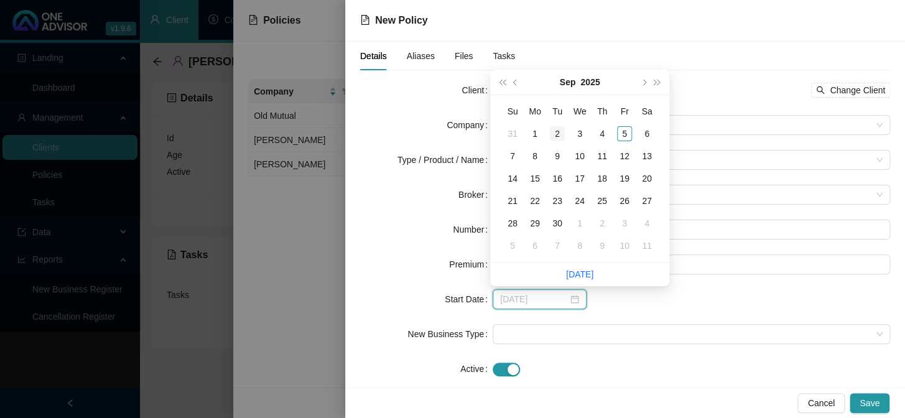
type input "[DATE]"
click at [559, 130] on div "2" at bounding box center [557, 133] width 15 height 15
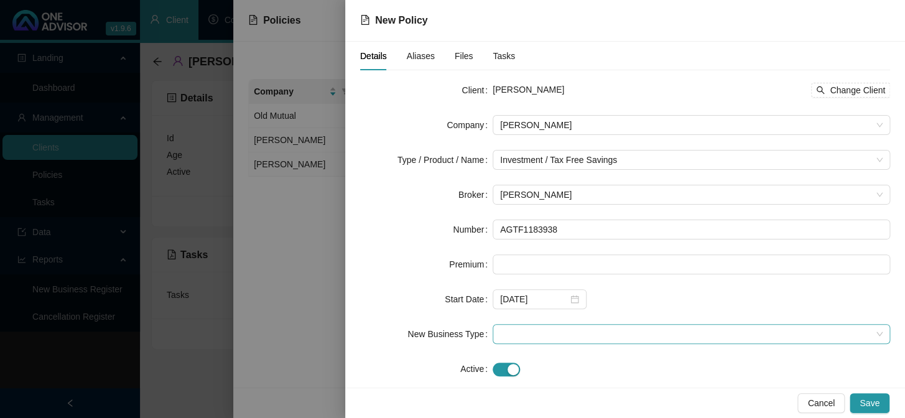
click at [524, 339] on span at bounding box center [691, 334] width 383 height 19
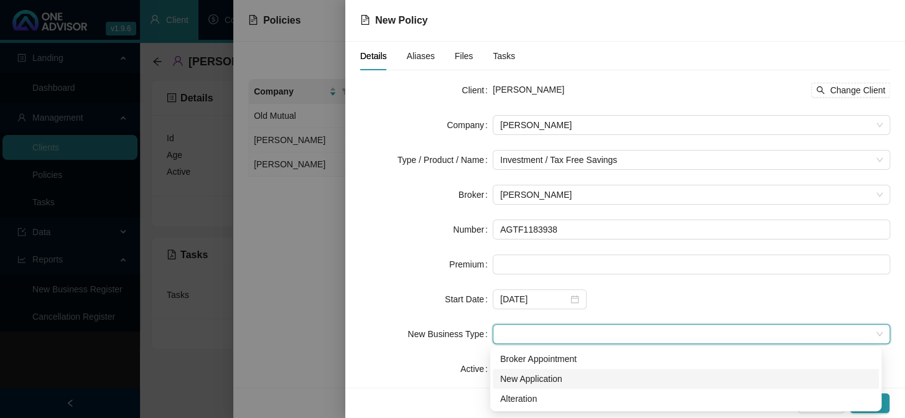
click at [521, 376] on div "New Application" at bounding box center [685, 379] width 371 height 14
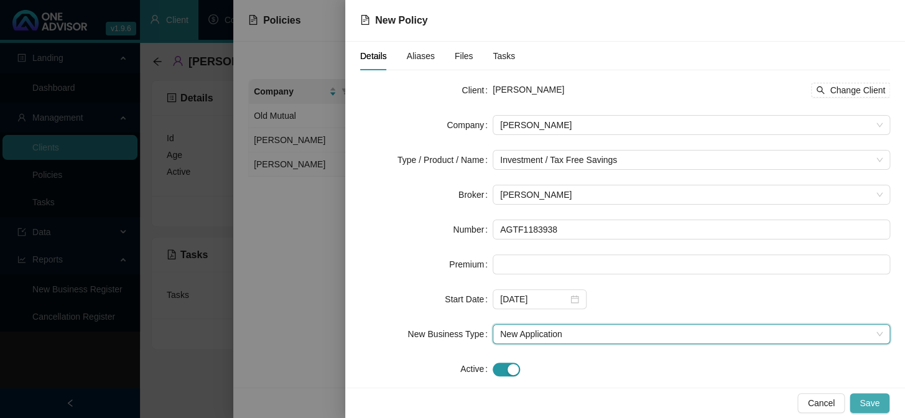
click at [865, 404] on span "Save" at bounding box center [870, 403] width 20 height 14
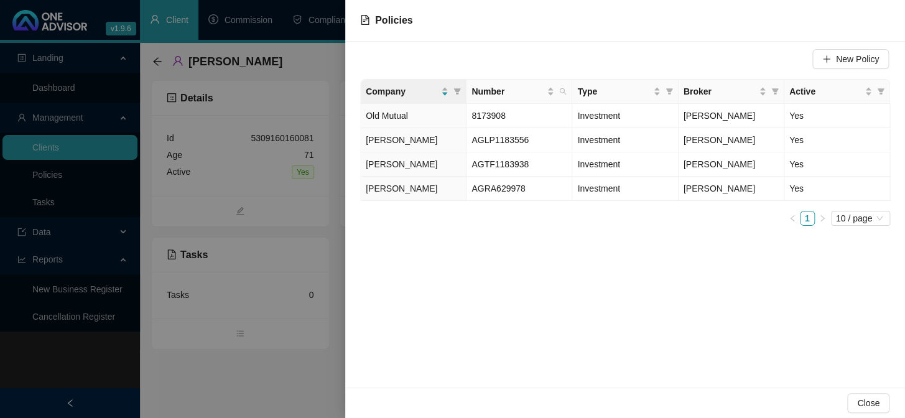
click at [26, 366] on div at bounding box center [452, 209] width 905 height 418
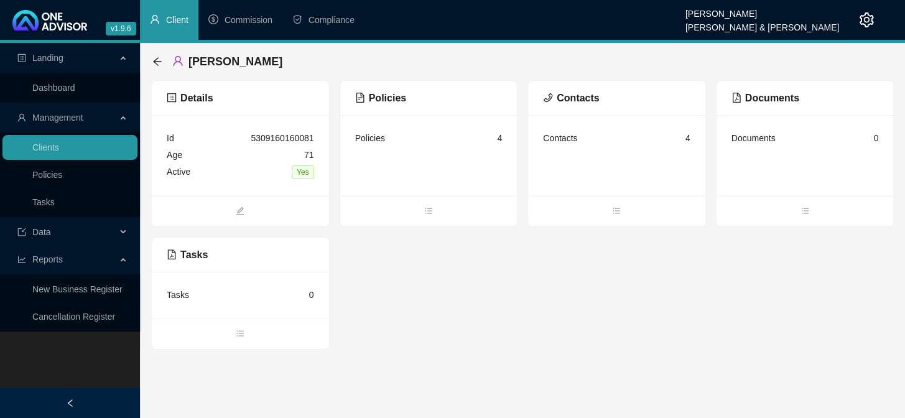
click at [93, 370] on div "Landing Dashboard Management Clients Policies Tasks Data Reports New Business R…" at bounding box center [70, 252] width 140 height 418
click at [59, 151] on link "Clients" at bounding box center [45, 147] width 27 height 10
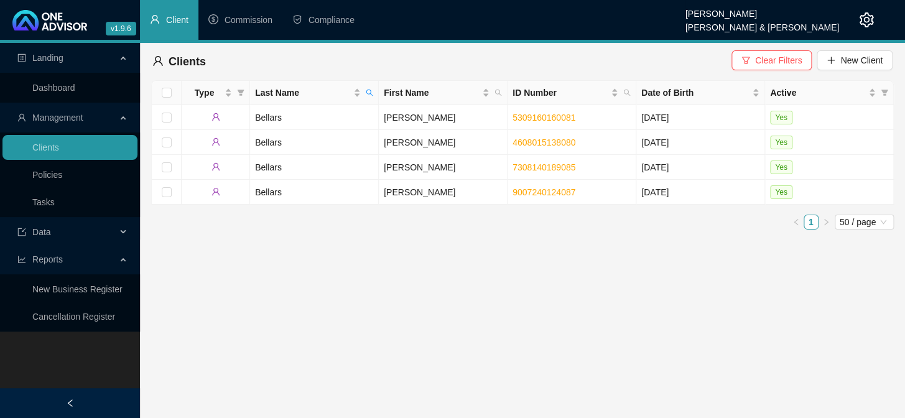
click at [368, 92] on icon "search" at bounding box center [369, 92] width 7 height 7
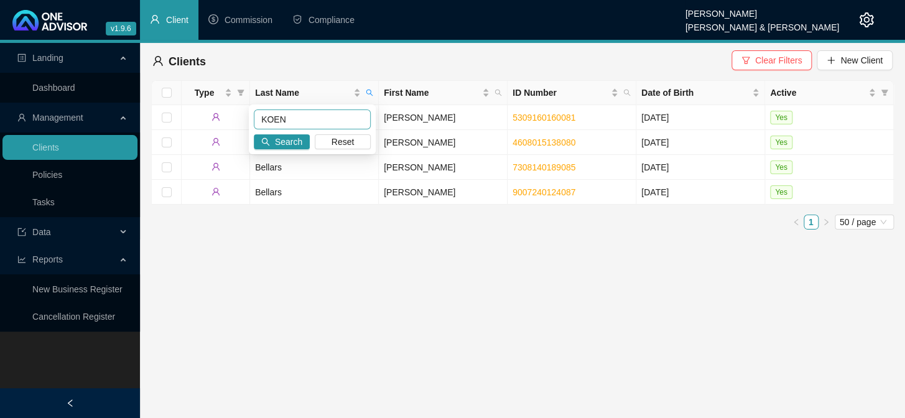
type input "KOEN"
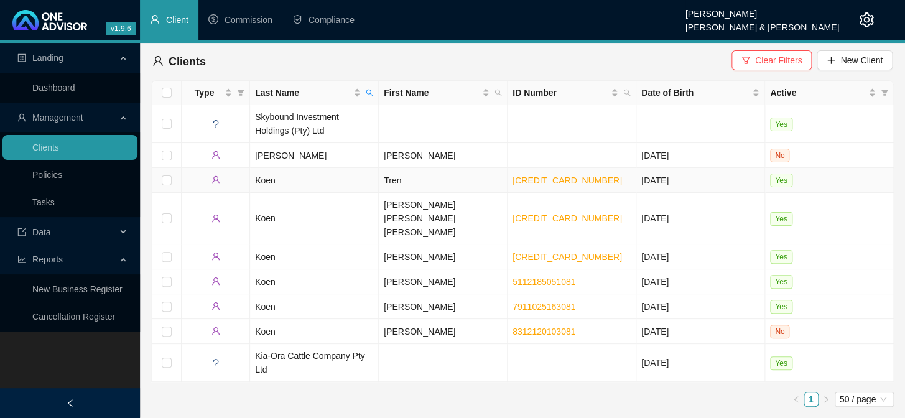
click at [255, 179] on td "Koen" at bounding box center [314, 180] width 129 height 25
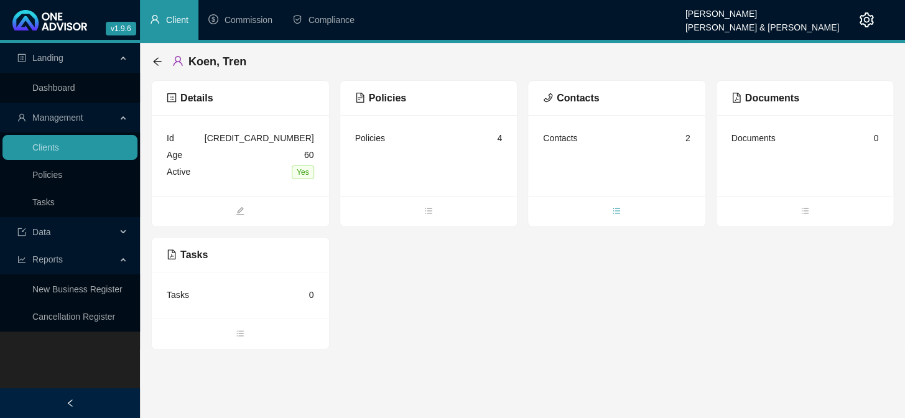
click at [621, 213] on span "bars" at bounding box center [616, 212] width 177 height 14
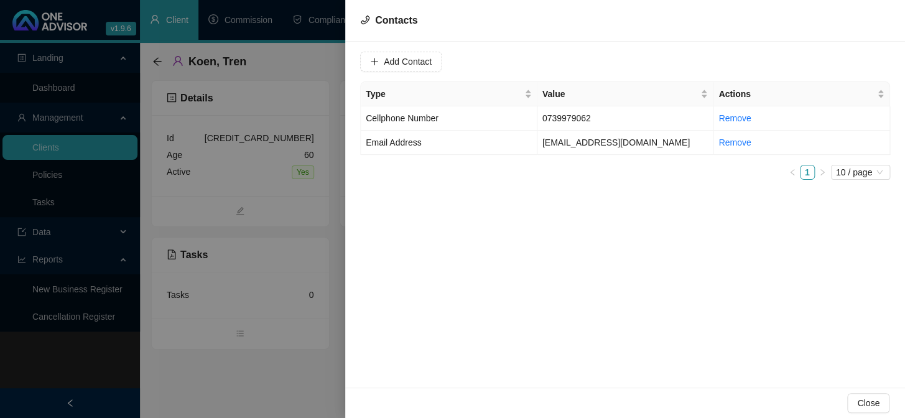
click at [247, 334] on div at bounding box center [452, 209] width 905 height 418
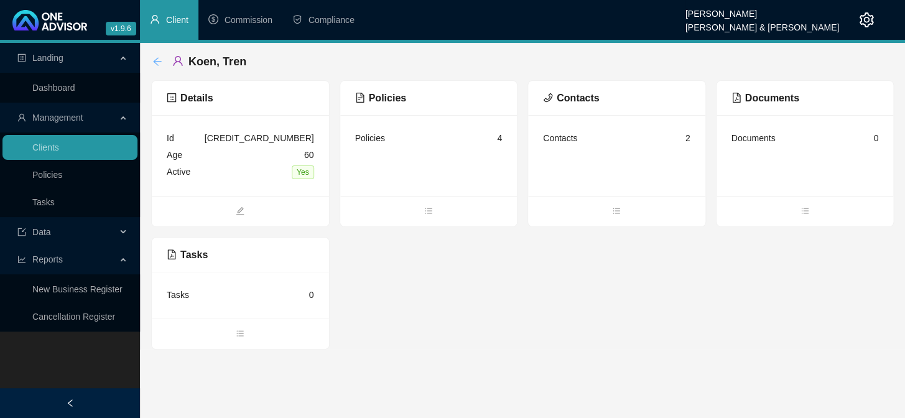
click at [153, 63] on icon "arrow-left" at bounding box center [157, 62] width 10 height 10
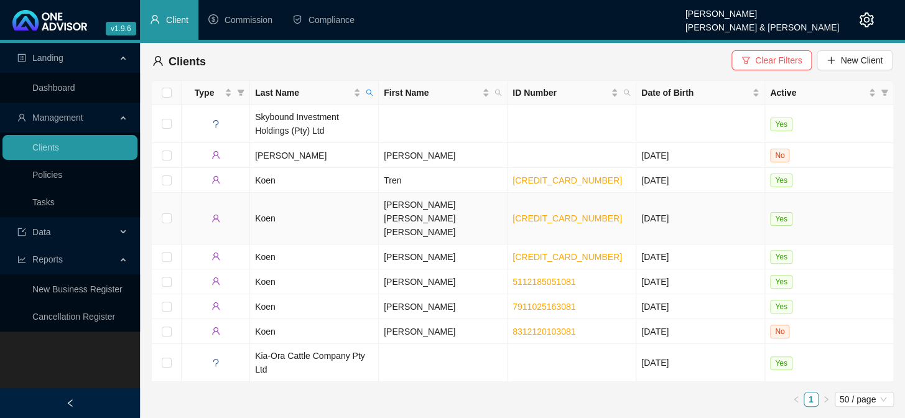
click at [259, 206] on td "Koen" at bounding box center [314, 219] width 129 height 52
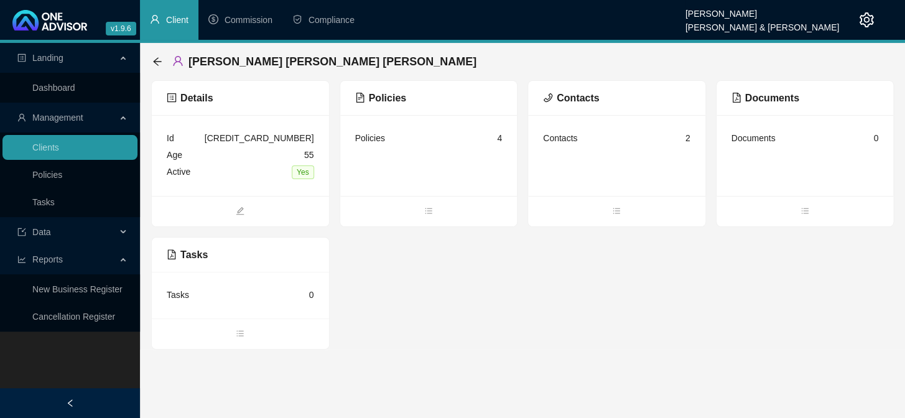
click at [848, 282] on div "Details Id [CREDIT_CARD_NUMBER] Age [DEMOGRAPHIC_DATA] Active Yes Policies Poli…" at bounding box center [522, 214] width 743 height 269
click at [615, 207] on icon "bars" at bounding box center [616, 211] width 9 height 9
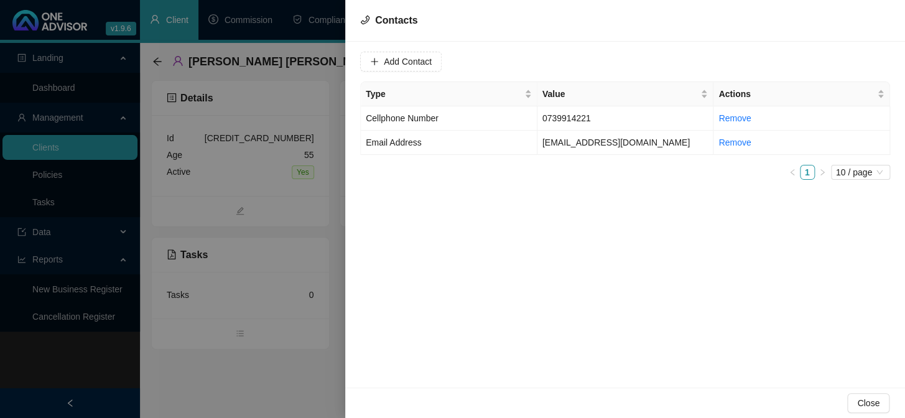
click at [595, 314] on div "Add Contact Type Value Actions Cellphone Number [PHONE_NUMBER] Remove Email Add…" at bounding box center [625, 215] width 560 height 346
click at [286, 373] on div at bounding box center [452, 209] width 905 height 418
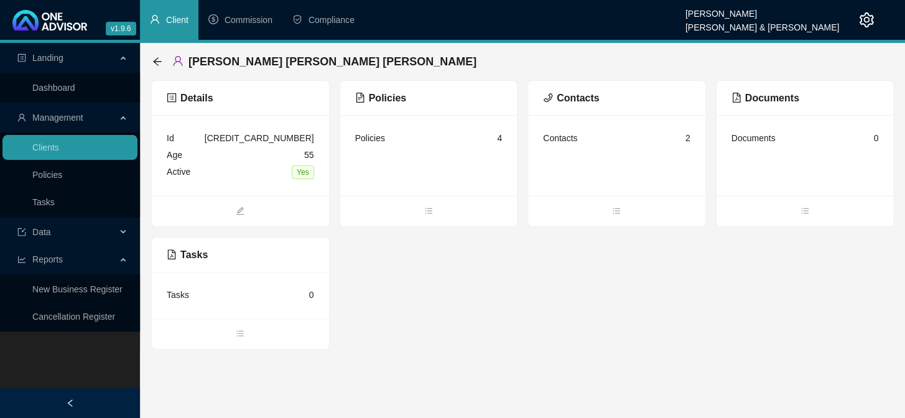
click at [264, 399] on main "Landing Dashboard Management Clients Policies Tasks Data Reports New Business R…" at bounding box center [452, 230] width 905 height 375
